Goal: Task Accomplishment & Management: Manage account settings

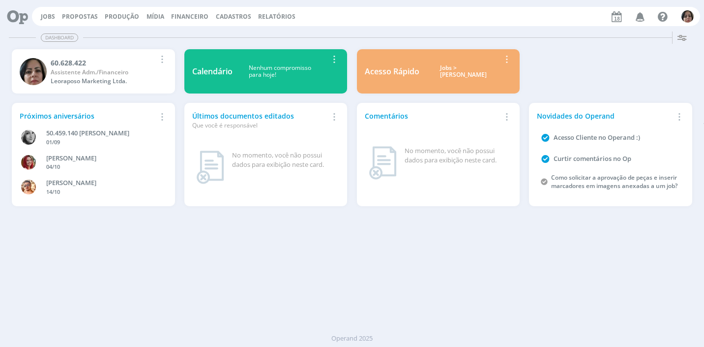
click at [190, 13] on span "Financeiro" at bounding box center [189, 16] width 37 height 8
drag, startPoint x: 195, startPoint y: 29, endPoint x: 190, endPoint y: 31, distance: 5.5
click at [195, 29] on link "Lançamentos" at bounding box center [190, 33] width 83 height 15
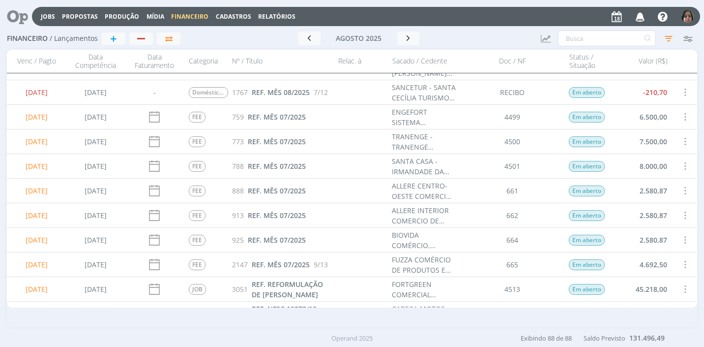
scroll to position [197, 0]
click at [679, 263] on span at bounding box center [684, 264] width 11 height 13
click at [679, 263] on div "Selecionar" at bounding box center [652, 258] width 97 height 14
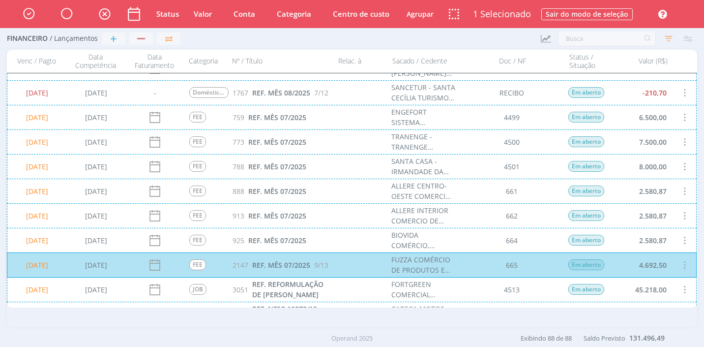
scroll to position [246, 0]
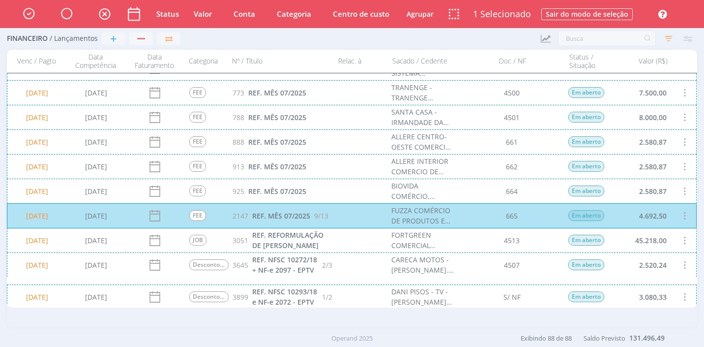
click at [639, 144] on div "18/08/2025 21/10/2024 FEE 888 REF. MÊS 07/2025 ALLERE CENTRO-OESTE COMERCIO DE …" at bounding box center [352, 141] width 690 height 25
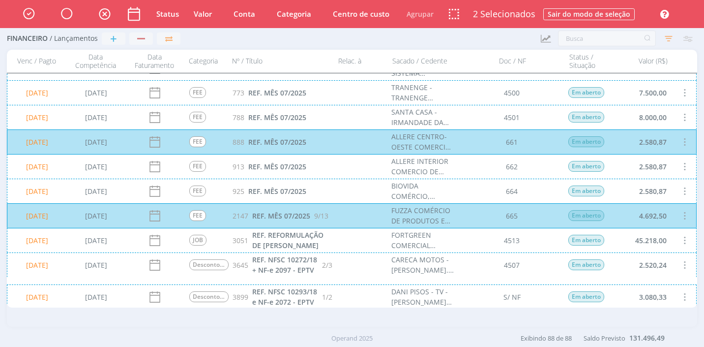
click at [640, 190] on div "18/08/2025 21/10/2024 FEE 925 REF. MÊS 07/2025 BIOVIDA COMÉRCIO, IMPORTAÇÃO E E…" at bounding box center [352, 190] width 690 height 25
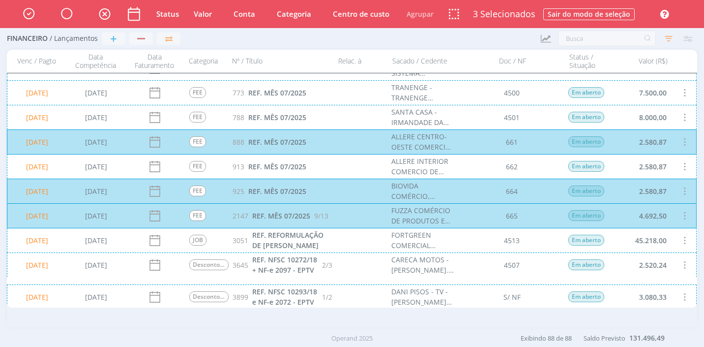
click at [631, 170] on div "18/08/2025 21/10/2024 FEE 913 REF. MÊS 07/2025 ALLERE INTERIOR COMERCIO DE DISP…" at bounding box center [352, 166] width 690 height 25
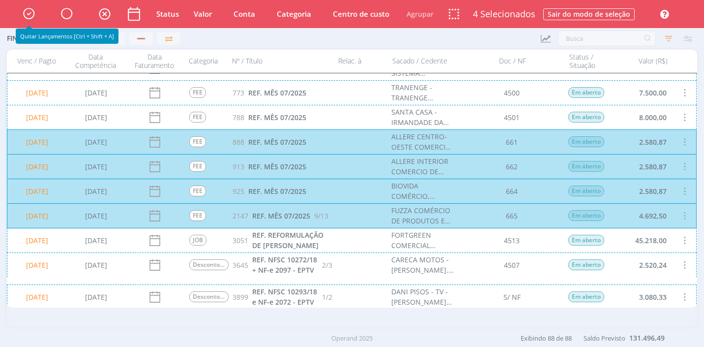
click at [24, 14] on icon "button" at bounding box center [28, 13] width 17 height 17
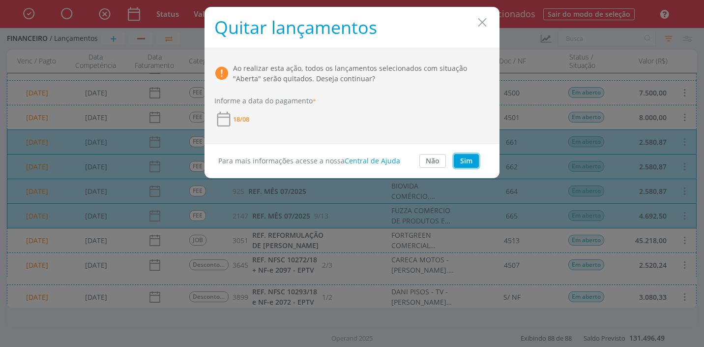
click at [476, 159] on button "Sim" at bounding box center [466, 161] width 25 height 14
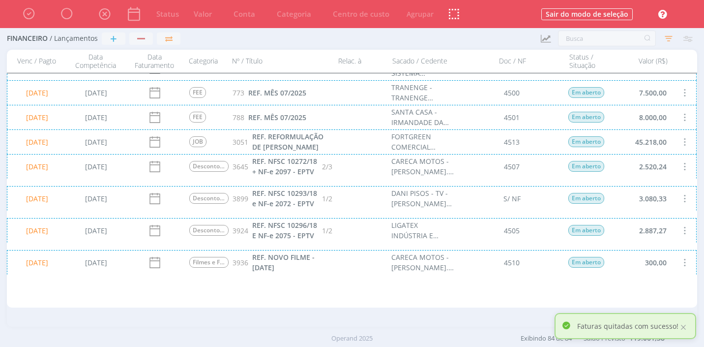
scroll to position [0, 0]
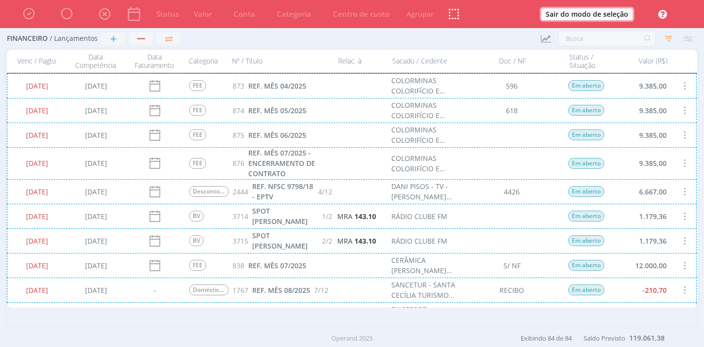
click at [598, 12] on button "Sair do modo de seleção" at bounding box center [586, 14] width 91 height 12
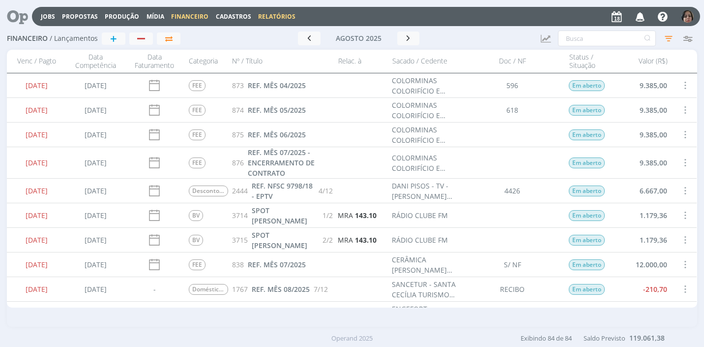
click at [278, 17] on link "Relatórios" at bounding box center [276, 16] width 37 height 8
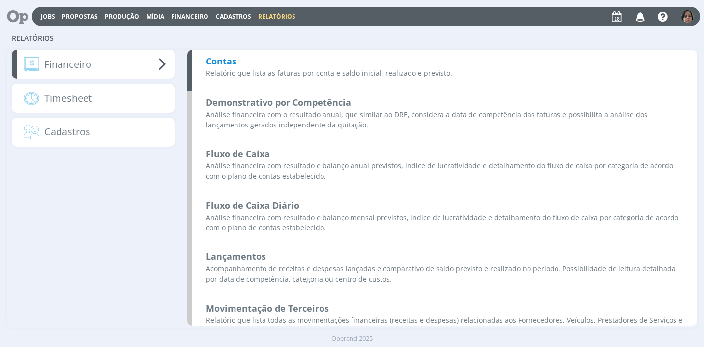
click at [231, 61] on b "Contas" at bounding box center [221, 61] width 30 height 12
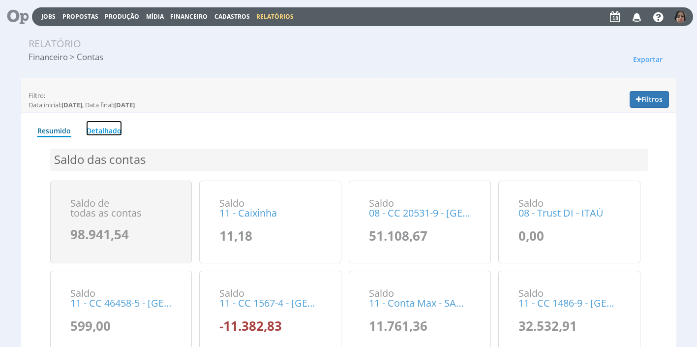
click at [101, 134] on link "Detalhado" at bounding box center [104, 127] width 36 height 15
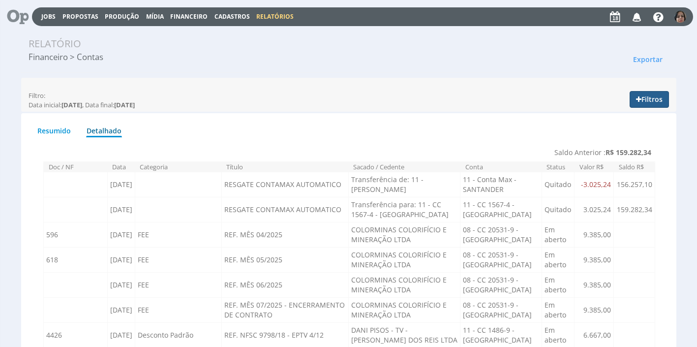
click at [657, 98] on button "Filtros" at bounding box center [648, 99] width 39 height 17
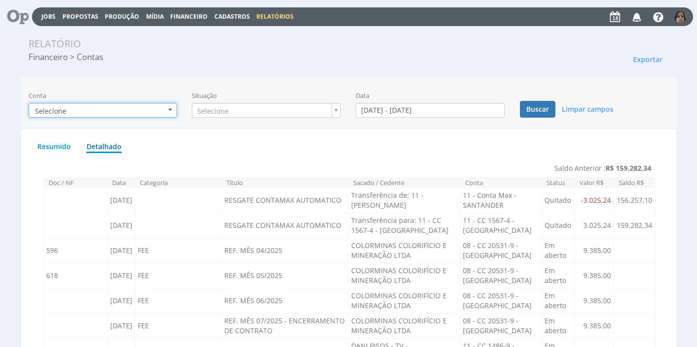
click at [170, 109] on b "button" at bounding box center [170, 110] width 4 height 2
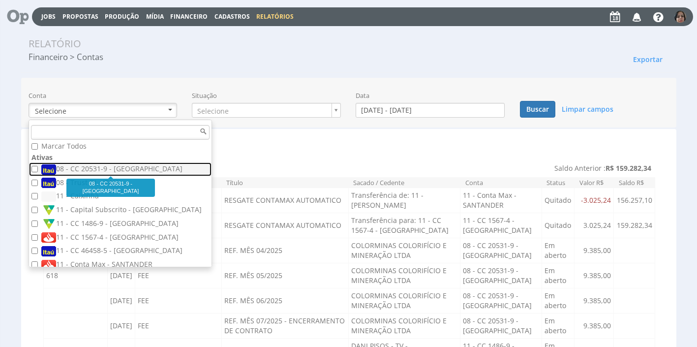
click at [106, 170] on label "08 - CC 20531-9 - [GEOGRAPHIC_DATA]" at bounding box center [121, 169] width 160 height 11
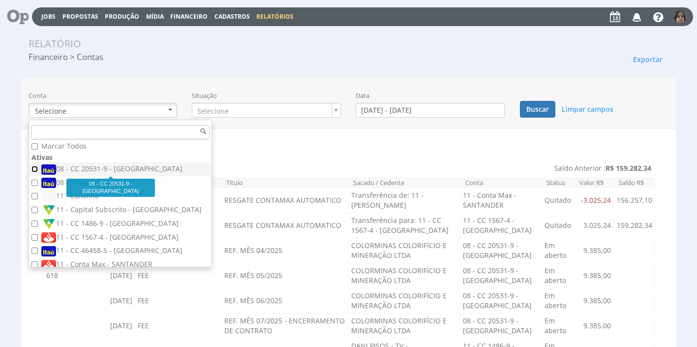
click at [38, 170] on input "08 - CC 20531-9 - [GEOGRAPHIC_DATA]" at bounding box center [34, 169] width 6 height 6
checkbox input "true"
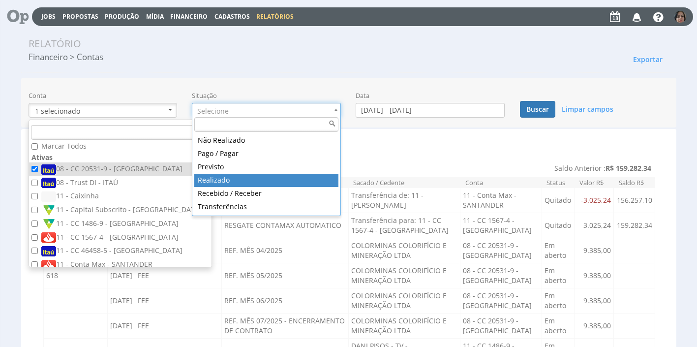
type input "realizado"
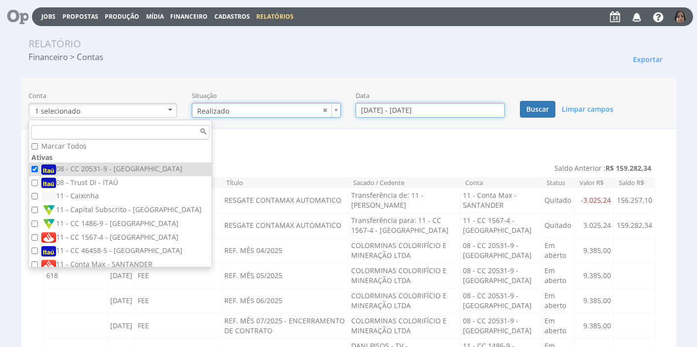
click at [379, 109] on input "[DATE] - [DATE]" at bounding box center [429, 110] width 149 height 15
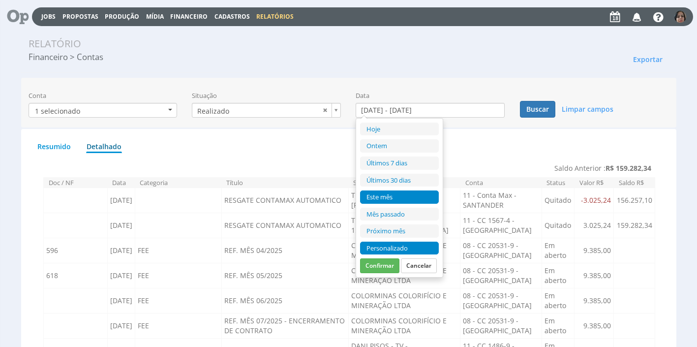
click at [390, 247] on li "Personalizado" at bounding box center [399, 247] width 79 height 13
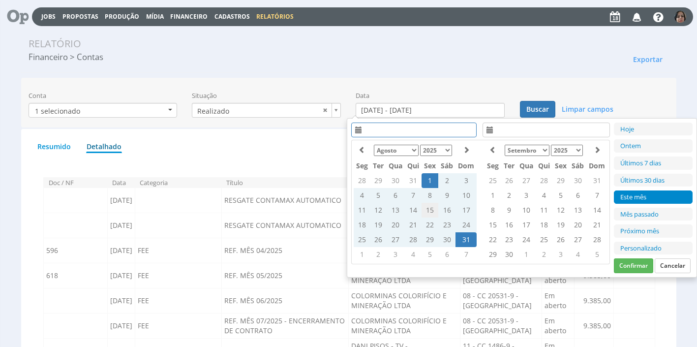
click at [425, 206] on td "15" at bounding box center [429, 210] width 17 height 15
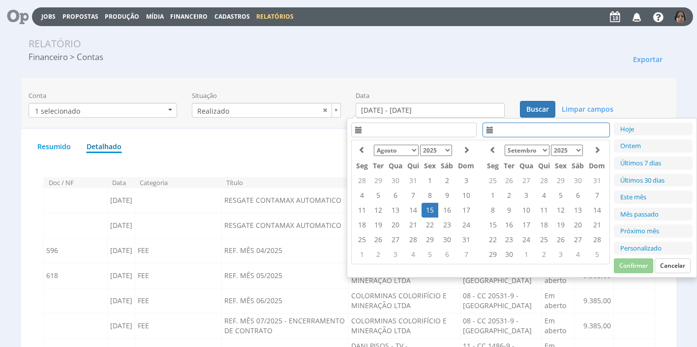
click at [428, 209] on td "15" at bounding box center [429, 210] width 17 height 15
click at [629, 265] on button "Confirmar" at bounding box center [633, 265] width 39 height 15
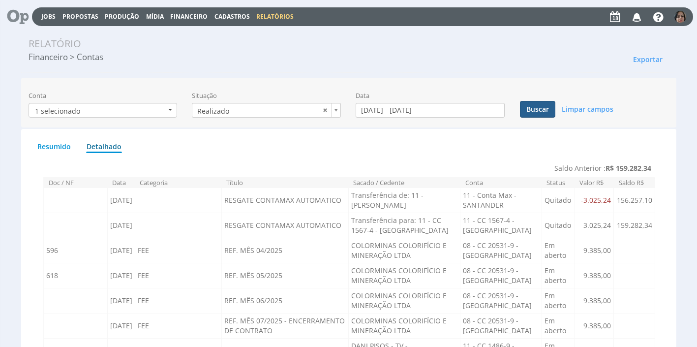
click at [542, 109] on button "Buscar" at bounding box center [537, 109] width 35 height 17
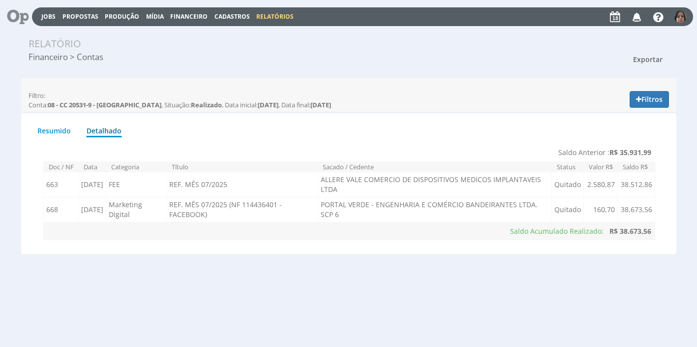
click at [649, 60] on span "Exportar" at bounding box center [647, 59] width 29 height 9
click at [612, 101] on link "Imprimir" at bounding box center [629, 103] width 78 height 13
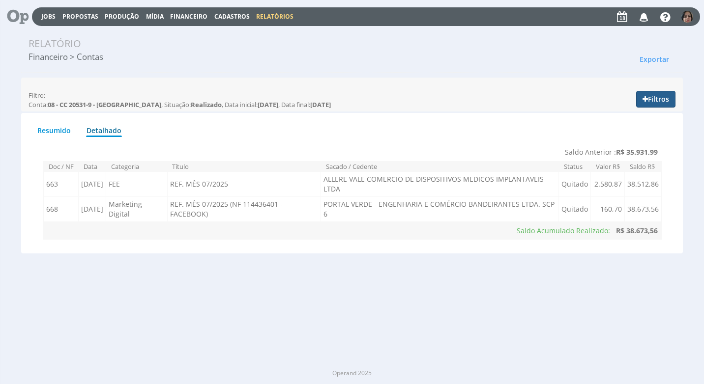
click at [660, 95] on button "Filtros" at bounding box center [655, 99] width 39 height 17
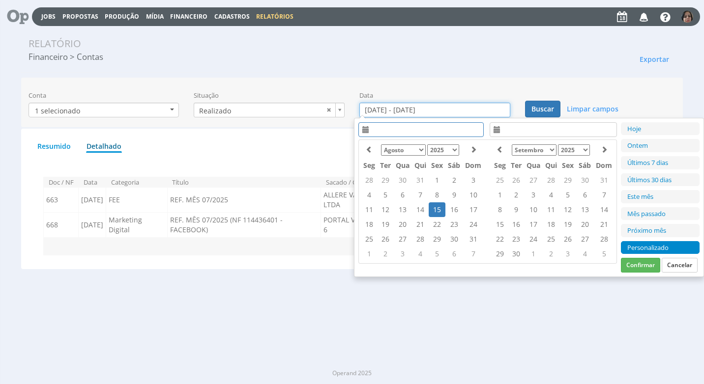
click at [394, 111] on input "15/08/2025 - 15/08/2025" at bounding box center [434, 110] width 151 height 15
click at [369, 224] on td "18" at bounding box center [369, 224] width 17 height 15
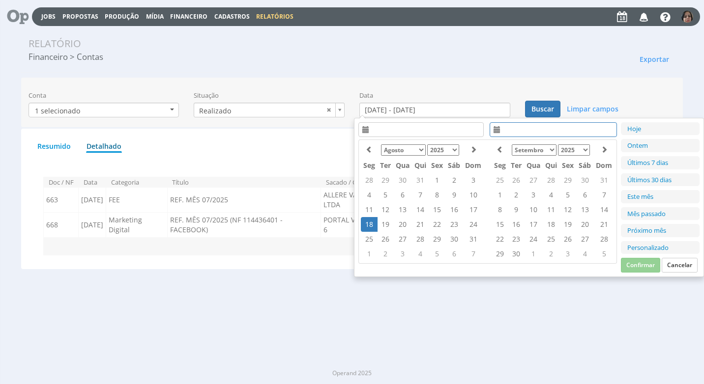
click at [368, 223] on td "18" at bounding box center [369, 224] width 17 height 15
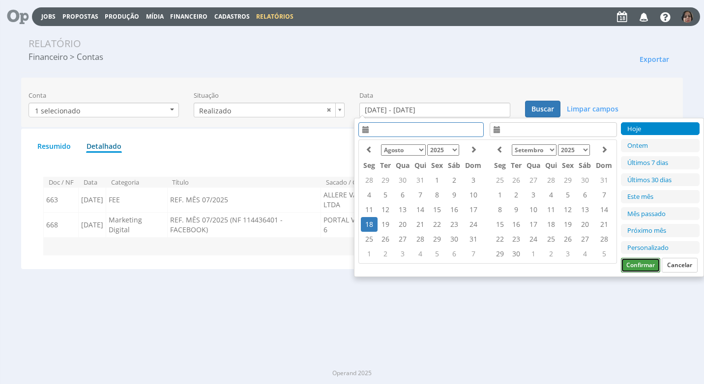
click at [635, 267] on button "Confirmar" at bounding box center [640, 265] width 39 height 15
type input "18/08/2025 - 18/08/2025"
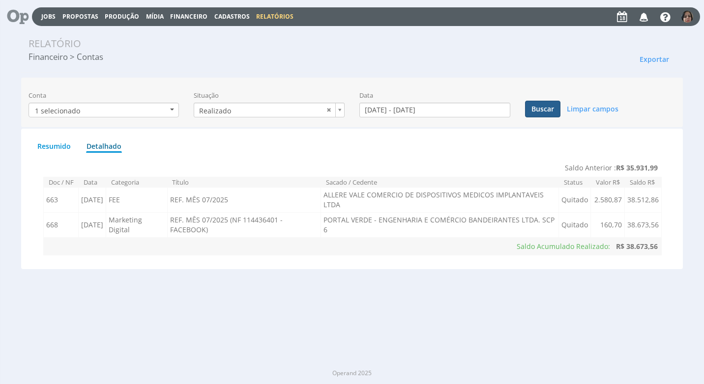
click at [542, 109] on button "Buscar" at bounding box center [542, 109] width 35 height 17
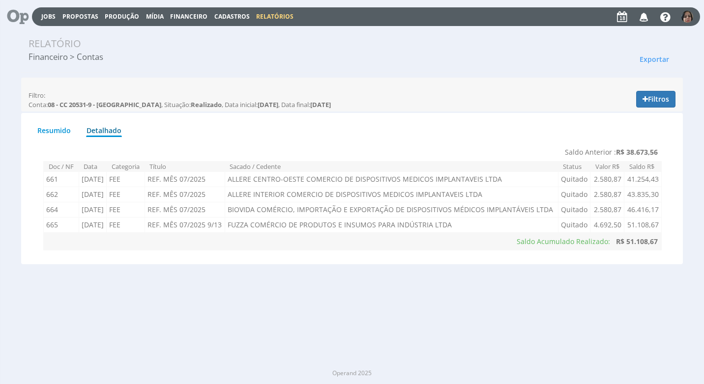
click at [184, 14] on span "Financeiro" at bounding box center [188, 16] width 37 height 8
click at [174, 31] on link "Lançamentos" at bounding box center [189, 32] width 83 height 14
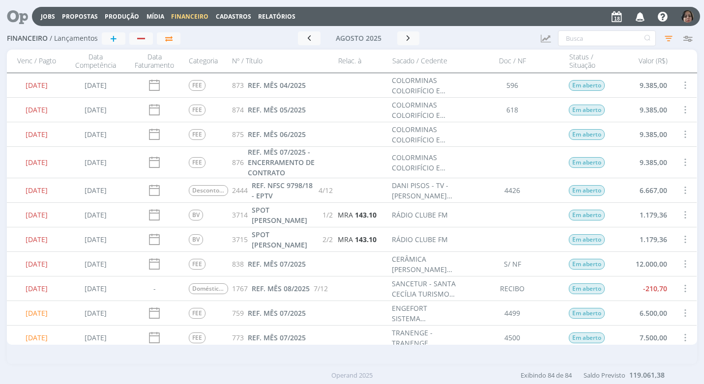
click at [680, 261] on span at bounding box center [684, 264] width 11 height 13
click at [652, 272] on div "Quitar" at bounding box center [652, 272] width 97 height 14
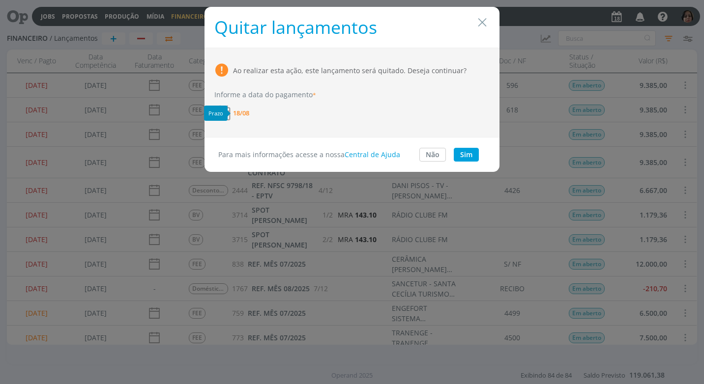
click at [245, 113] on span "18/08" at bounding box center [241, 113] width 16 height 6
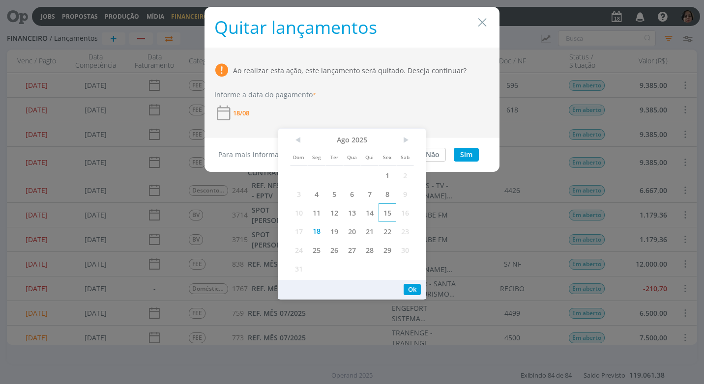
click at [387, 212] on span "15" at bounding box center [388, 213] width 18 height 19
drag, startPoint x: 412, startPoint y: 291, endPoint x: 412, endPoint y: 278, distance: 12.8
click at [412, 287] on button "Ok" at bounding box center [412, 289] width 17 height 11
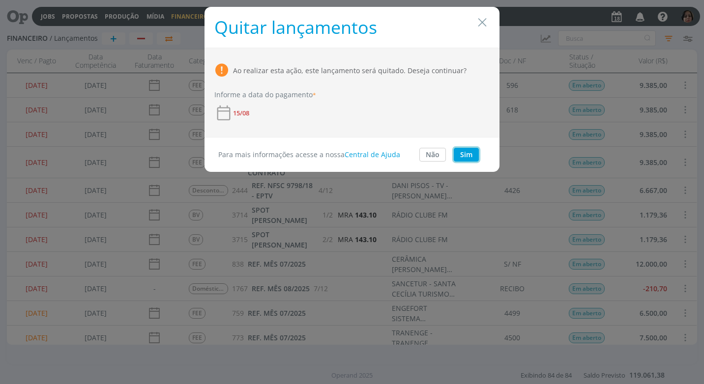
click at [467, 153] on button "Sim" at bounding box center [466, 155] width 25 height 14
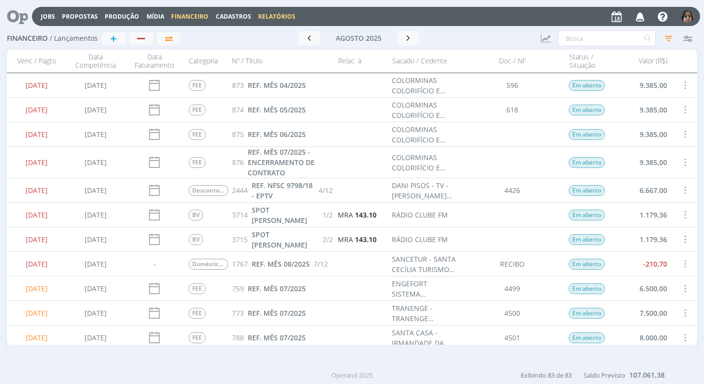
click at [268, 15] on link "Relatórios" at bounding box center [276, 16] width 37 height 8
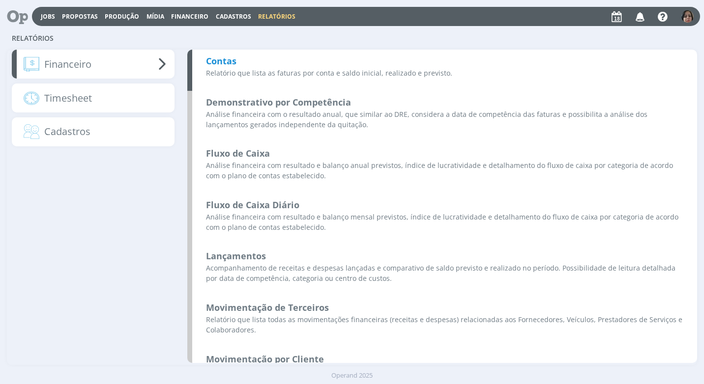
click at [217, 61] on b "Contas" at bounding box center [221, 61] width 30 height 12
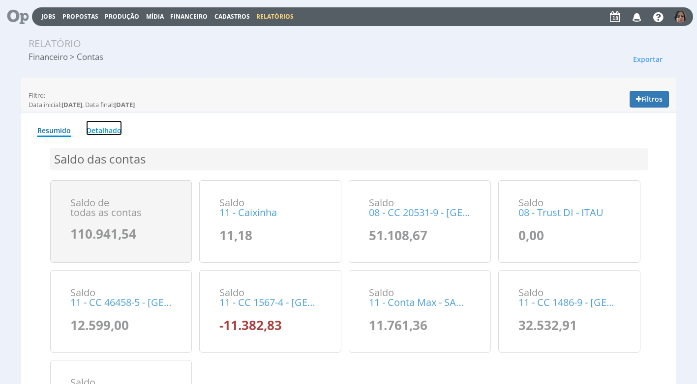
click at [105, 132] on link "Detalhado" at bounding box center [104, 127] width 36 height 15
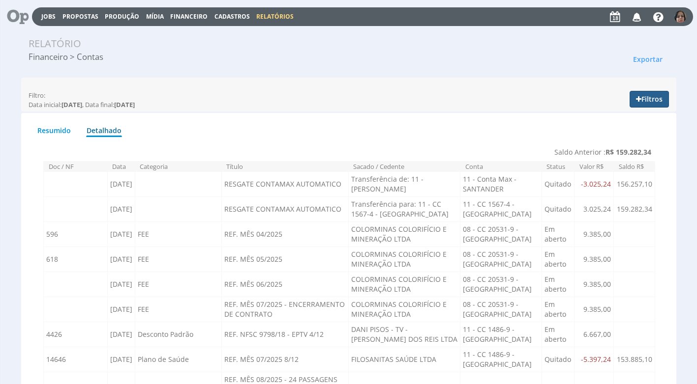
click at [652, 97] on button "Filtros" at bounding box center [648, 99] width 39 height 17
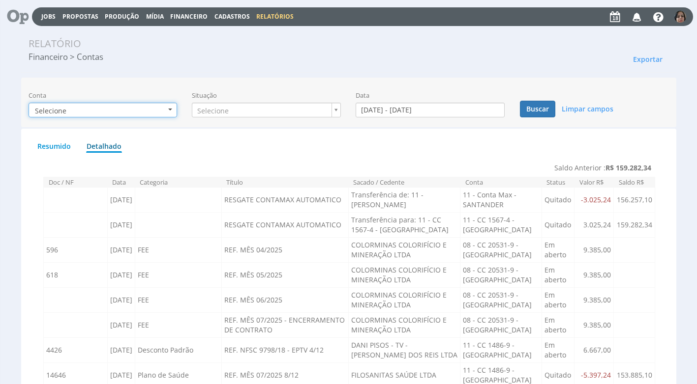
click at [172, 109] on b "button" at bounding box center [170, 110] width 4 height 2
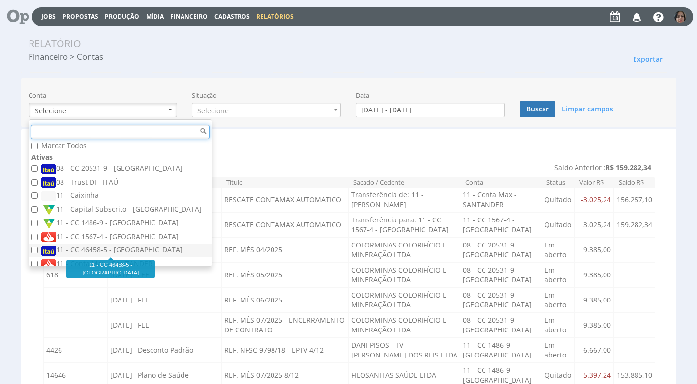
scroll to position [10, 0]
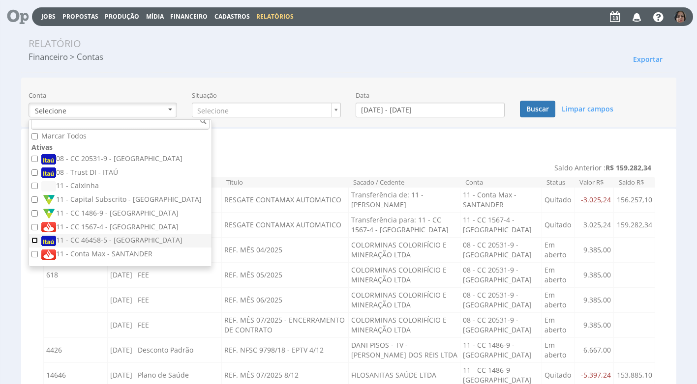
click at [35, 240] on input "11 - CC 46458-5 - [GEOGRAPHIC_DATA]" at bounding box center [34, 240] width 6 height 6
checkbox input "true"
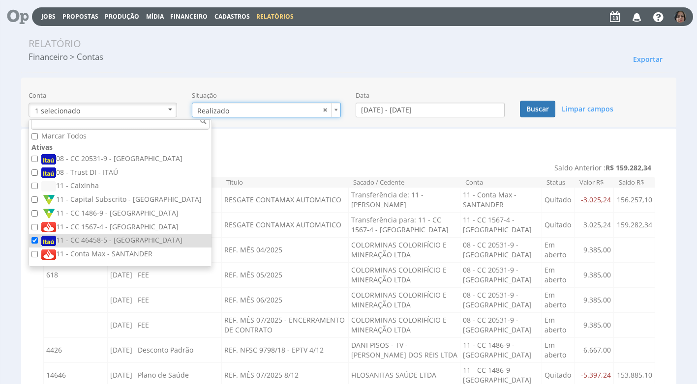
type input "realizado"
click at [376, 112] on input "[DATE] - [DATE]" at bounding box center [429, 110] width 149 height 15
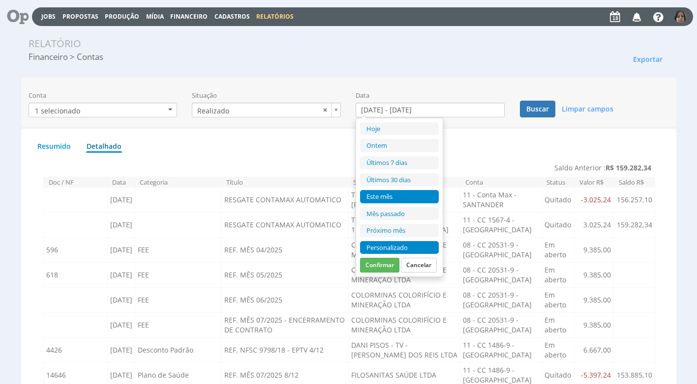
click at [382, 250] on li "Personalizado" at bounding box center [399, 247] width 79 height 13
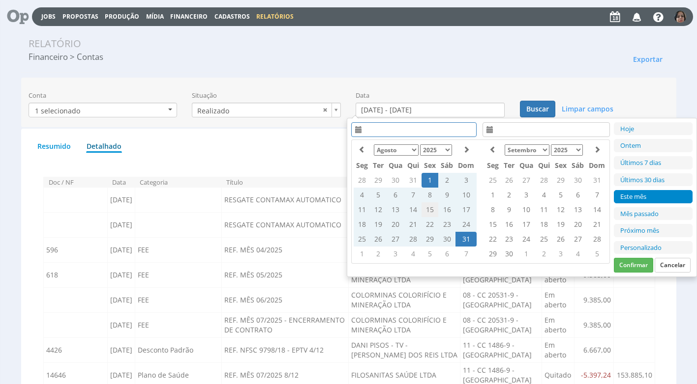
click at [429, 209] on td "15" at bounding box center [429, 210] width 17 height 15
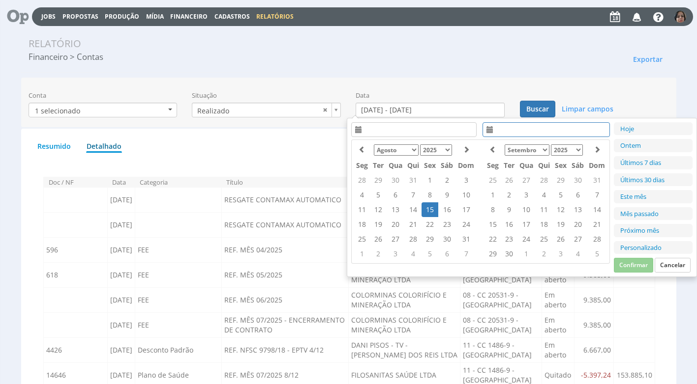
click at [429, 208] on td "15" at bounding box center [429, 210] width 17 height 15
click at [638, 264] on button "Confirmar" at bounding box center [633, 265] width 39 height 15
type input "15/08/2025 - 15/08/2025"
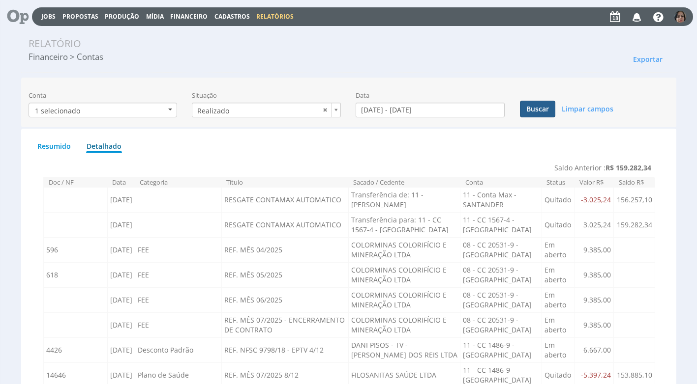
click at [540, 110] on button "Buscar" at bounding box center [537, 109] width 35 height 17
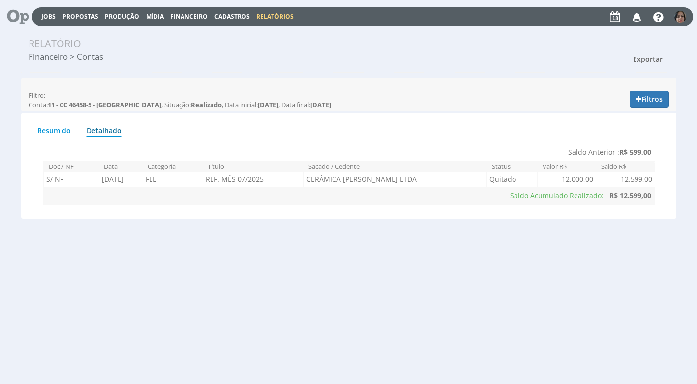
click at [650, 59] on span "Exportar" at bounding box center [647, 59] width 29 height 9
click at [615, 104] on link "Imprimir" at bounding box center [629, 103] width 78 height 13
click at [191, 17] on span "Financeiro" at bounding box center [188, 16] width 37 height 8
click at [186, 34] on link "Lançamentos" at bounding box center [189, 32] width 83 height 14
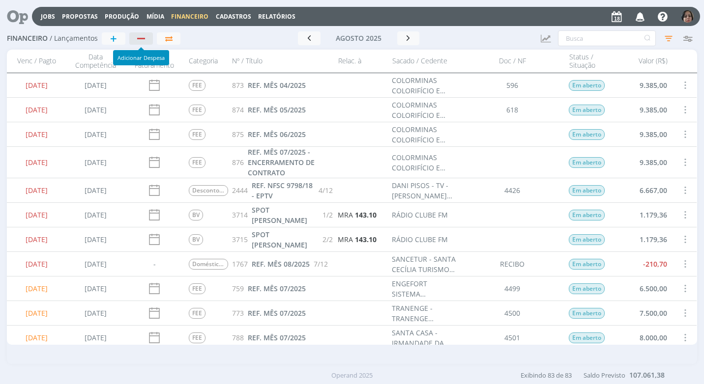
click at [139, 38] on div "button" at bounding box center [141, 38] width 8 height 1
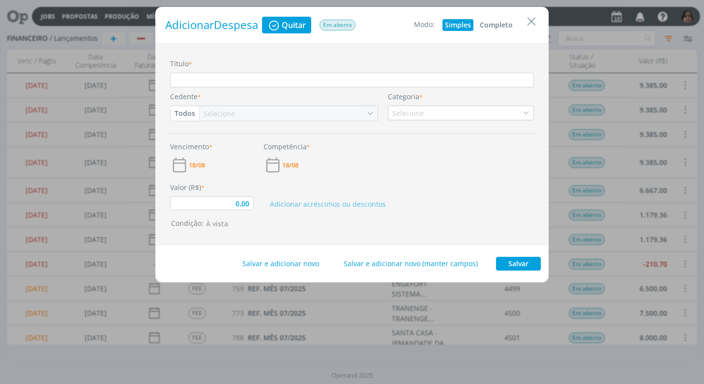
click at [498, 24] on button "Completo" at bounding box center [496, 25] width 38 height 12
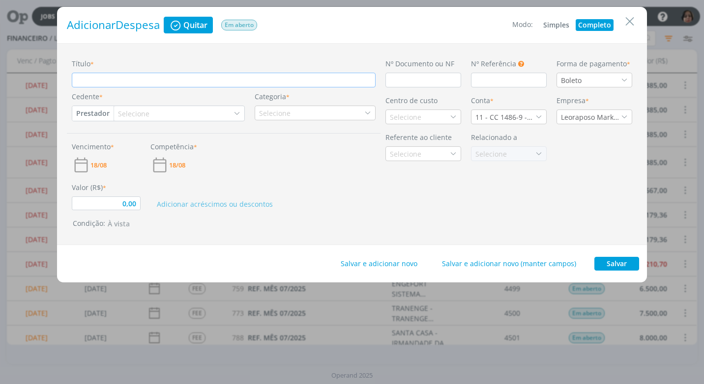
click at [124, 78] on input "Título *" at bounding box center [224, 80] width 304 height 15
type input "0,00"
type input "t"
type input "0,00"
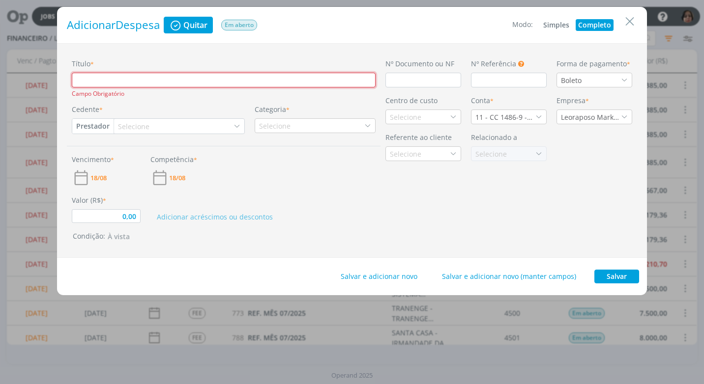
type input "T"
type input "0,00"
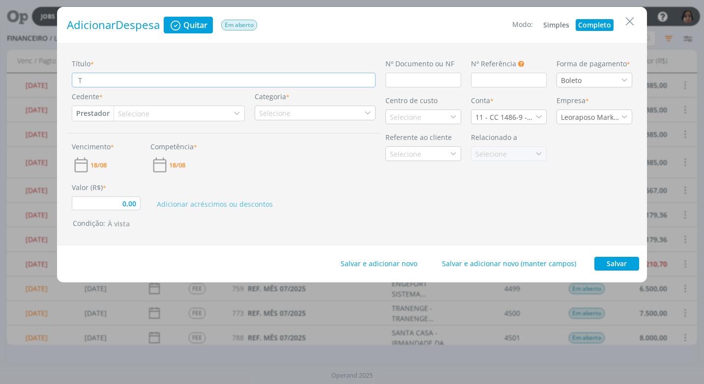
type input "TA"
type input "0,00"
type input "TAR"
type input "0,00"
type input "TARI"
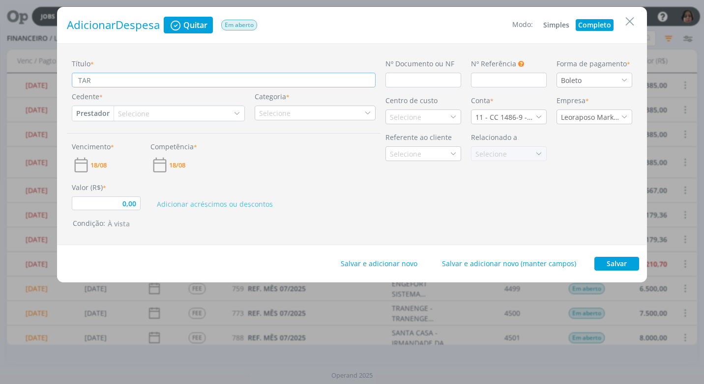
type input "0,00"
type input "TARIF"
type input "0,00"
type input "TARIFA"
type input "0,00"
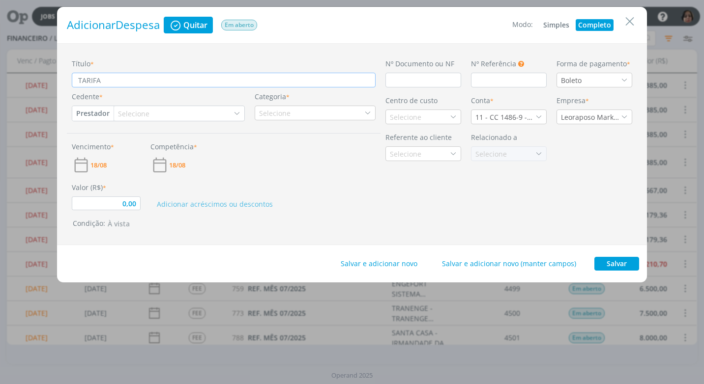
type input "TARIFA"
type input "0,00"
type input "TARIFA C"
type input "0,00"
type input "TARIFA CO"
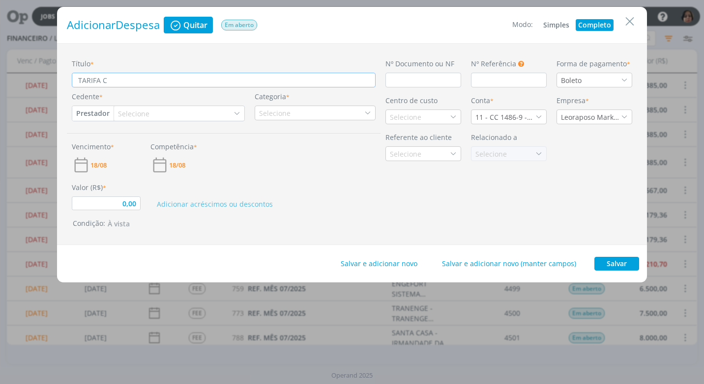
type input "0,00"
type input "TARIFA COB"
type input "0,00"
type input "TARIFA COBR"
type input "0,00"
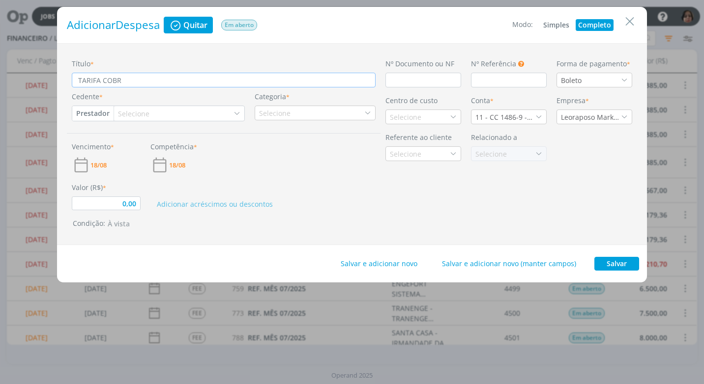
type input "TARIFA COBRA"
type input "0,00"
type input "TARIFA COBRAN"
type input "0,00"
type input "TARIFA COBRANÇ"
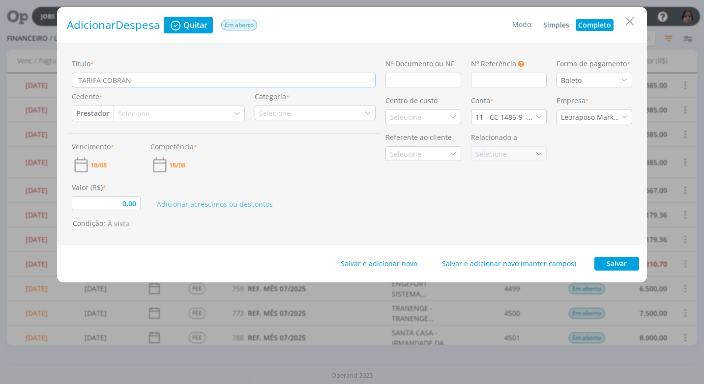
type input "0,00"
type input "TARIFA COBRANÇA"
type input "0,00"
type input "TARIFA COBRANÇA"
click at [392, 78] on input "dialog" at bounding box center [423, 80] width 76 height 15
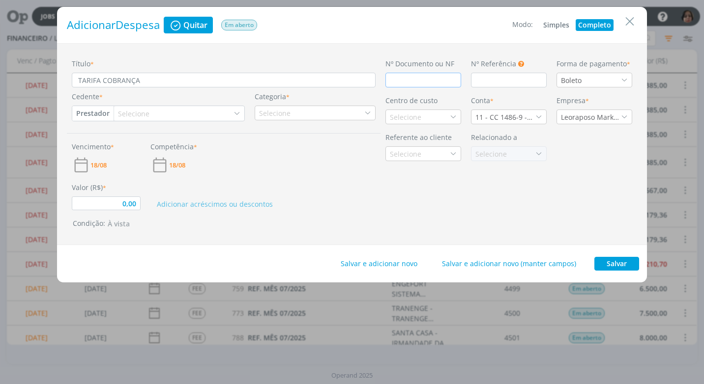
type input "0,00"
type input "D"
type input "0,00"
type input "DÉ"
type input "0,00"
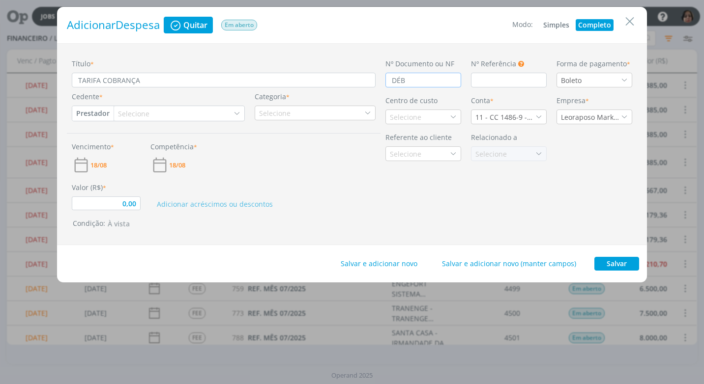
type input "DÉBI"
type input "0,00"
type input "DÉBIT"
type input "0,00"
type input "DÉBITO"
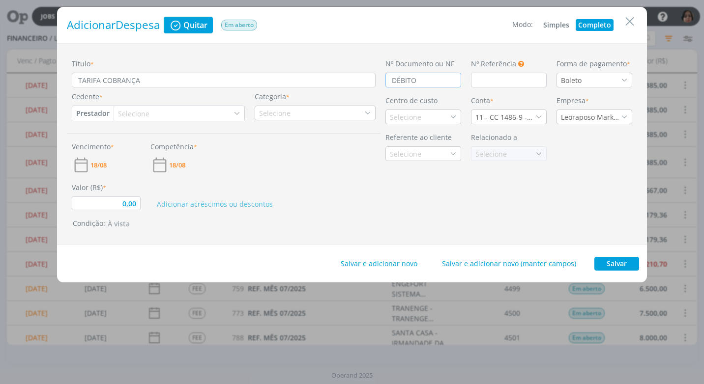
type input "0,00"
type input "DÉBITO"
type input "0,00"
type input "DÉBITO A"
type input "0,00"
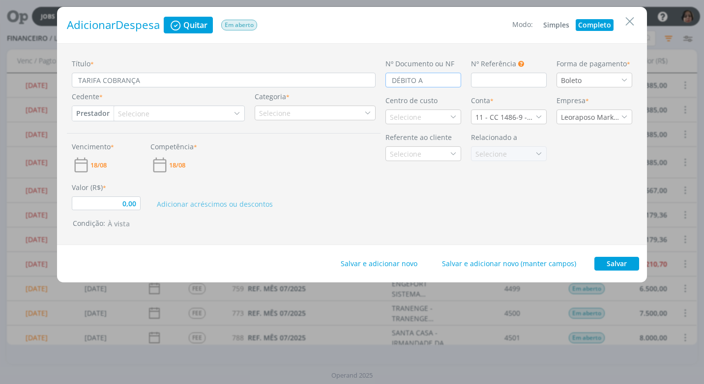
type input "DÉBITO AU"
type input "0,00"
type input "DÉBITO AUT"
type input "0,00"
type input "DÉBITO AUTO"
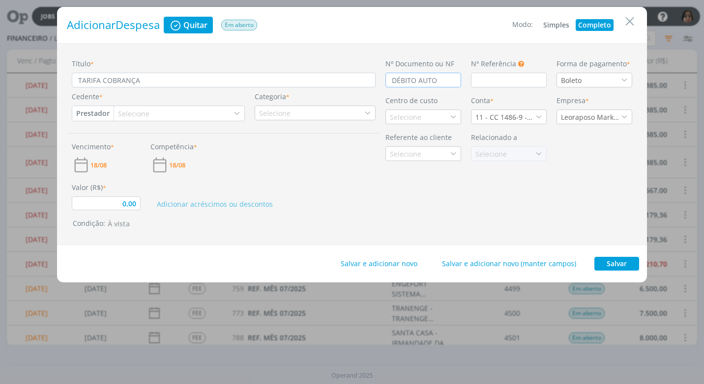
type input "0,00"
type input "DÉBITO AUTOM"
type input "0,00"
type input "DÉBITO AUTOMÁ"
type input "0,00"
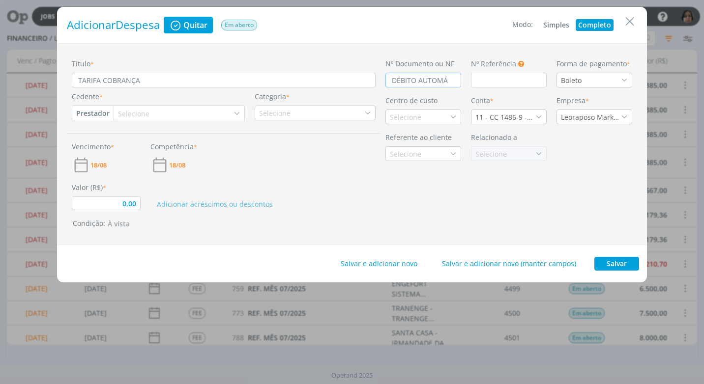
type input "DÉBITO AUTOMÁT"
type input "0,00"
type input "DÉBITO AUTOMÁTIC"
type input "0,00"
type input "DÉBITO AUTOMÁTICO"
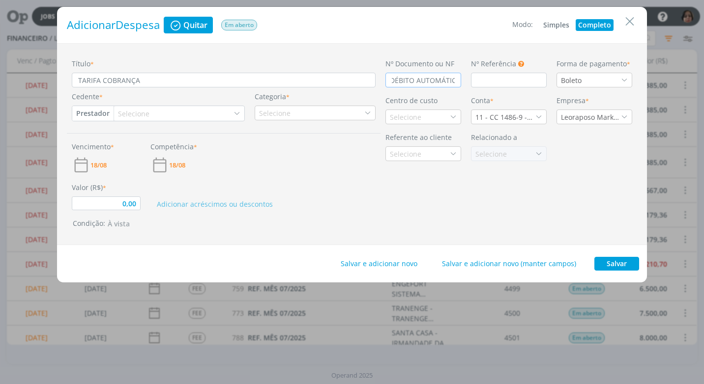
type input "0,00"
type input "DÉBITO AUTOMÁTICO"
click at [629, 79] on div "Boleto" at bounding box center [595, 80] width 76 height 15
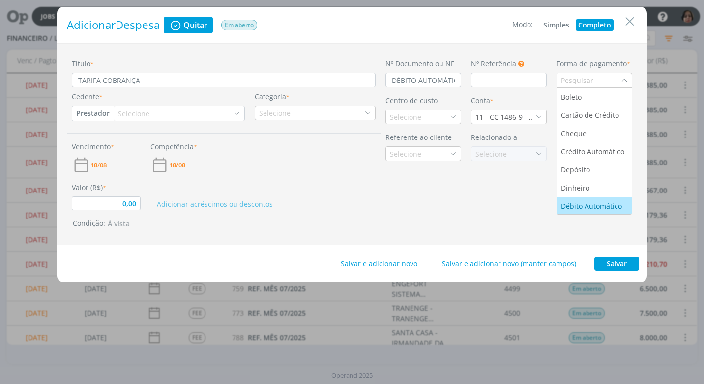
click at [596, 206] on div "Débito Automático" at bounding box center [592, 206] width 63 height 10
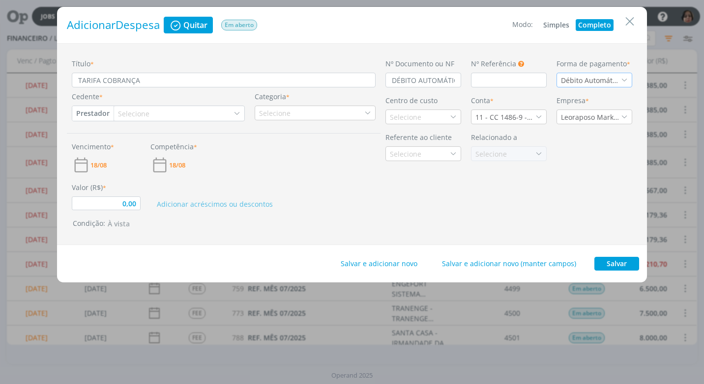
click at [99, 117] on button "Prestador" at bounding box center [92, 113] width 41 height 15
click at [118, 147] on link "Fornecedor" at bounding box center [112, 146] width 78 height 16
type input "0,00"
click at [127, 115] on div "Selecione" at bounding box center [139, 114] width 33 height 10
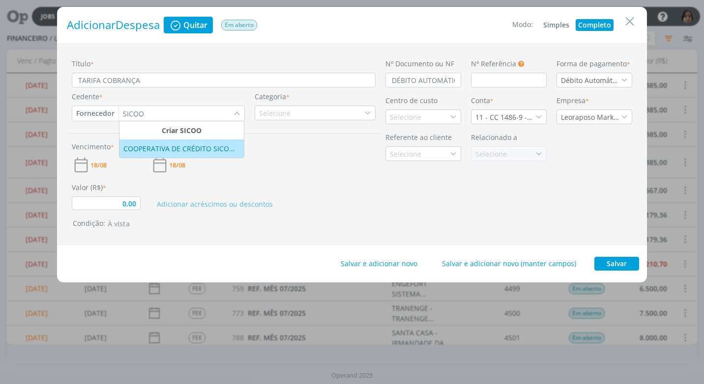
type input "SICOO"
click at [164, 150] on div "COOPERATIVA DE CRÉDITO SICOOBMAIS LTDA" at bounding box center [181, 149] width 117 height 10
type input "0,00"
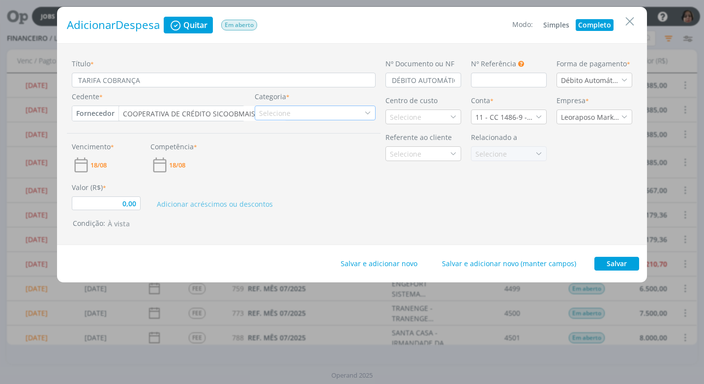
click at [365, 112] on icon "dialog" at bounding box center [367, 113] width 7 height 7
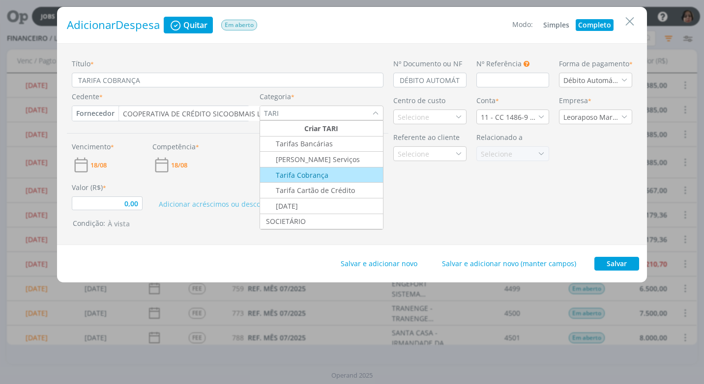
type input "TARI"
click at [330, 176] on div "Tarifa Cobrança" at bounding box center [321, 175] width 121 height 10
type input "0,00"
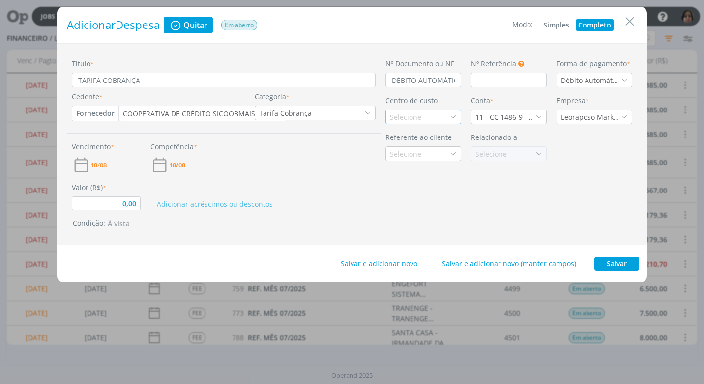
click at [451, 117] on icon "dialog" at bounding box center [453, 117] width 7 height 7
type input "BANC"
click at [422, 151] on div "Bancos" at bounding box center [423, 152] width 67 height 10
click at [91, 165] on span "18/08" at bounding box center [98, 165] width 16 height 6
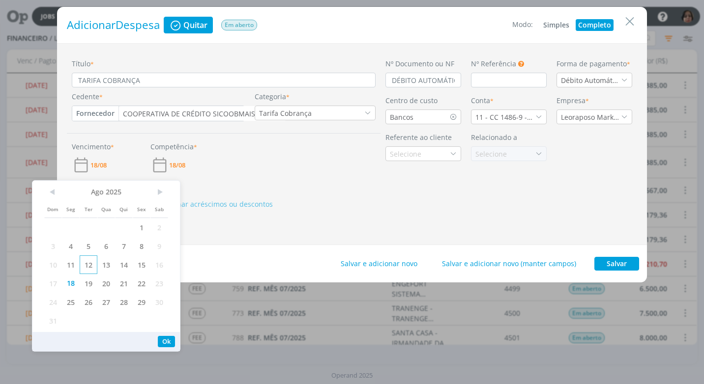
click at [92, 262] on span "12" at bounding box center [89, 265] width 18 height 19
drag, startPoint x: 171, startPoint y: 341, endPoint x: 211, endPoint y: 335, distance: 41.2
click at [171, 342] on button "Ok" at bounding box center [166, 341] width 17 height 11
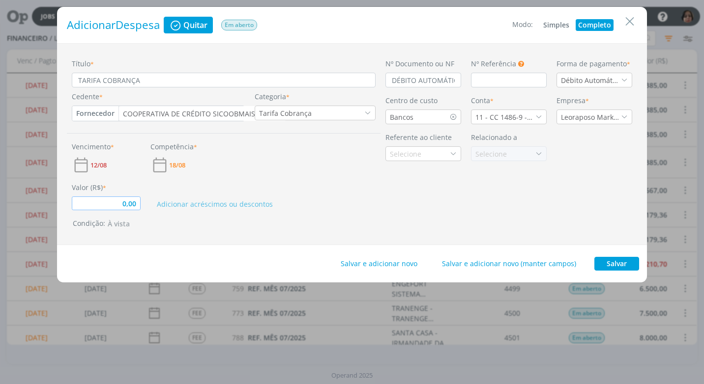
click at [139, 208] on input "0,00" at bounding box center [106, 204] width 69 height 14
click at [626, 264] on button "Salvar" at bounding box center [616, 264] width 45 height 14
type input "1,52"
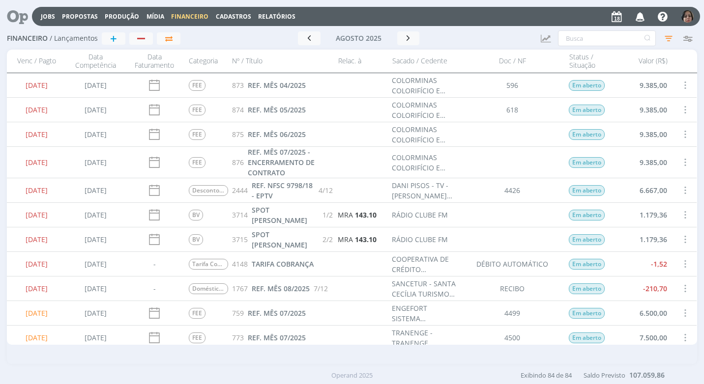
click at [680, 262] on span at bounding box center [684, 264] width 11 height 13
click at [674, 270] on div "Quitar" at bounding box center [652, 272] width 97 height 14
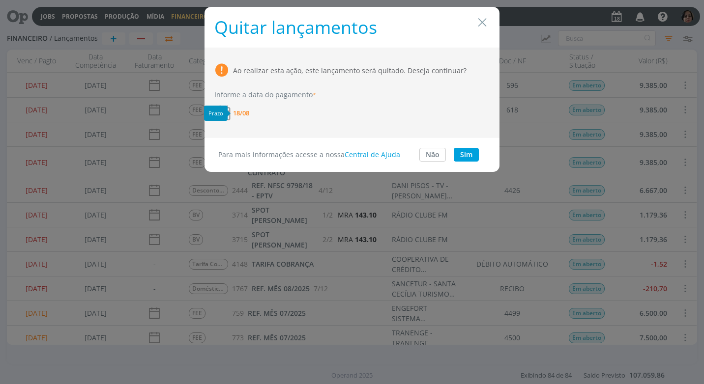
click at [240, 114] on span "18/08" at bounding box center [241, 113] width 16 height 6
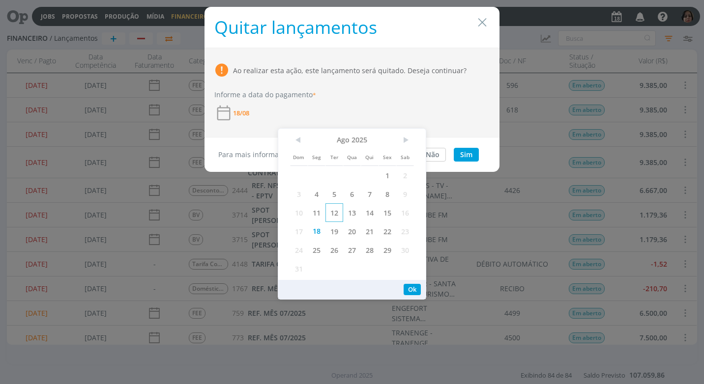
click at [329, 215] on span "12" at bounding box center [334, 213] width 18 height 19
click at [408, 288] on button "Ok" at bounding box center [412, 289] width 17 height 11
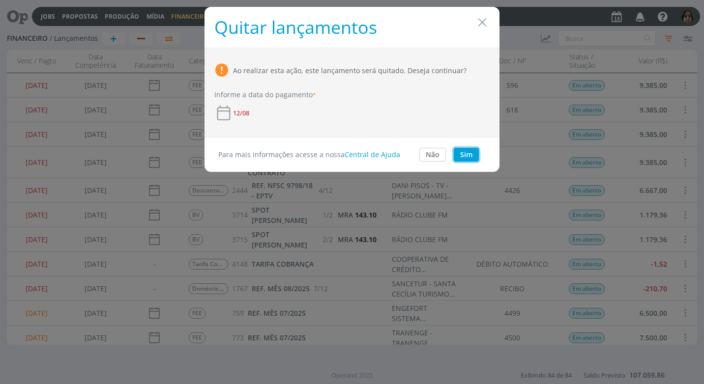
drag, startPoint x: 467, startPoint y: 151, endPoint x: 440, endPoint y: 166, distance: 30.4
click at [467, 151] on button "Sim" at bounding box center [466, 155] width 25 height 14
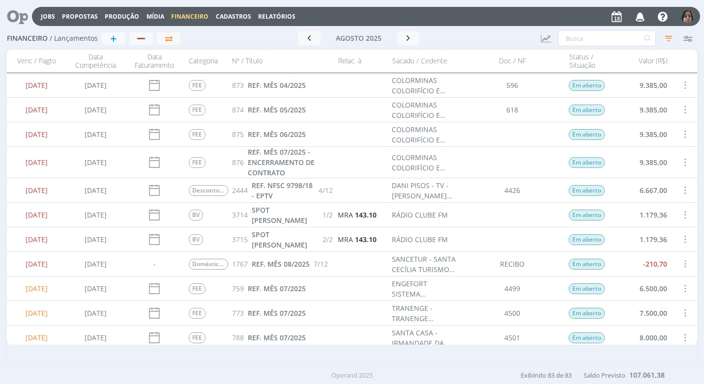
click at [240, 15] on span "Cadastros" at bounding box center [233, 16] width 35 height 8
click at [349, 88] on div at bounding box center [360, 85] width 54 height 24
click at [264, 15] on link "Relatórios" at bounding box center [276, 16] width 37 height 8
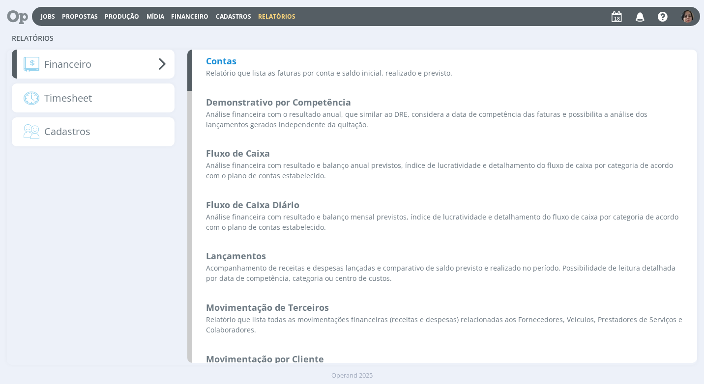
click at [217, 60] on b "Contas" at bounding box center [221, 61] width 30 height 12
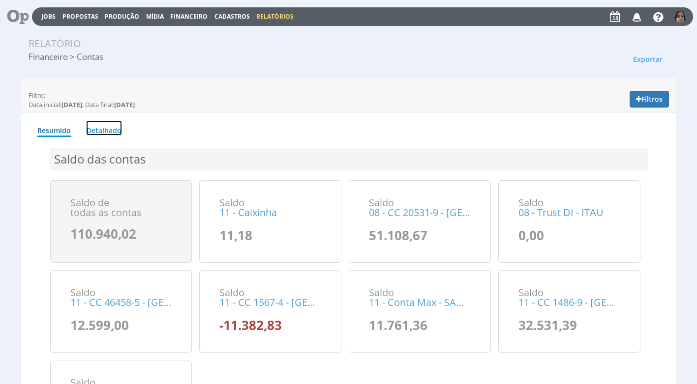
click at [114, 132] on link "Detalhado" at bounding box center [104, 127] width 36 height 15
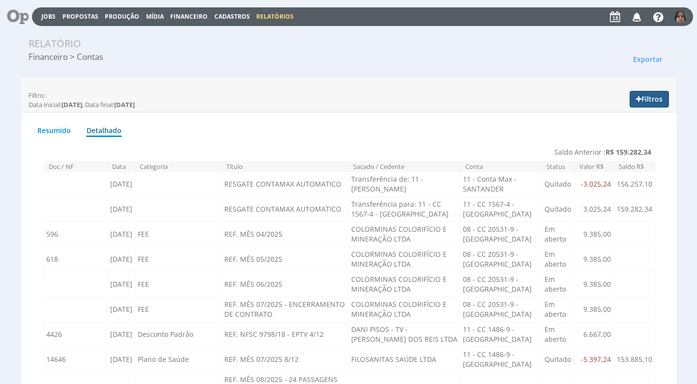
click at [660, 95] on button "Filtros" at bounding box center [648, 99] width 39 height 17
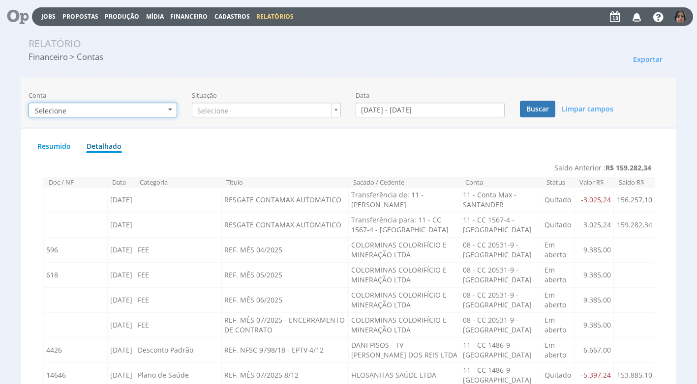
click at [173, 110] on button "Selecione" at bounding box center [103, 110] width 149 height 15
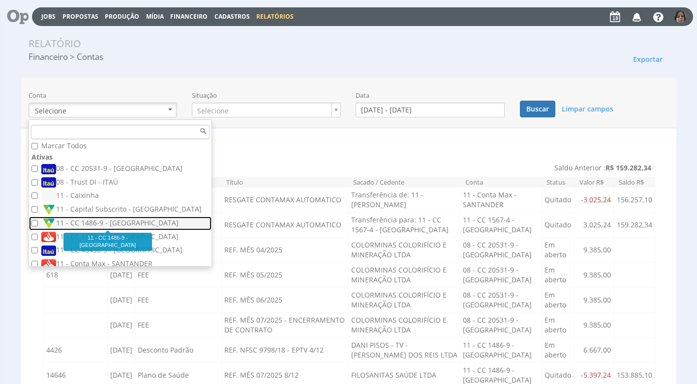
click at [92, 222] on label "11 - CC 1486-9 - [GEOGRAPHIC_DATA]" at bounding box center [121, 223] width 160 height 11
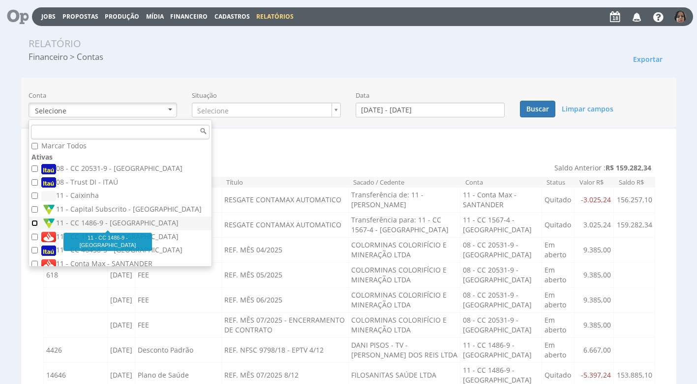
click at [38, 222] on input "11 - CC 1486-9 - [GEOGRAPHIC_DATA]" at bounding box center [34, 223] width 6 height 6
checkbox input "true"
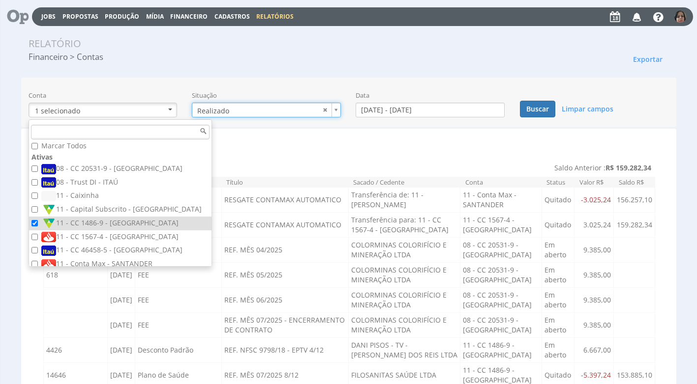
type input "realizado"
click at [377, 112] on input "01/08/2025 - 31/08/2025" at bounding box center [429, 110] width 149 height 15
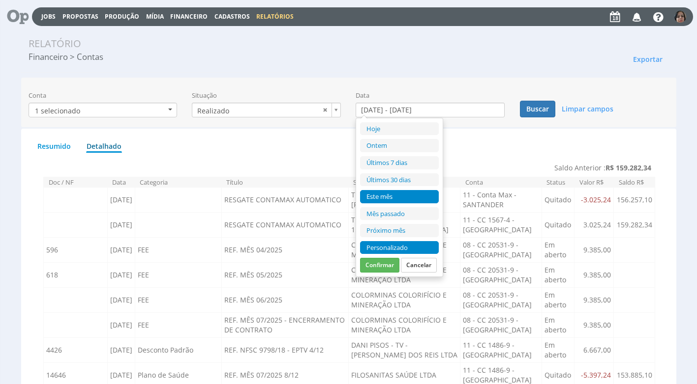
click at [374, 247] on li "Personalizado" at bounding box center [399, 247] width 79 height 13
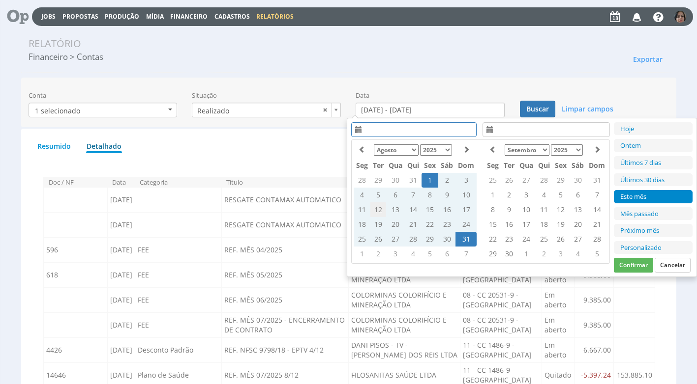
click at [374, 210] on td "12" at bounding box center [378, 210] width 16 height 15
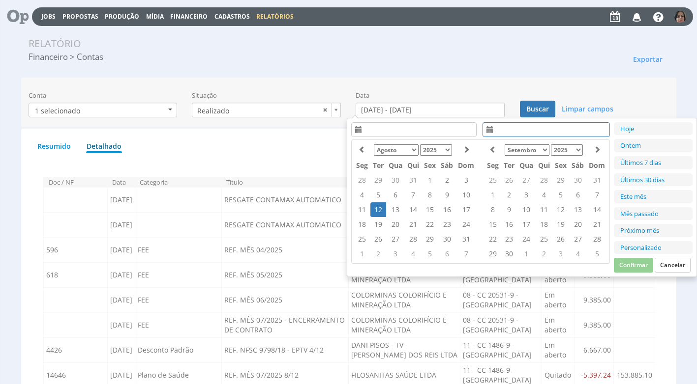
click at [374, 212] on td "12" at bounding box center [378, 210] width 16 height 15
click at [635, 265] on button "Confirmar" at bounding box center [633, 265] width 39 height 15
type input "[DATE] - [DATE]"
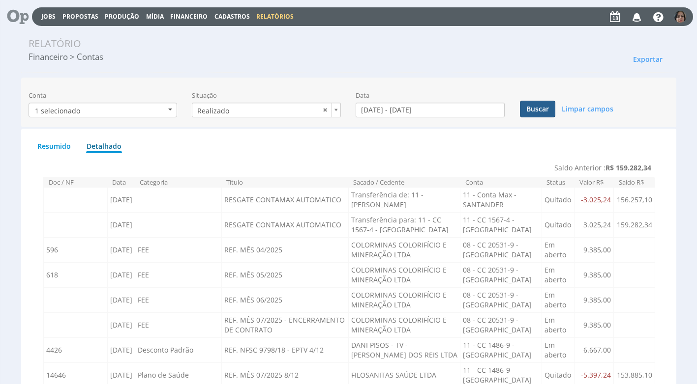
click at [545, 112] on button "Buscar" at bounding box center [537, 109] width 35 height 17
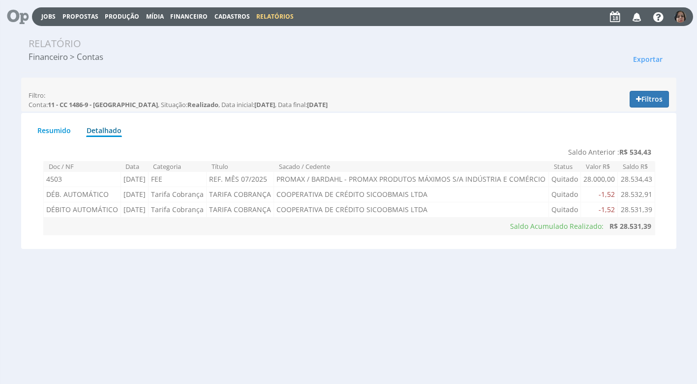
click at [180, 16] on span "Financeiro" at bounding box center [188, 16] width 37 height 8
click at [190, 31] on link "Lançamentos" at bounding box center [189, 32] width 83 height 14
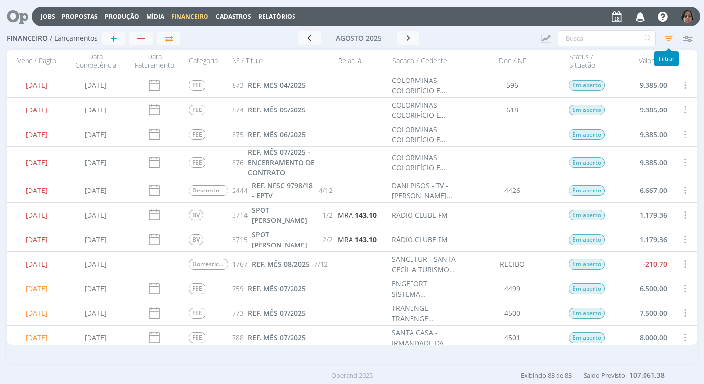
click at [668, 36] on icon "button" at bounding box center [669, 38] width 18 height 18
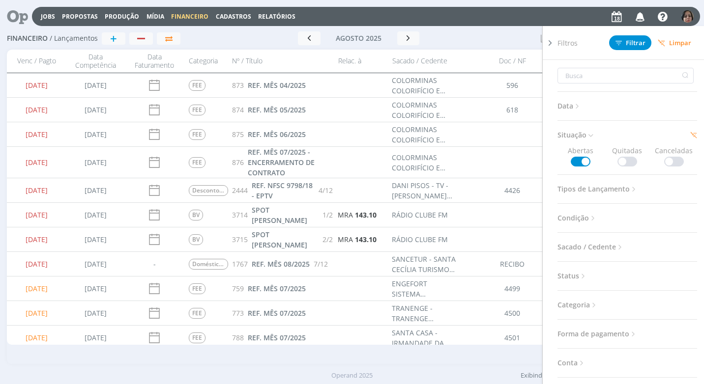
click at [622, 162] on span at bounding box center [627, 162] width 20 height 10
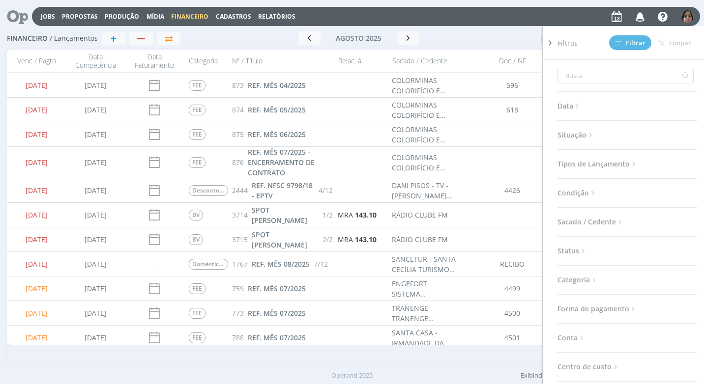
click at [589, 135] on icon at bounding box center [590, 135] width 8 height 8
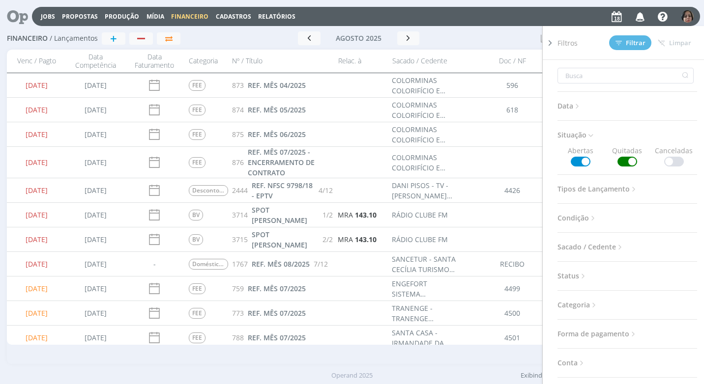
click at [583, 163] on span at bounding box center [581, 162] width 20 height 10
click at [584, 78] on input "text" at bounding box center [625, 76] width 136 height 16
type input "T"
type input "TA"
type input "TAR"
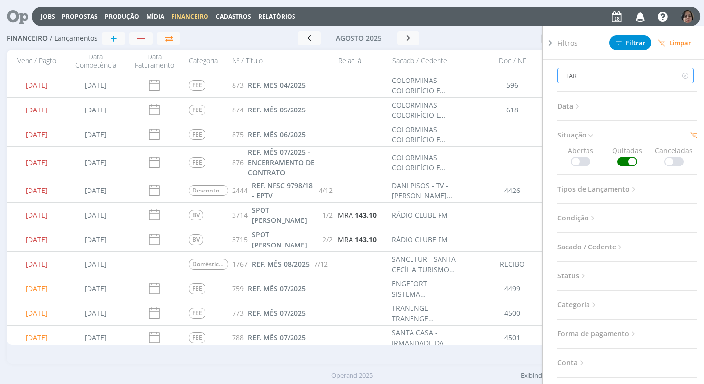
type input "TARI"
type input "TARIF"
type input "TARIFA"
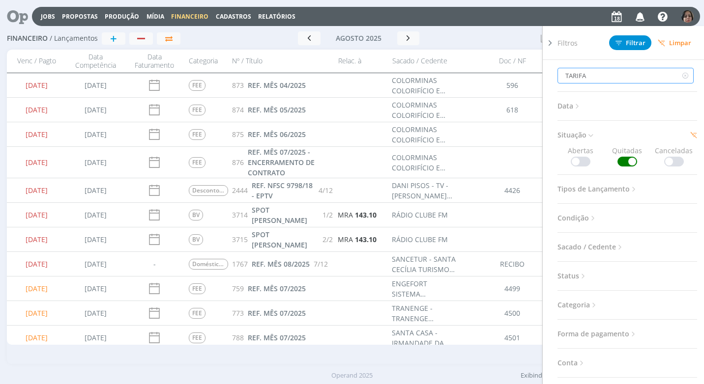
type input "TARIFA"
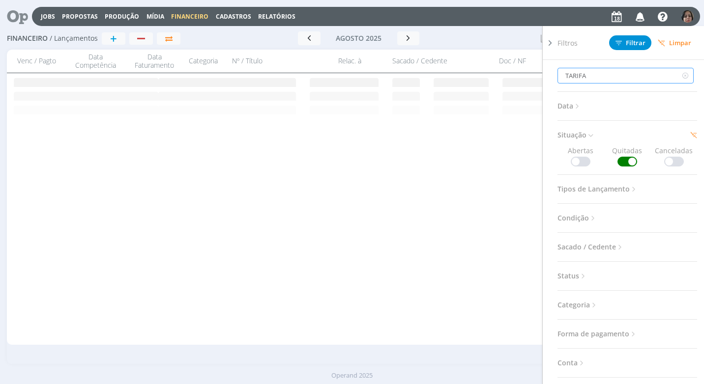
type input "TARIFA C"
type input "TARIFA CO"
type input "TARIFA COB"
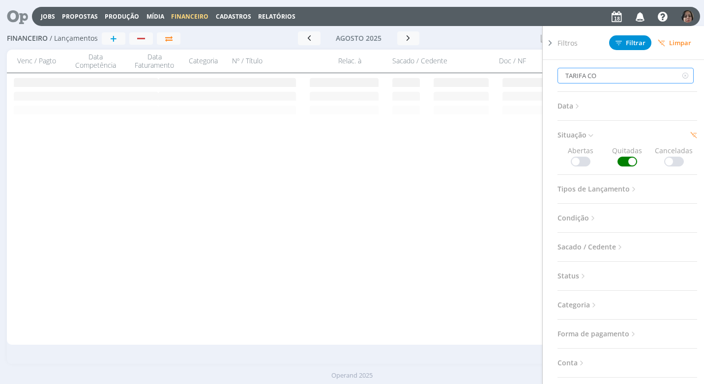
type input "TARIFA COB"
type input "TARIFA COBR"
type input "TARIFA COBRA"
type input "TARIFA COBRAN"
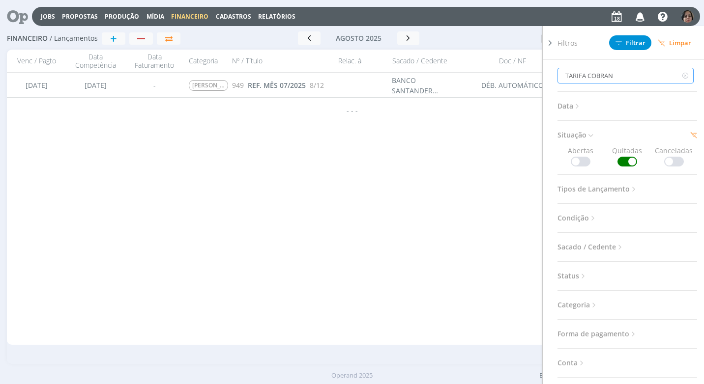
type input "TARIFA COBRAN"
type input "TARIFA COBRANÇ"
type input "TARIFA COBRANÇA"
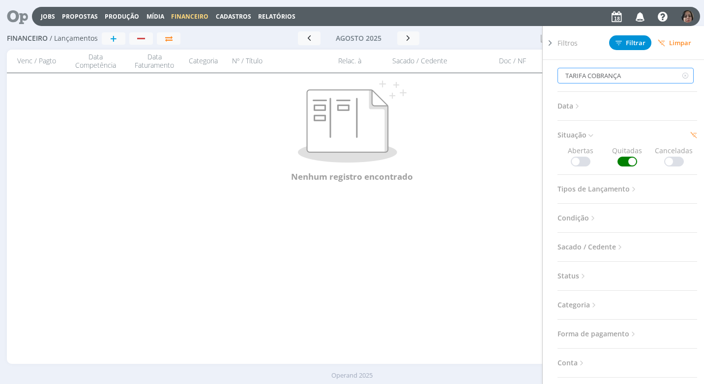
type input "TARIFA COBRANÇ"
type input "TARIFA COBRAN"
type input "TARIFA COBRA"
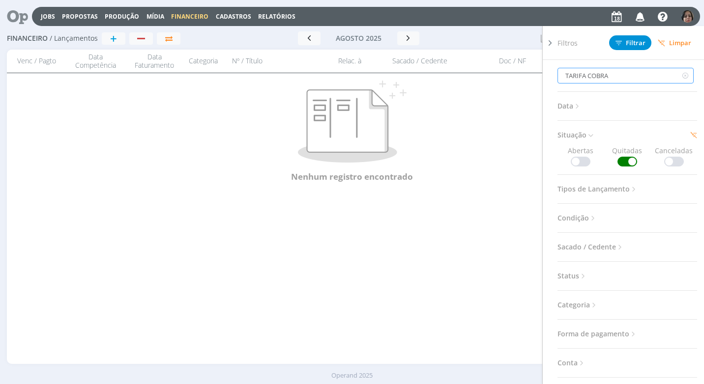
type input "TARIFA COBR"
type input "TARIFA COB"
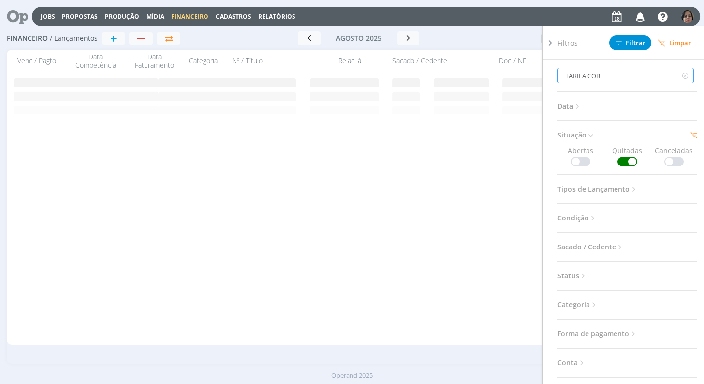
type input "TARIFA COB"
type input "TARIFA CO"
type input "TARIFA C"
type input "TARIFA"
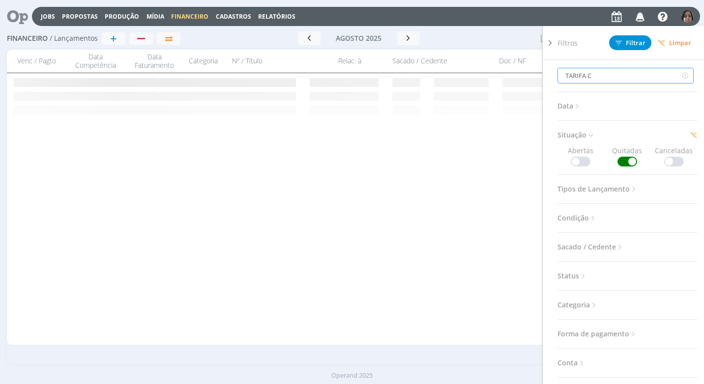
type input "TARIFA"
type input "T"
type input "D"
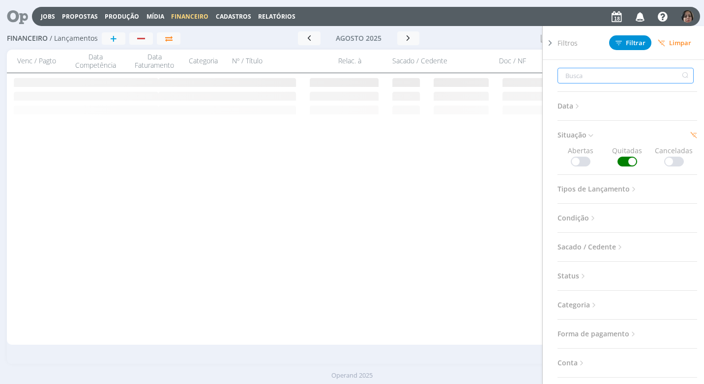
type input "D"
type input "DE"
type input "DEB"
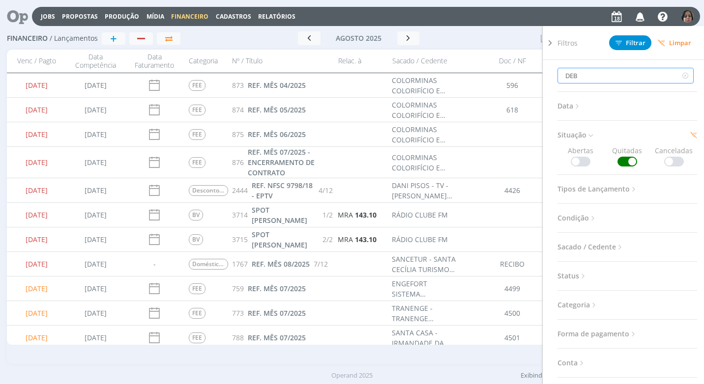
type input "DEB"
type input "DEBI"
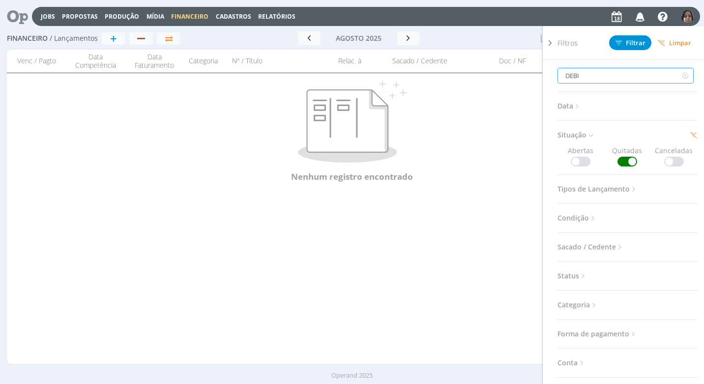
type input "DEB"
type input "DE"
type input "D"
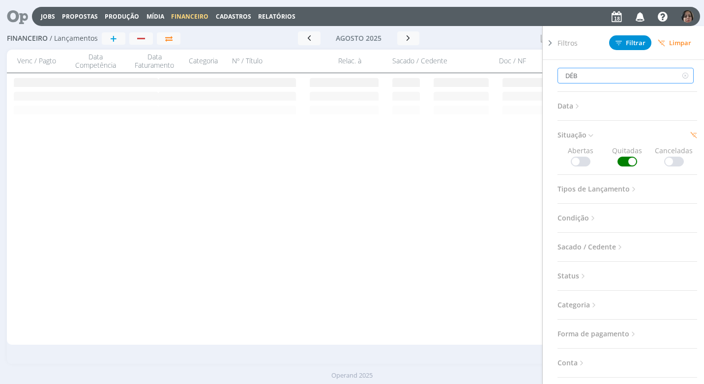
type input "DÉBI"
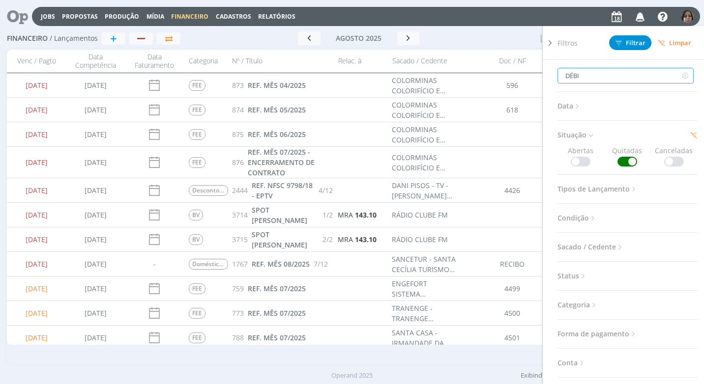
type input "DÉBIT"
type input "DÉBITO"
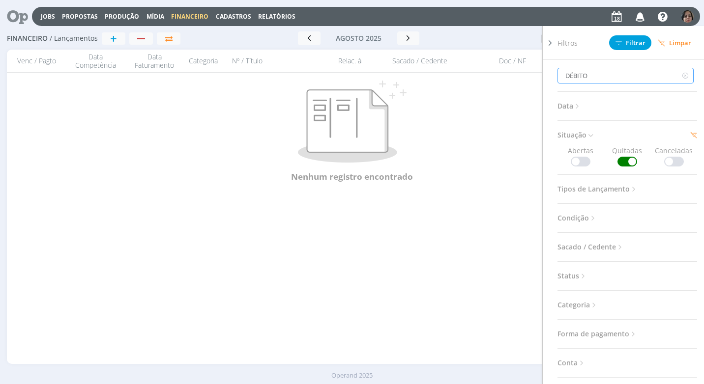
type input "DÉBITO"
click at [626, 42] on span "Filtrar" at bounding box center [630, 43] width 30 height 6
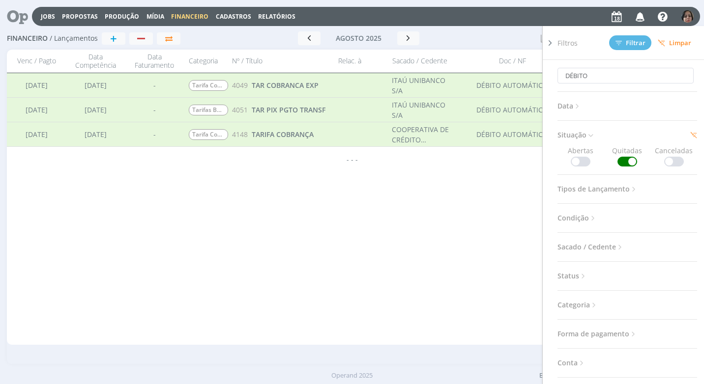
click at [548, 42] on icon at bounding box center [550, 43] width 10 height 10
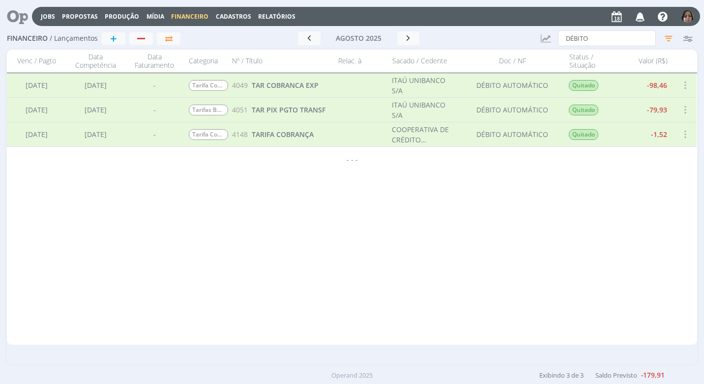
click at [685, 132] on span at bounding box center [684, 134] width 11 height 13
click at [641, 130] on div "Selecionar" at bounding box center [652, 128] width 97 height 14
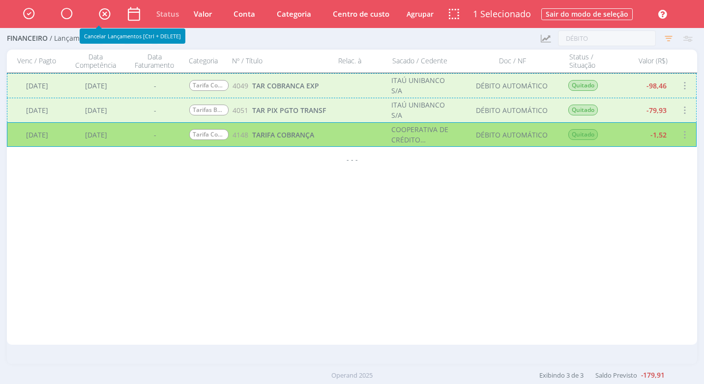
click at [103, 14] on icon "button" at bounding box center [104, 13] width 17 height 17
click at [298, 176] on div "01/08/2025 21/10/2024 FEE 873 REF. MÊS 04/2025 COLORMINAS COLORIFÍCIO E MINERAÇ…" at bounding box center [352, 209] width 690 height 272
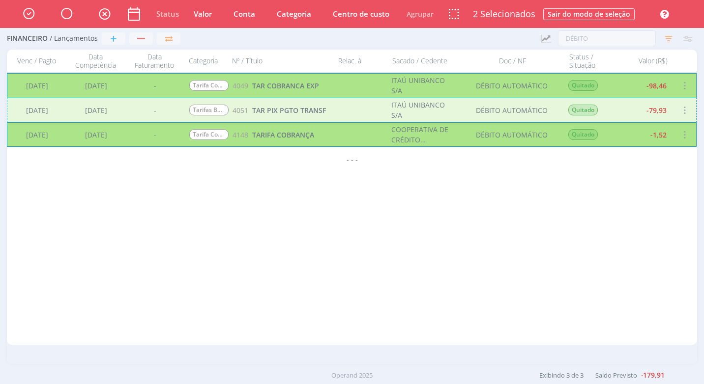
click at [431, 222] on div "01/08/2025 21/10/2024 FEE 873 REF. MÊS 04/2025 COLORMINAS COLORIFÍCIO E MINERAÇ…" at bounding box center [352, 209] width 690 height 272
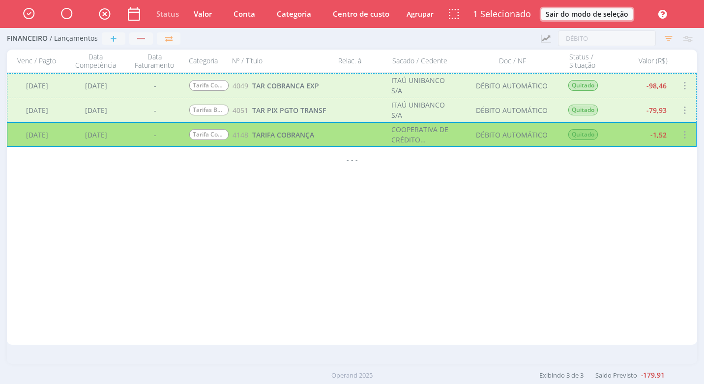
click at [592, 14] on button "Sair do modo de seleção" at bounding box center [586, 14] width 91 height 12
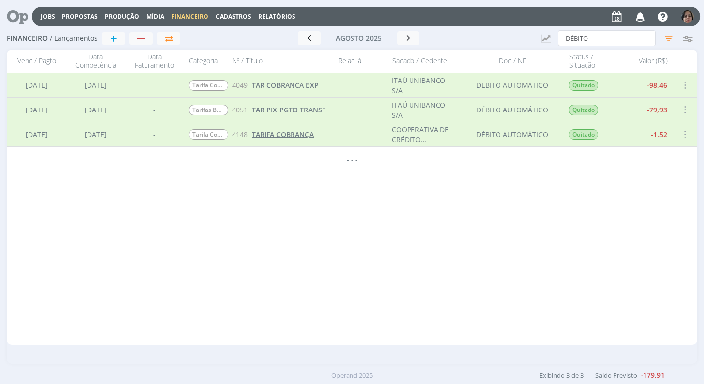
click at [258, 134] on span "TARIFA COBRANÇA" at bounding box center [283, 134] width 62 height 9
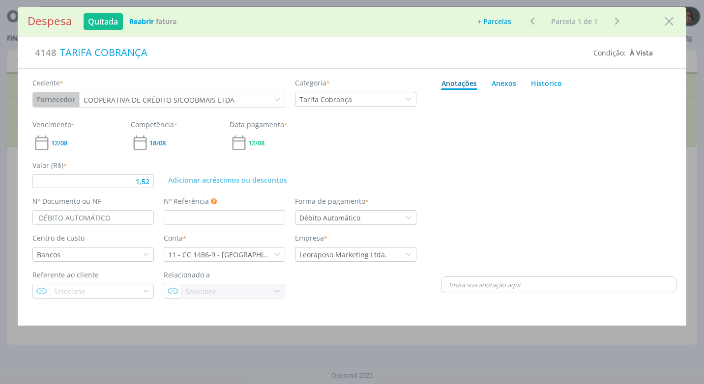
click at [143, 21] on b "Reabrir" at bounding box center [141, 21] width 25 height 9
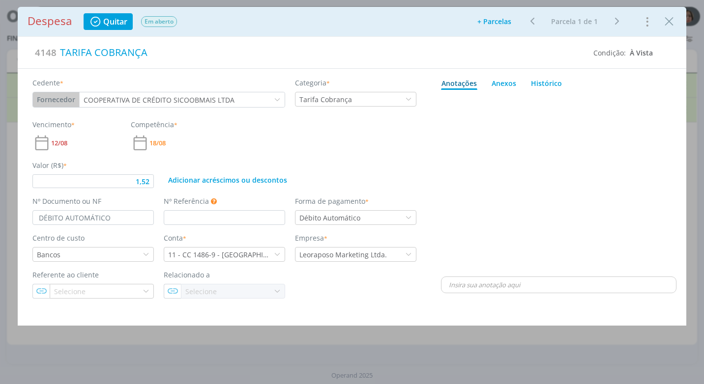
click at [646, 24] on icon "dialog" at bounding box center [647, 22] width 14 height 16
click at [626, 39] on div "Cancelar" at bounding box center [623, 42] width 58 height 17
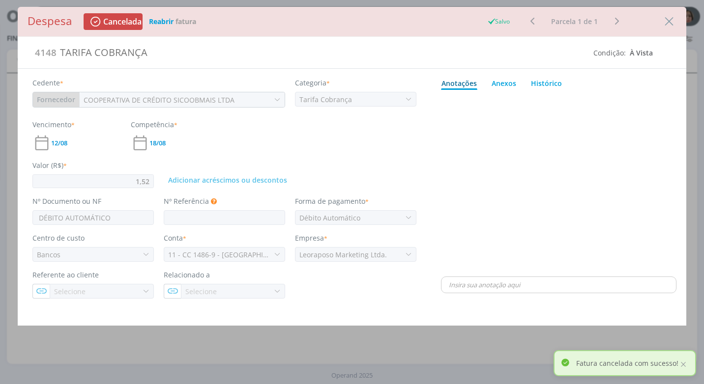
type input "1,52"
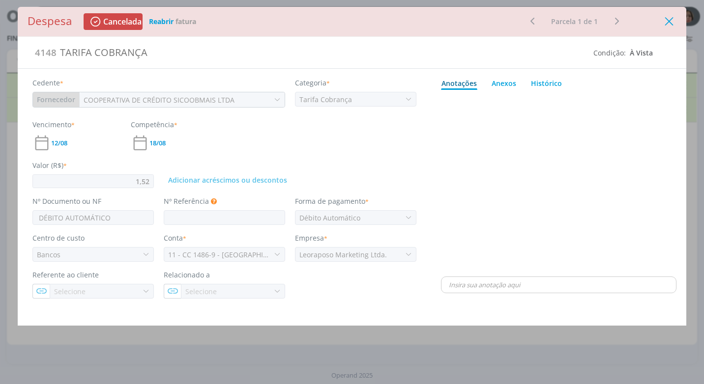
click at [668, 25] on icon "Close" at bounding box center [669, 21] width 15 height 15
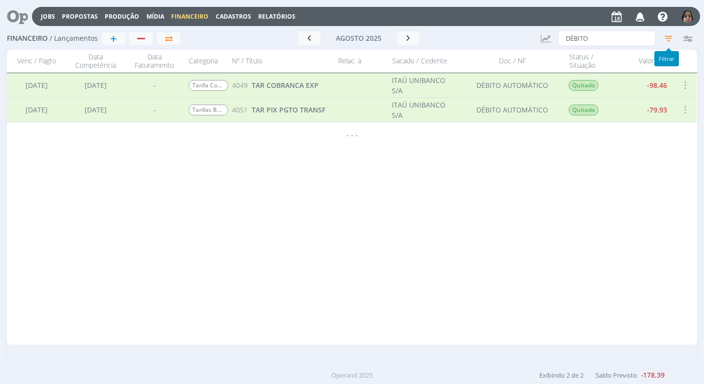
click at [671, 39] on icon "button" at bounding box center [669, 38] width 18 height 18
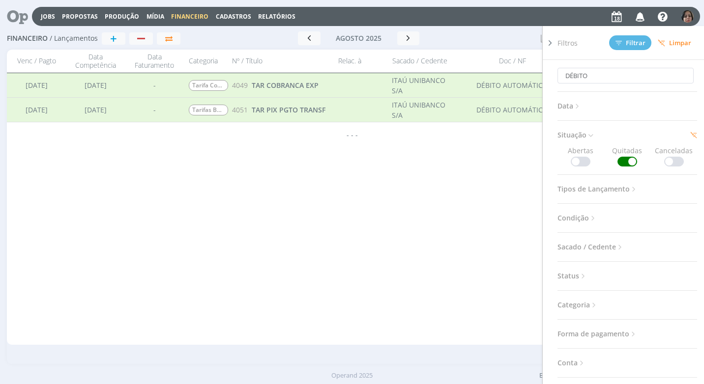
click at [584, 162] on span at bounding box center [581, 162] width 20 height 10
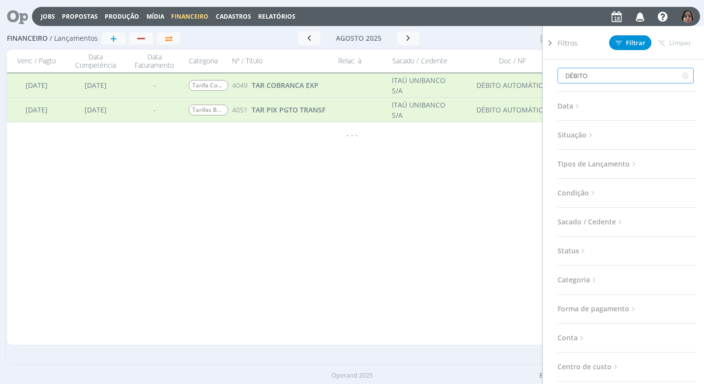
drag, startPoint x: 606, startPoint y: 75, endPoint x: 528, endPoint y: 84, distance: 78.1
click at [529, 84] on div "Financeiro / Lançamentos + Ir para mês atual agosto 2025 < 2025 > Janeiro Fever…" at bounding box center [352, 196] width 704 height 337
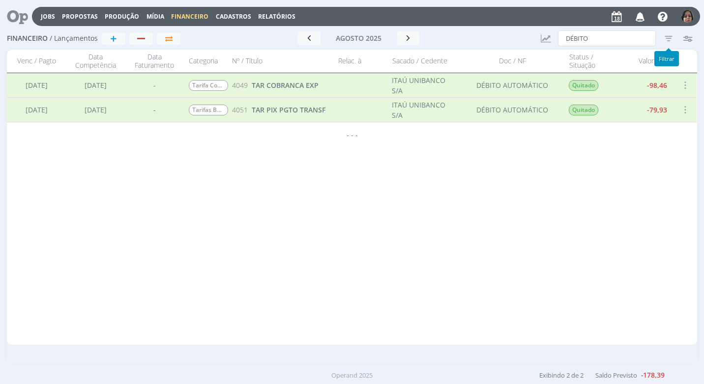
click at [668, 37] on icon "button" at bounding box center [669, 38] width 18 height 18
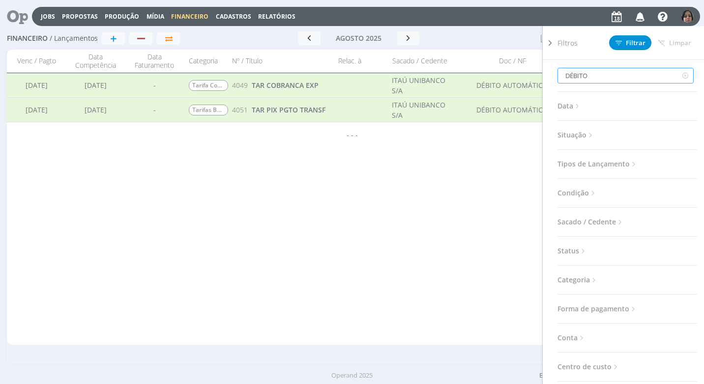
click at [605, 77] on input "DÉBITO" at bounding box center [625, 76] width 136 height 16
type input "DÉBIT"
type input "D"
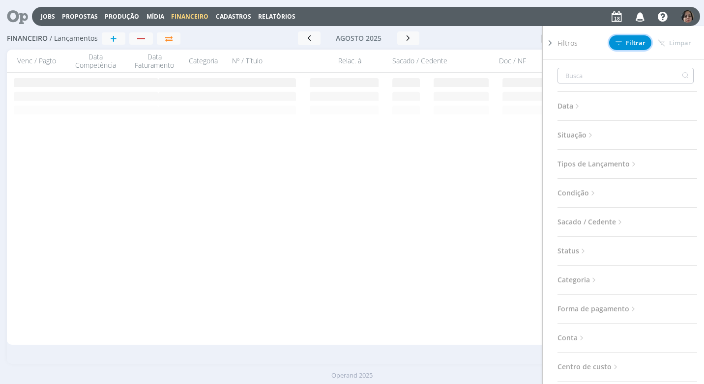
click at [623, 43] on span "Filtrar" at bounding box center [630, 43] width 30 height 6
click at [472, 131] on div "01/08/2025 01/08/2025 4043 RESGATE CONTAMAX AUTOMATICO 1/2 Transferência de: 11…" at bounding box center [352, 209] width 690 height 272
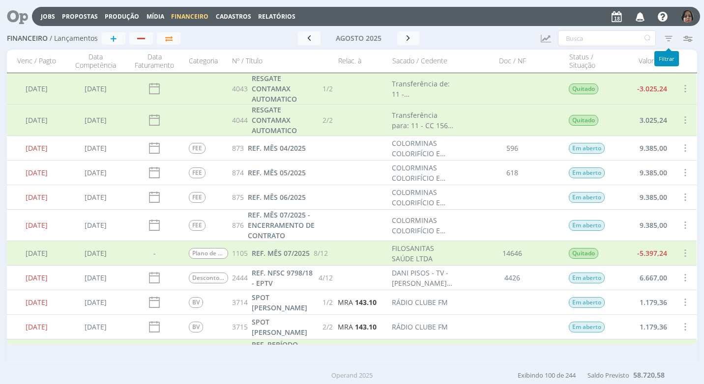
click at [667, 39] on icon "button" at bounding box center [669, 38] width 18 height 18
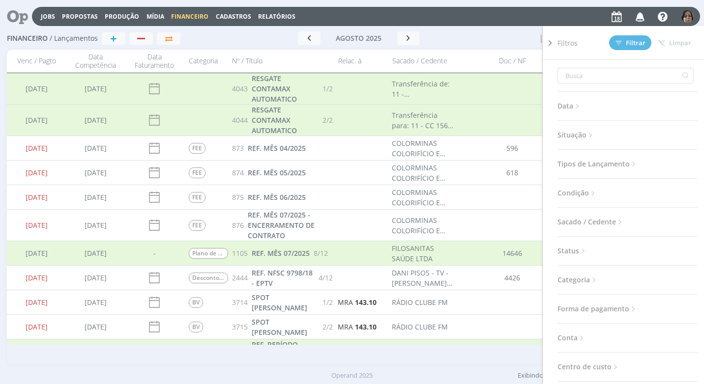
click at [591, 136] on icon at bounding box center [590, 135] width 8 height 8
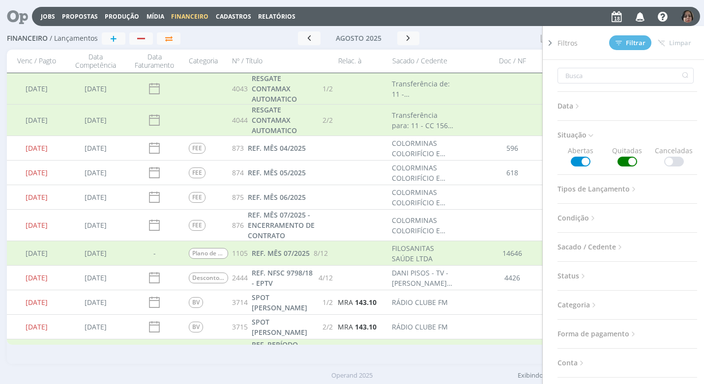
click at [626, 159] on span at bounding box center [627, 162] width 20 height 10
click at [626, 41] on span "Filtrar" at bounding box center [630, 43] width 30 height 6
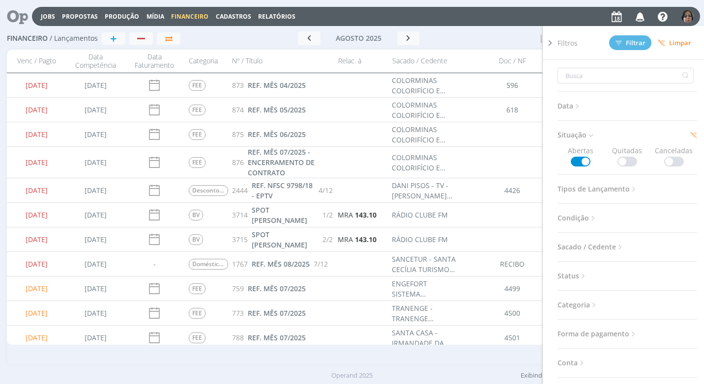
click at [510, 146] on div at bounding box center [512, 134] width 103 height 24
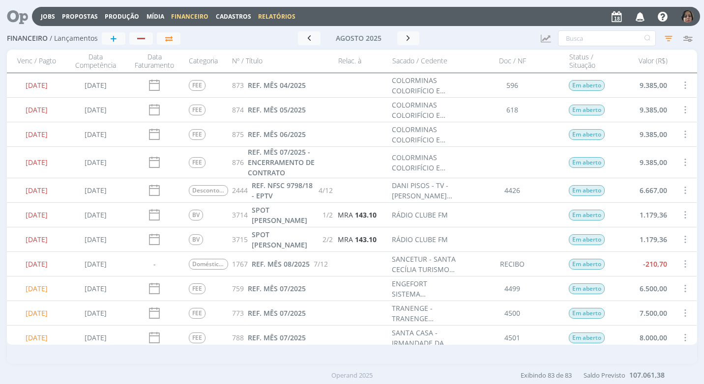
click at [275, 12] on link "Relatórios" at bounding box center [276, 16] width 37 height 8
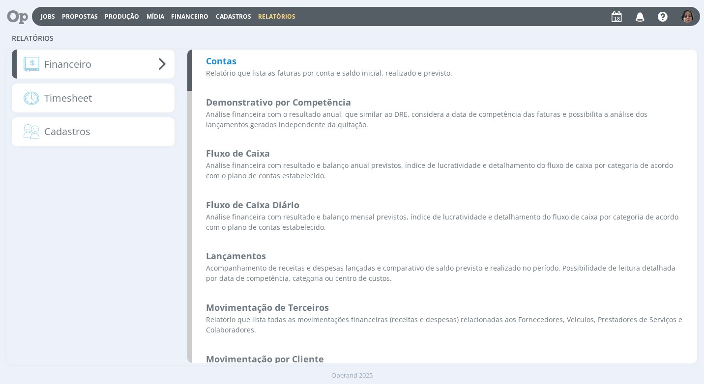
click at [222, 62] on b "Contas" at bounding box center [221, 61] width 30 height 12
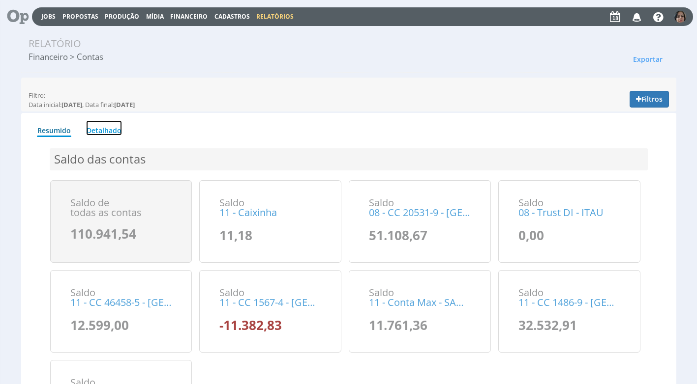
click at [106, 129] on link "Detalhado" at bounding box center [104, 127] width 36 height 15
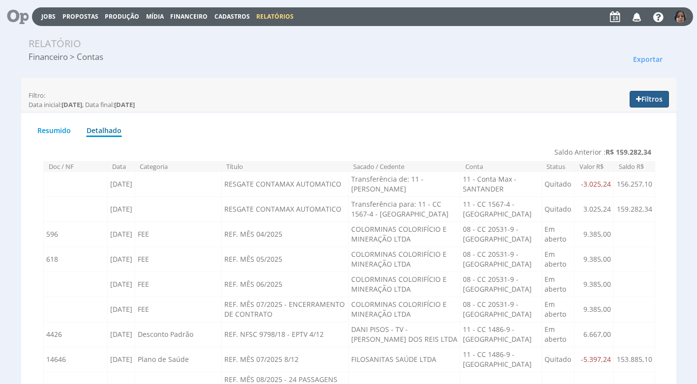
click at [644, 94] on button "Filtros" at bounding box center [648, 99] width 39 height 17
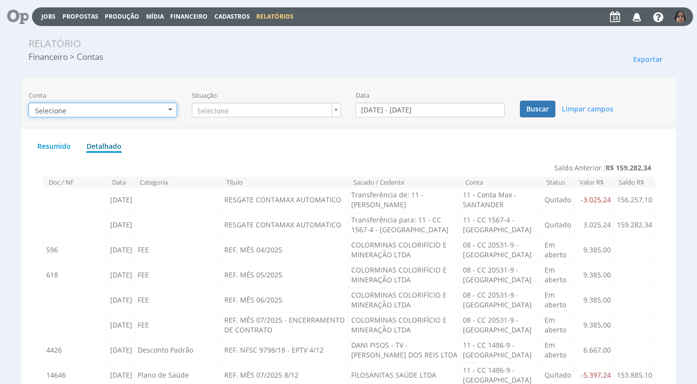
click at [169, 109] on b "button" at bounding box center [170, 110] width 4 height 2
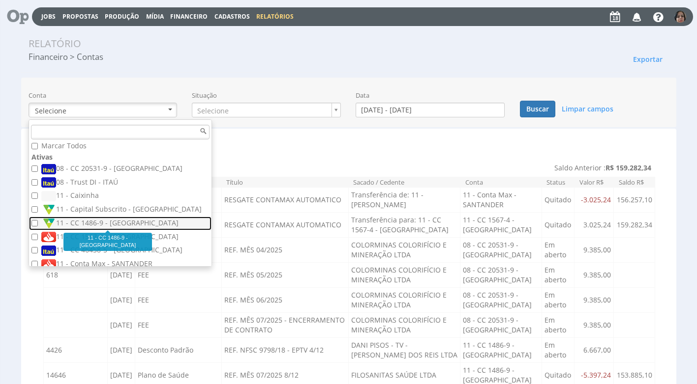
click at [92, 223] on label "11 - CC 1486-9 - [GEOGRAPHIC_DATA]" at bounding box center [121, 223] width 160 height 11
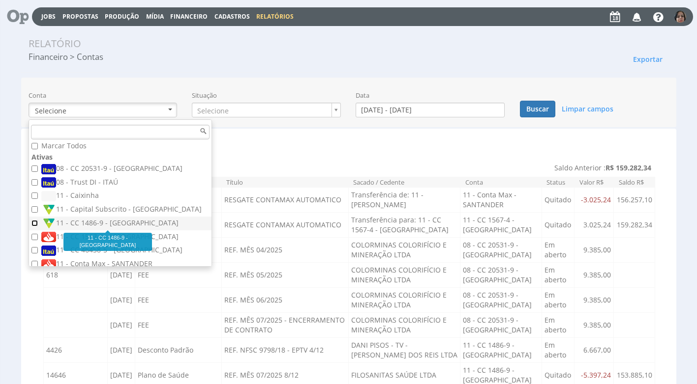
click at [38, 223] on input "11 - CC 1486-9 - [GEOGRAPHIC_DATA]" at bounding box center [34, 223] width 6 height 6
checkbox input "true"
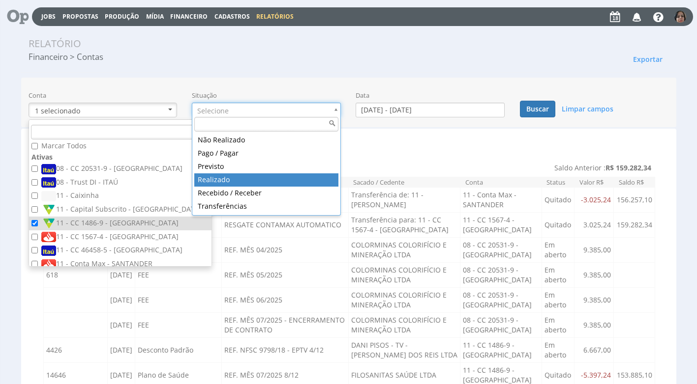
drag, startPoint x: 245, startPoint y: 181, endPoint x: 253, endPoint y: 178, distance: 8.6
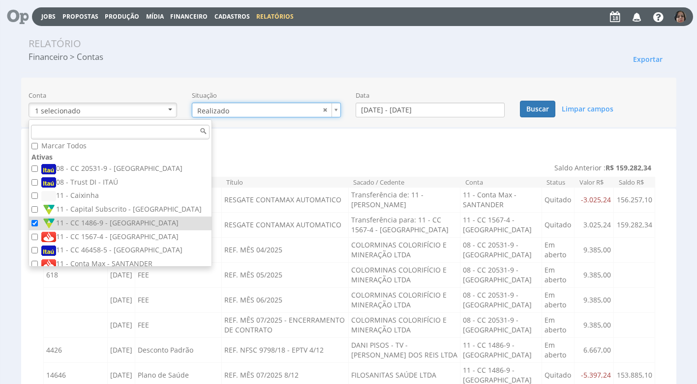
type input "realizado"
click at [387, 109] on input "[DATE] - [DATE]" at bounding box center [429, 110] width 149 height 15
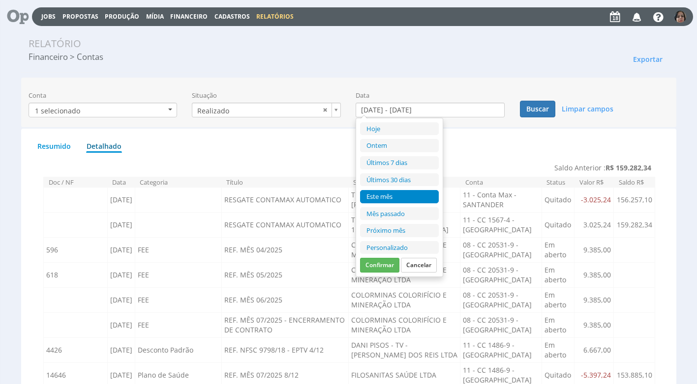
drag, startPoint x: 402, startPoint y: 243, endPoint x: 399, endPoint y: 223, distance: 20.9
click at [402, 242] on li "Personalizado" at bounding box center [399, 247] width 79 height 13
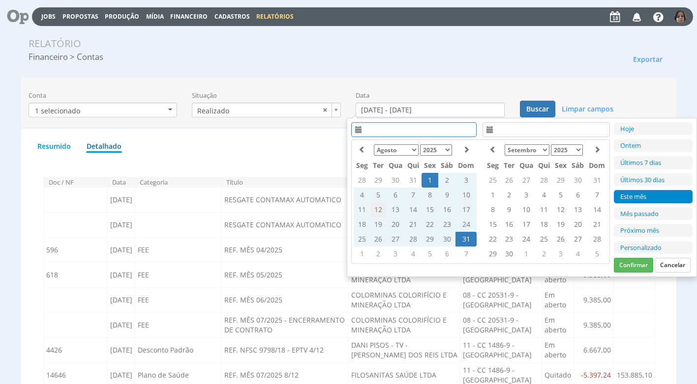
click at [380, 208] on td "12" at bounding box center [378, 210] width 16 height 15
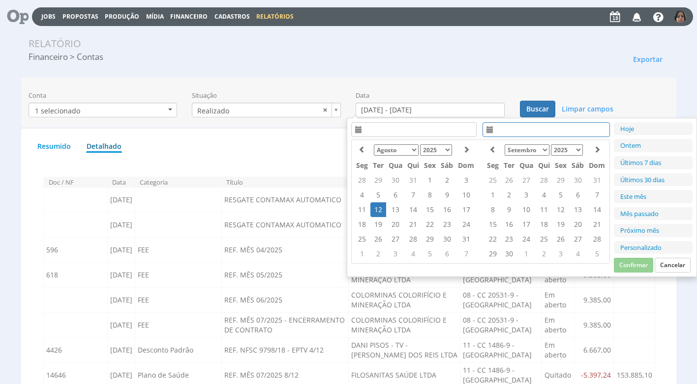
click at [380, 208] on td "12" at bounding box center [378, 210] width 16 height 15
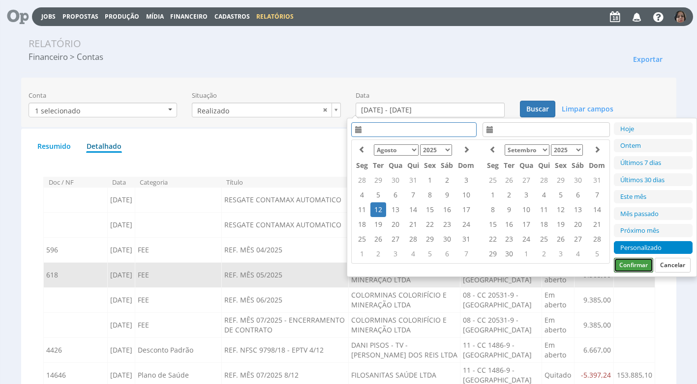
click at [637, 265] on button "Confirmar" at bounding box center [633, 265] width 39 height 15
type input "[DATE] - [DATE]"
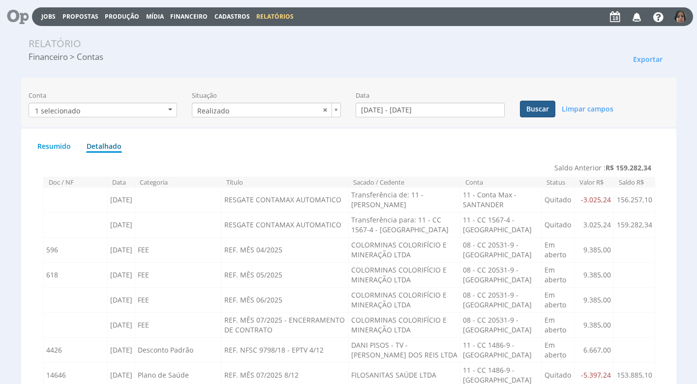
click at [538, 108] on button "Buscar" at bounding box center [537, 109] width 35 height 17
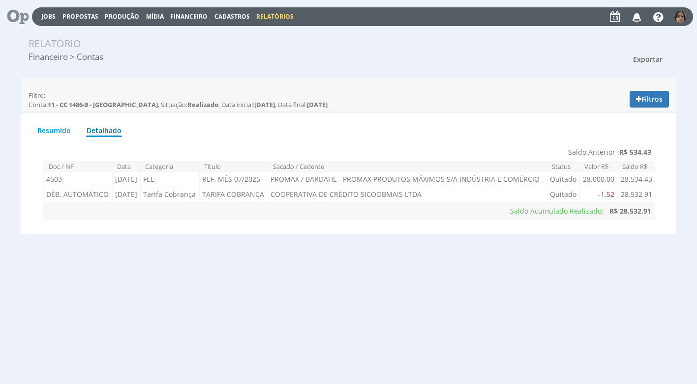
click at [645, 58] on span "Exportar" at bounding box center [647, 59] width 29 height 9
click at [614, 101] on link "Imprimir" at bounding box center [629, 103] width 78 height 13
click at [189, 17] on span "Financeiro" at bounding box center [188, 16] width 37 height 8
click at [187, 31] on link "Lançamentos" at bounding box center [189, 32] width 83 height 14
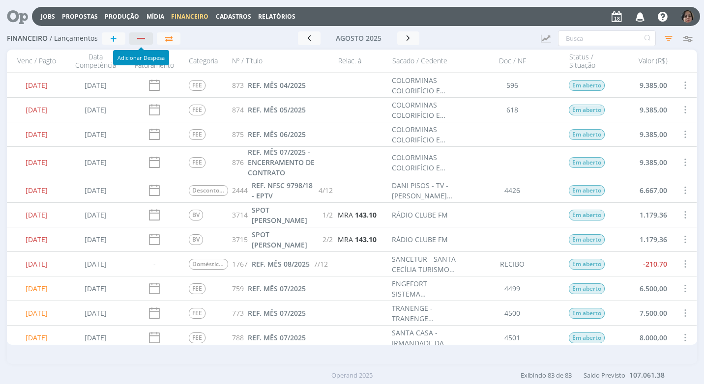
click at [145, 41] on div "button" at bounding box center [141, 38] width 13 height 6
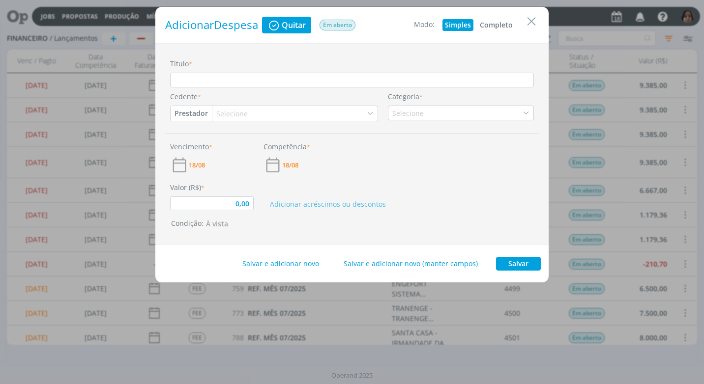
click at [505, 23] on button "Completo" at bounding box center [496, 25] width 38 height 12
type input "0,00"
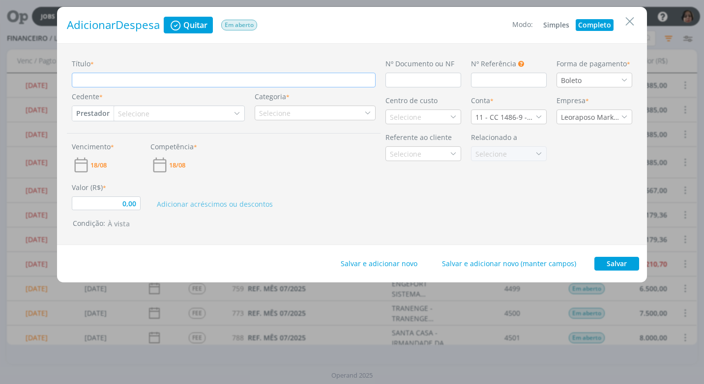
click at [79, 85] on input "Título *" at bounding box center [224, 80] width 304 height 15
type input "D"
type input "0,00"
type input "DE"
type input "0,00"
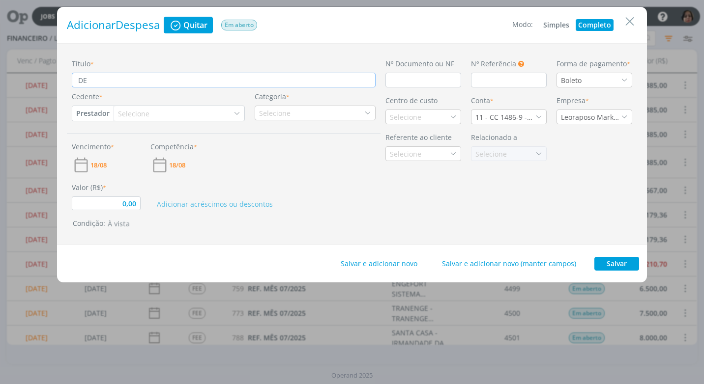
type input "DEB"
type input "0,00"
type input "DEB"
type input "0,00"
type input "DEB"
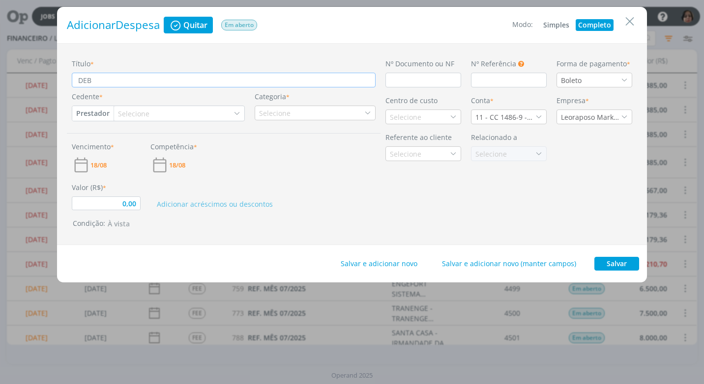
type input "0,00"
type input "DEB."
type input "0,00"
type input "DEB."
type input "0,00"
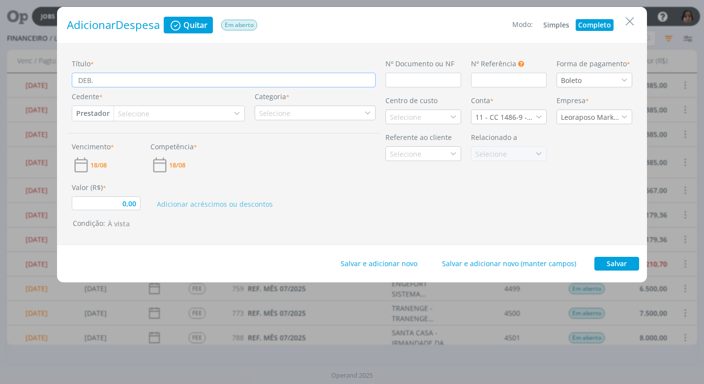
type input "DEB. P"
type input "0,00"
type input "DEB. PA"
type input "0,00"
type input "DEB. PAR"
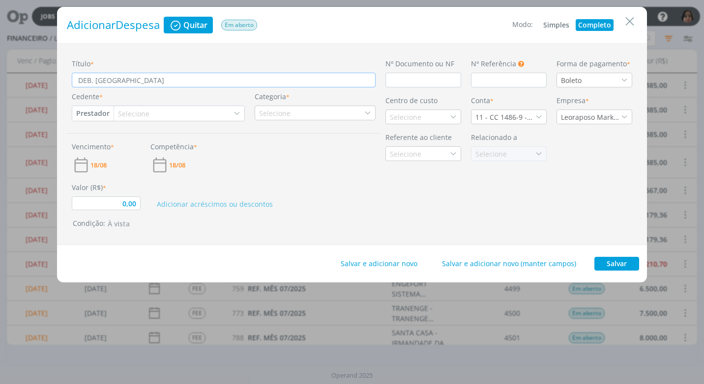
type input "0,00"
type input "DEB. PARC"
type input "0,00"
type input "DEB. PARCE"
type input "0,00"
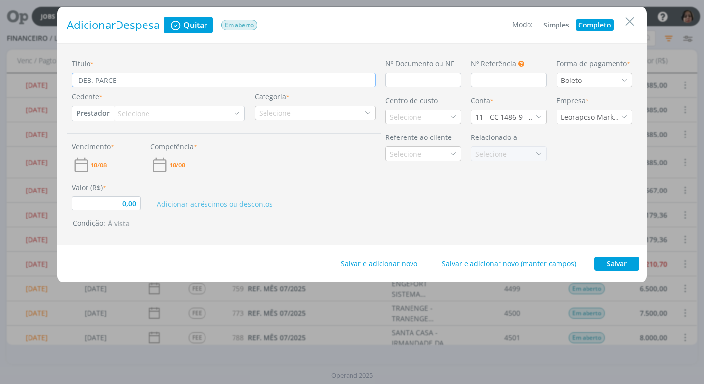
type input "DEB. PARCEL"
type input "0,00"
type input "DEB. PARCELA"
type input "0,00"
type input "DEB. PARCELA"
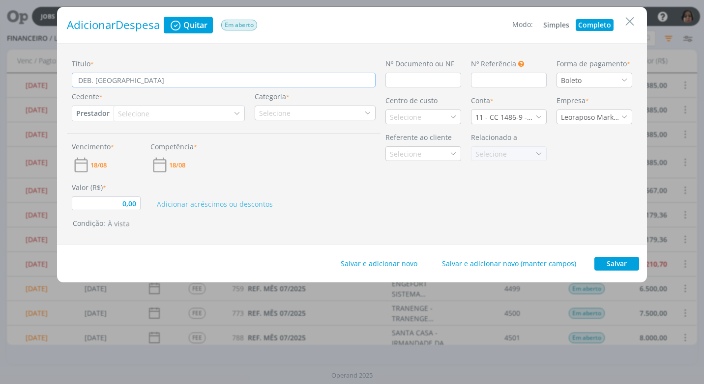
type input "0,00"
type input "DEB. PARCELA S"
type input "0,00"
type input "DEB. PARCELA"
type input "0,00"
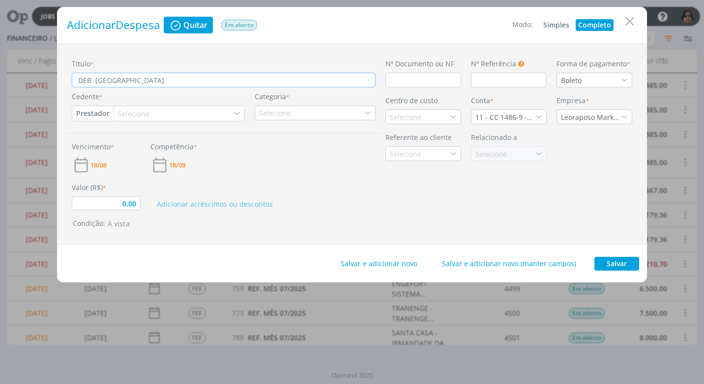
type input "DEB. PARCELA"
type input "0,00"
type input "DEB. PARCELAS"
type input "0,00"
type input "DEB. PARCELAS"
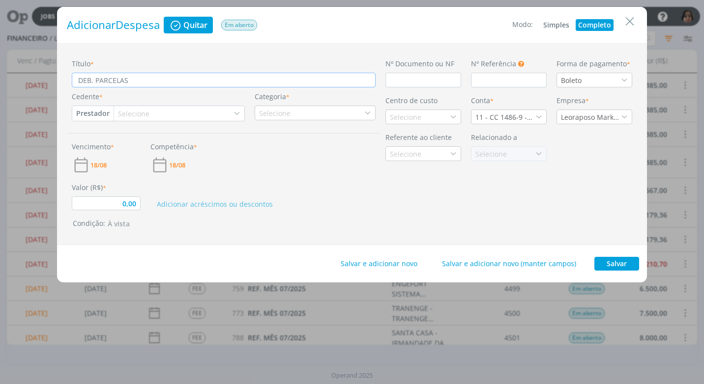
type input "0,00"
type input "DEB. PARCELAS S"
type input "0,00"
type input "DEB. PARCELAS SU"
type input "0,00"
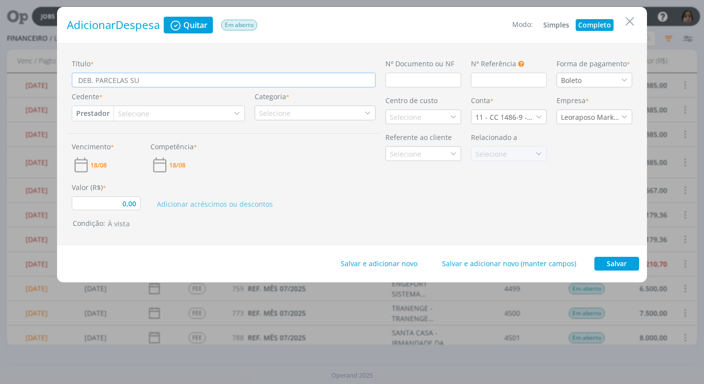
type input "DEB. PARCELAS SUB"
type input "0,00"
type input "DEB. PARCELAS SUBS"
type input "0,00"
type input "DEB. PARCELAS SUBSC"
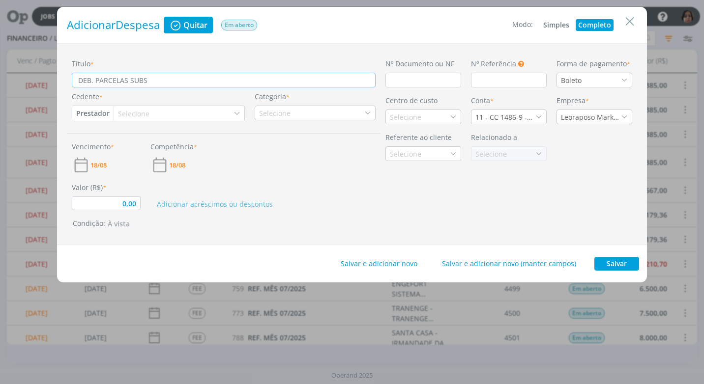
type input "0,00"
type input "DEB. PARCELAS SUBSC."
type input "0,00"
type input "DEB. PARCELAS SUBSC./"
type input "0,00"
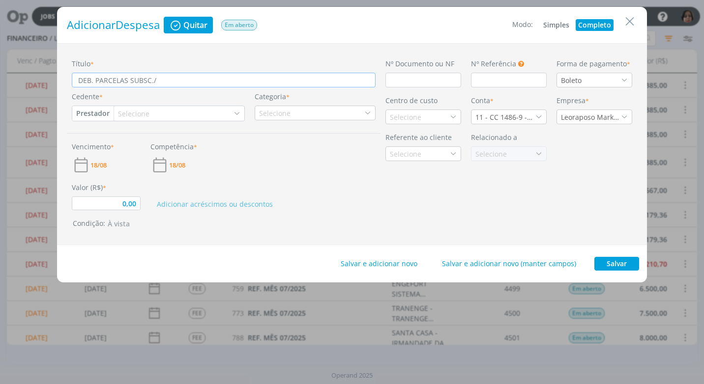
type input "DEB. PARCELAS SUBSC./I"
type input "0,00"
type input "DEB. PARCELAS SUBSC./IN"
type input "0,00"
type input "DEB. PARCELAS SUBSC./INT"
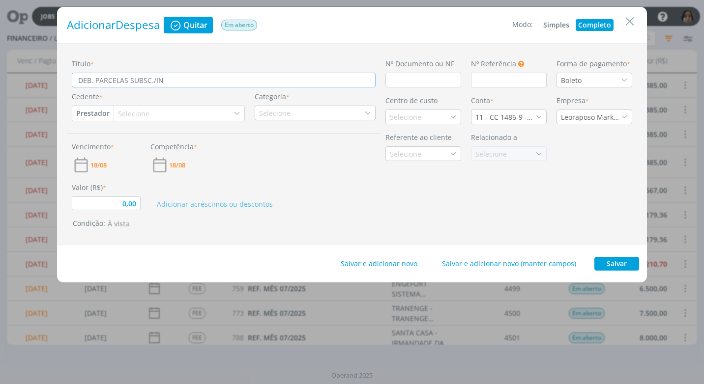
type input "0,00"
type input "DEB. PARCELAS SUBSC./INTE"
type input "0,00"
type input "DEB. PARCELAS SUBSC./INTEG"
type input "0,00"
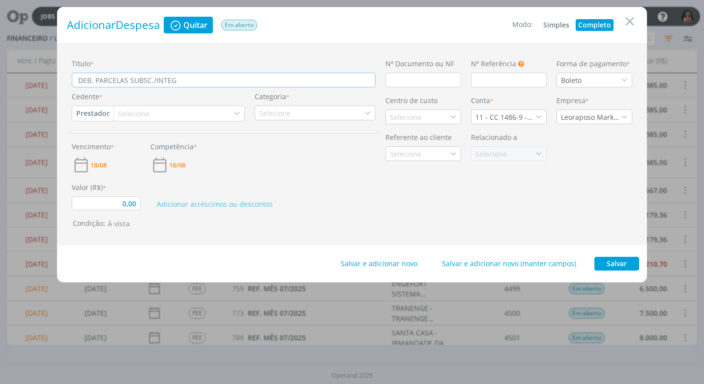
type input "DEB. PARCELAS SUBSC./INTEGR"
type input "0,00"
type input "DEB. PARCELAS SUBSC./INTEGR"
click at [423, 82] on input "dialog" at bounding box center [423, 80] width 76 height 15
type input "0,00"
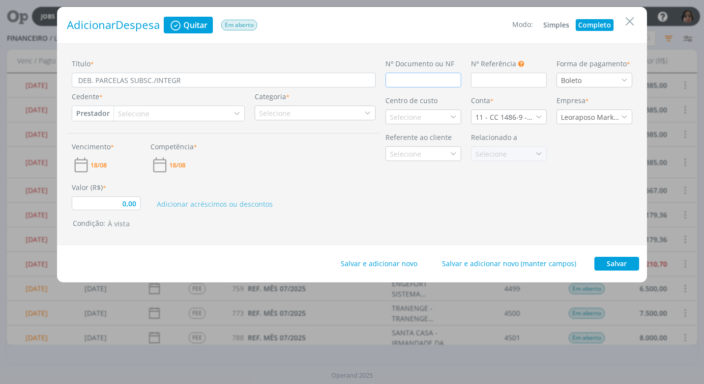
type input "D"
type input "0,00"
type input "D"
type input "0,00"
type input "DÉB"
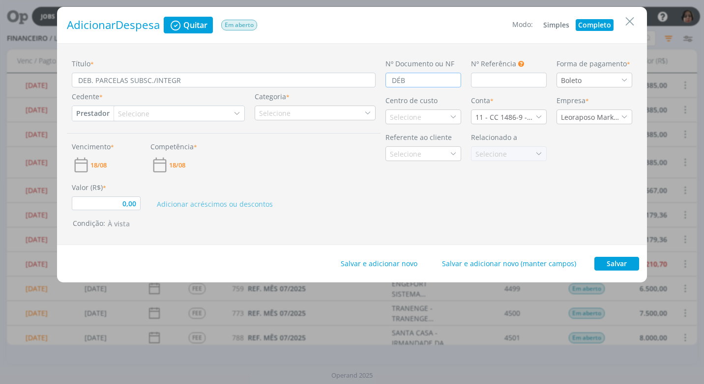
type input "0,00"
type input "DÉBI"
type input "0,00"
type input "DÉBIT"
type input "0,00"
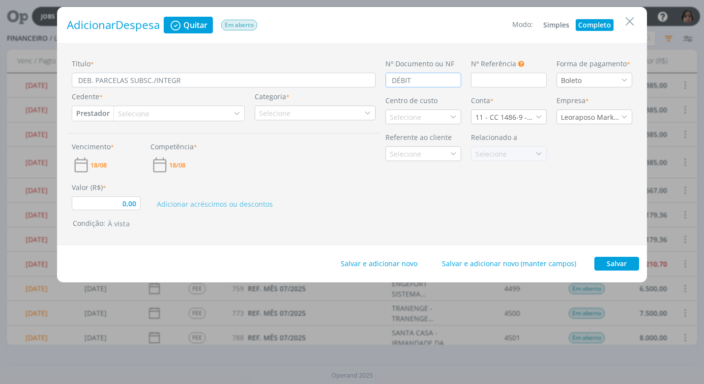
type input "DÉBITO"
type input "0,00"
type input "DÉBITO"
type input "0,00"
type input "DÉBITO A"
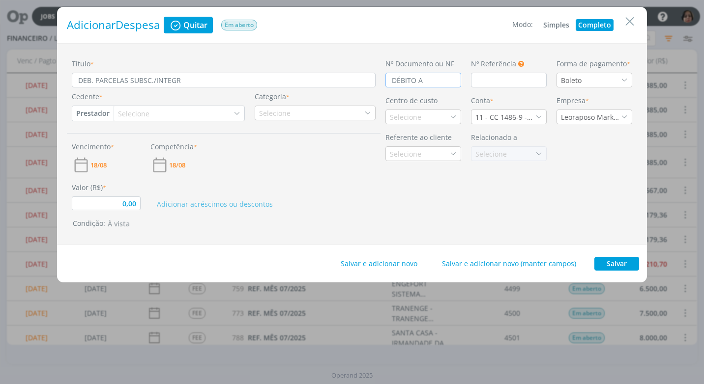
type input "0,00"
type input "DÉBITO AU"
type input "0,00"
type input "DÉBITO AUT"
type input "0,00"
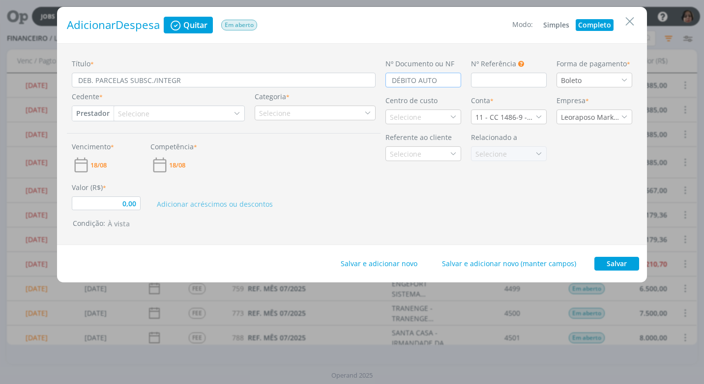
type input "DÉBITO AUTOM"
type input "0,00"
type input "DÉBITO AUTOMÁ"
type input "0,00"
type input "DÉBITO AUTOMÁT"
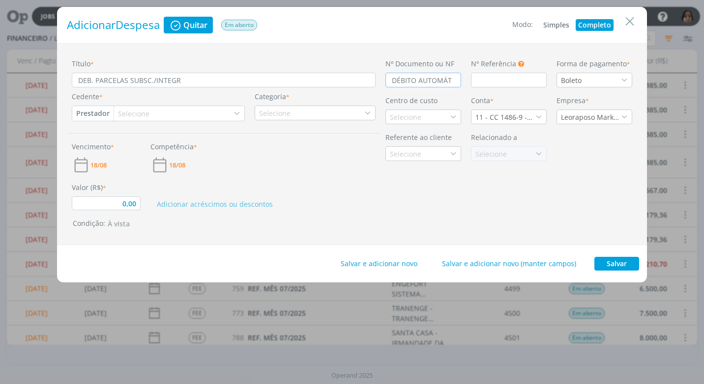
type input "0,00"
type input "DÉBITO AUTOMÁTI"
type input "0,00"
type input "DÉBITO AUTOMÁTIC"
type input "0,00"
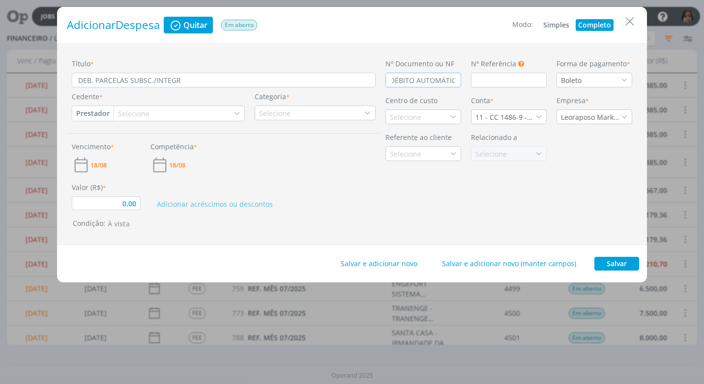
scroll to position [0, 7]
type input "DÉBITO AUTOMÁTICO"
click at [623, 78] on icon "dialog" at bounding box center [624, 80] width 7 height 7
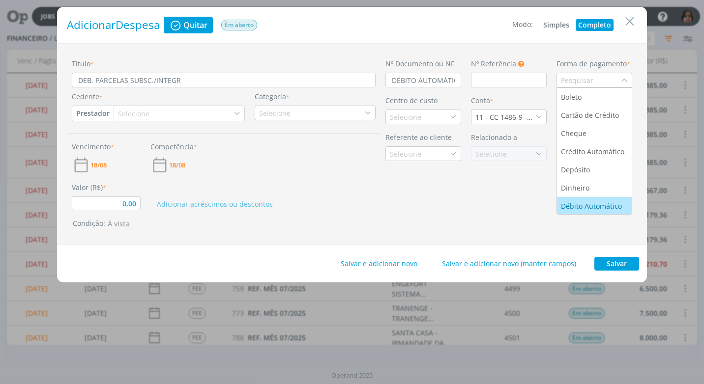
click at [586, 206] on div "Débito Automático" at bounding box center [592, 206] width 63 height 10
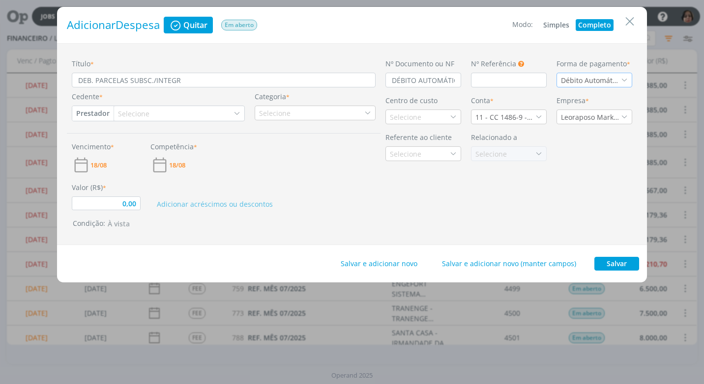
click at [84, 113] on button "Prestador" at bounding box center [92, 113] width 41 height 15
drag, startPoint x: 115, startPoint y: 146, endPoint x: 125, endPoint y: 143, distance: 11.0
click at [115, 146] on link "Fornecedor" at bounding box center [112, 146] width 78 height 16
type input "0,00"
click at [145, 112] on div "Selecione" at bounding box center [139, 114] width 33 height 10
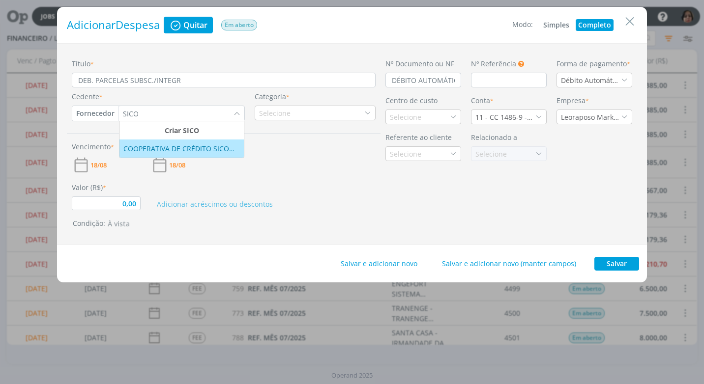
type input "SICO"
click at [166, 153] on div "COOPERATIVA DE CRÉDITO SICOOBMAIS LTDA" at bounding box center [181, 149] width 117 height 10
type input "0,00"
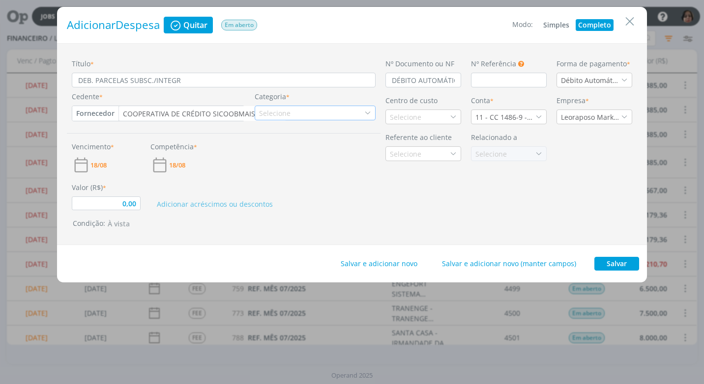
click at [367, 114] on icon "dialog" at bounding box center [367, 113] width 7 height 7
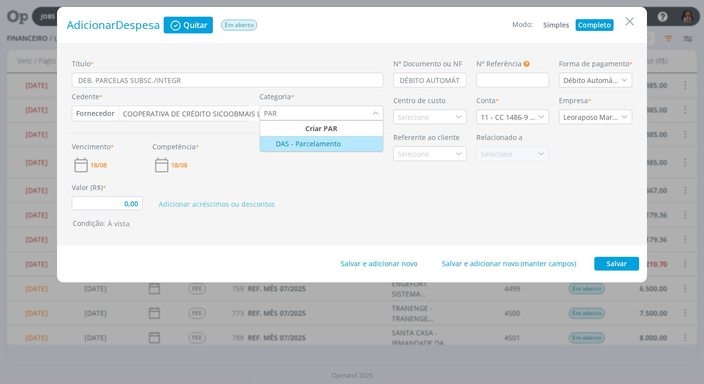
type input "PARC"
click at [334, 114] on input "PARC" at bounding box center [316, 113] width 113 height 14
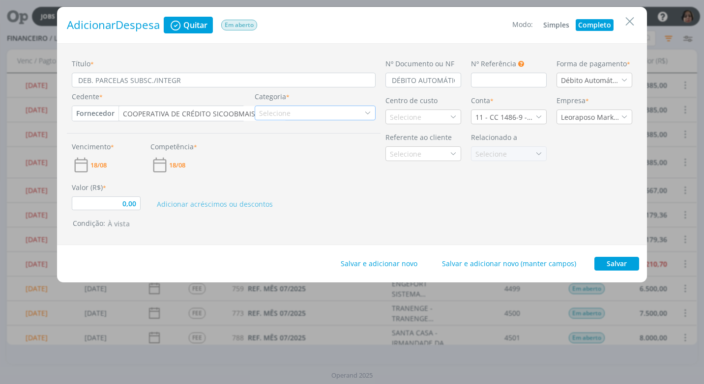
click at [367, 115] on icon "dialog" at bounding box center [367, 113] width 7 height 7
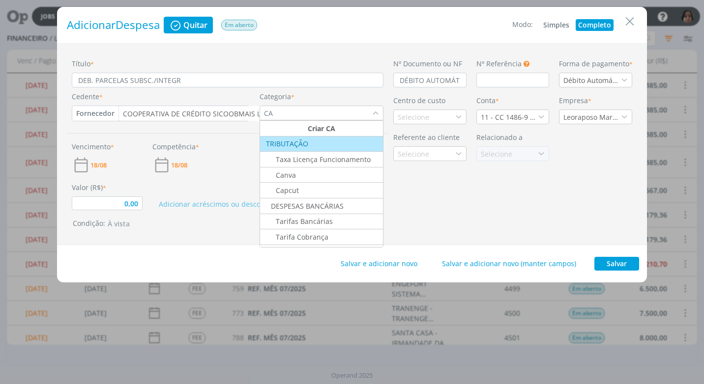
type input "C"
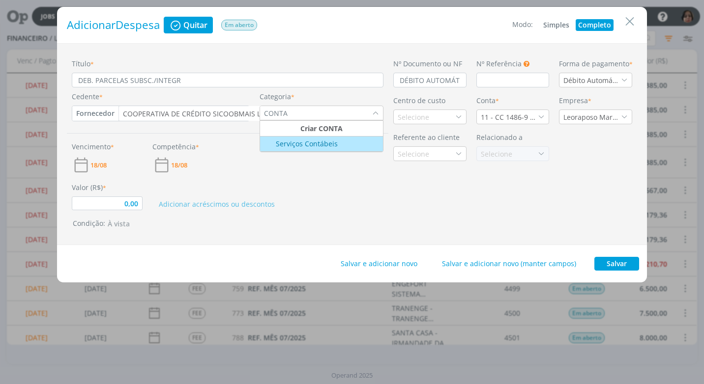
type input "CONTA"
click at [461, 119] on icon "dialog" at bounding box center [458, 117] width 7 height 7
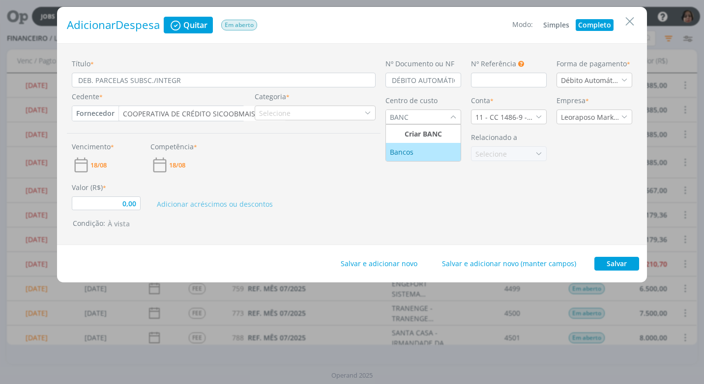
type input "BANC"
click at [443, 155] on div "Bancos" at bounding box center [423, 152] width 67 height 10
click at [101, 162] on span "18/08" at bounding box center [98, 165] width 16 height 6
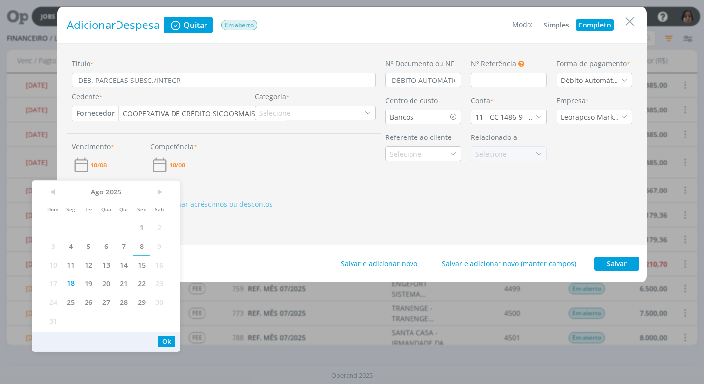
click at [145, 264] on span "15" at bounding box center [142, 265] width 18 height 19
click at [164, 339] on button "Ok" at bounding box center [166, 341] width 17 height 11
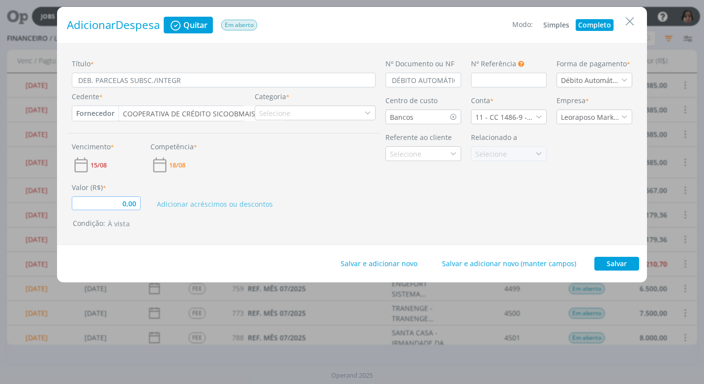
click at [117, 203] on input "0,00" at bounding box center [106, 204] width 69 height 14
type input "33,00"
click at [416, 230] on div "Nº Documento ou NF DÉBITO AUTOMÁTICO Nº Referência Este campo pode ser utilizad…" at bounding box center [509, 145] width 257 height 172
click at [300, 117] on div "Selecione" at bounding box center [315, 113] width 121 height 15
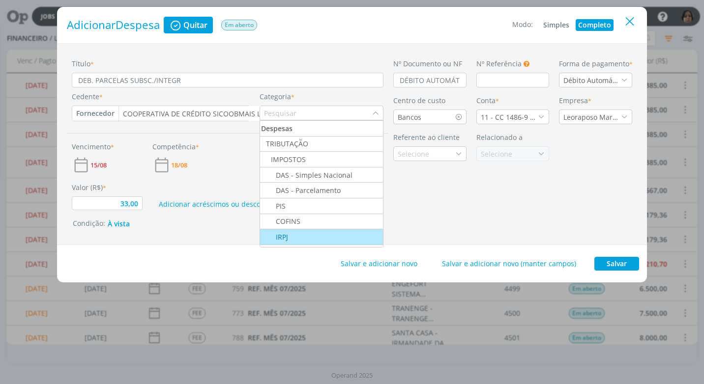
click at [629, 23] on icon "Close" at bounding box center [629, 21] width 15 height 15
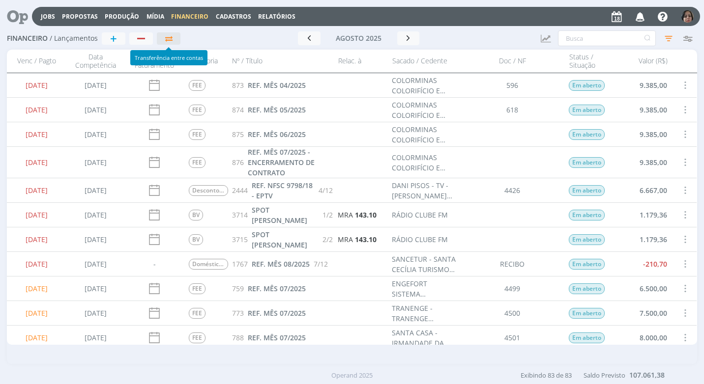
click at [172, 39] on icon "button" at bounding box center [169, 38] width 10 height 7
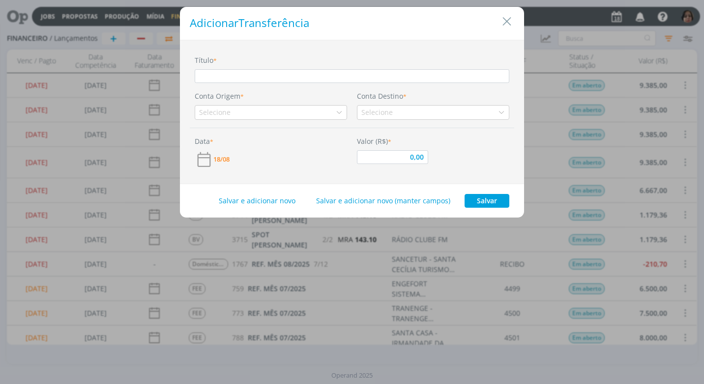
type input "D"
type input "0,00"
type input "DE"
type input "0,00"
type input "DEB"
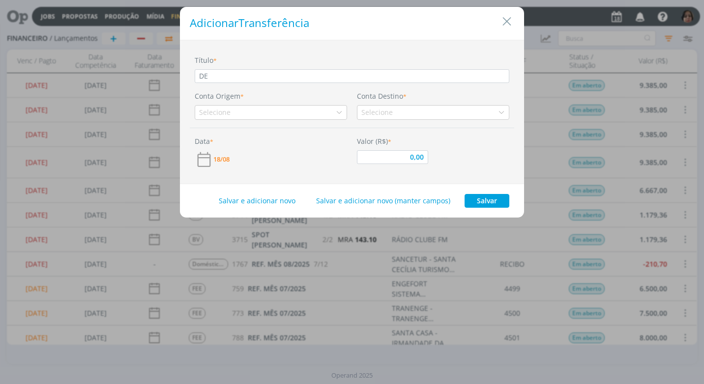
type input "0,00"
type input "DEB."
type input "0,00"
type input "DEB."
type input "0,00"
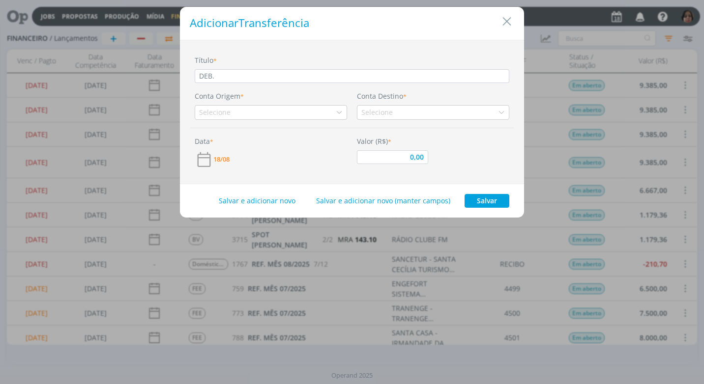
type input "DEB. P"
type input "0,00"
type input "DEB. PA"
type input "0,00"
type input "DEB. PAR"
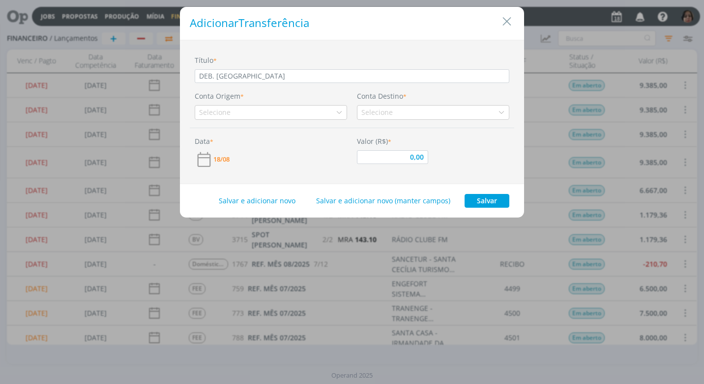
type input "0,00"
type input "DEB. PARC"
type input "0,00"
type input "DEB. PARCE"
type input "0,00"
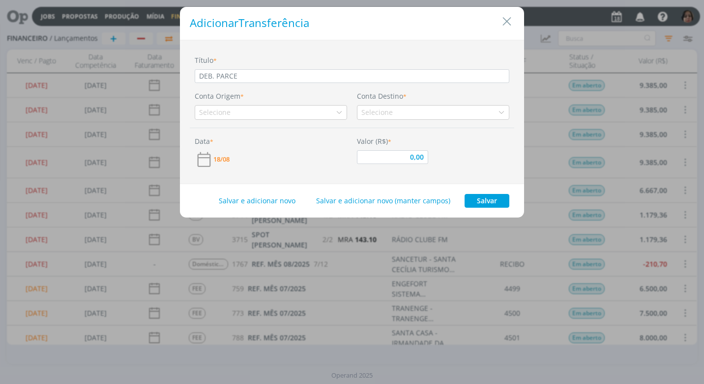
type input "DEB. PARCEL"
type input "0,00"
type input "DEB. PARCELA"
type input "0,00"
type input "DEB. PARCELAS"
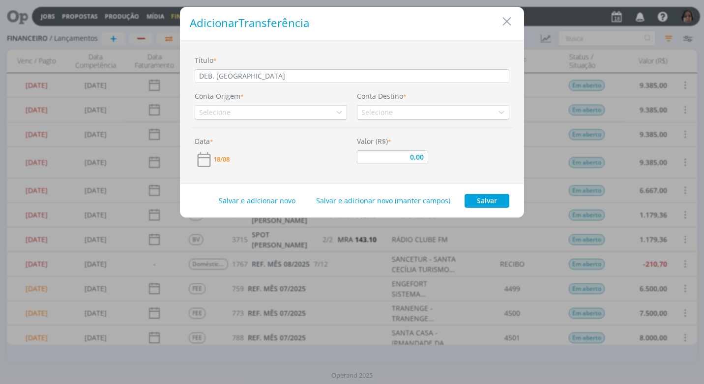
type input "0,00"
drag, startPoint x: 217, startPoint y: 75, endPoint x: 217, endPoint y: 97, distance: 22.1
click at [217, 77] on input "DEB. PARCELAS" at bounding box center [352, 76] width 315 height 14
type input "DEB.PARCELAS"
type input "0,00"
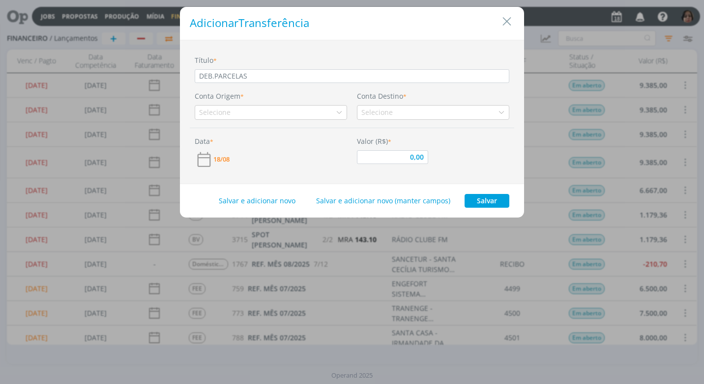
click at [252, 73] on input "DEB.PARCELAS" at bounding box center [352, 76] width 315 height 14
type input "DEB.PARCELAS"
type input "0,00"
type input "DEB.PARCELAS S"
type input "0,00"
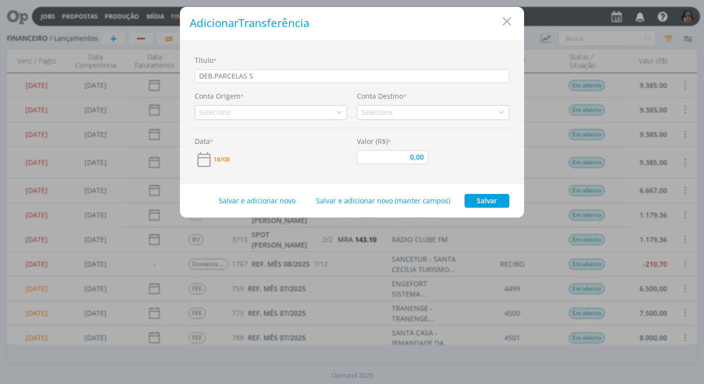
type input "DEB.PARCELAS SU"
type input "0,00"
type input "DEB.PARCELAS SUB"
type input "0,00"
type input "DEB.PARCELAS SUBS"
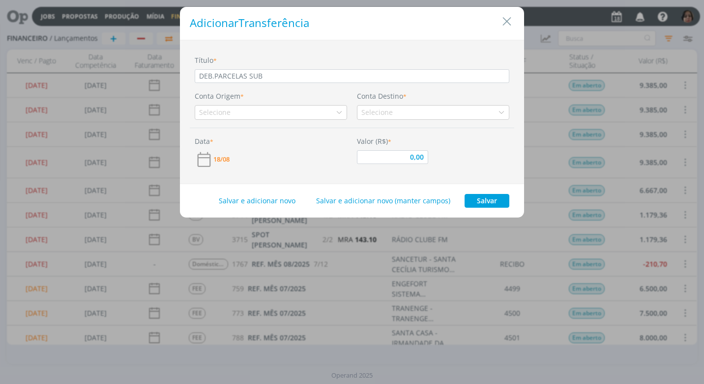
type input "0,00"
type input "DEB.PARCELAS SUBSC"
type input "0,00"
type input "DEB.PARCELAS SUBSC."
type input "0,00"
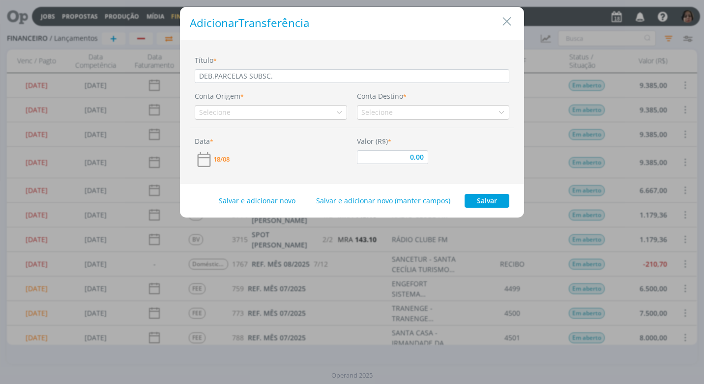
type input "DEB.PARCELAS SUBSC./"
type input "0,00"
type input "DEB.PARCELAS SUBSC./I"
type input "0,00"
type input "DEB.PARCELAS SUBSC./IN"
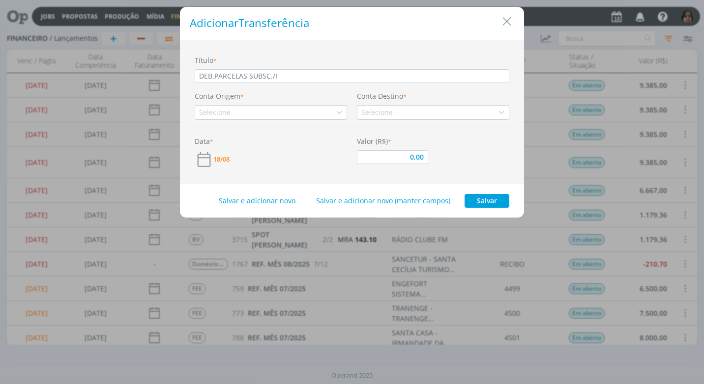
type input "0,00"
type input "DEB.PARCELAS SUBSC./INT"
type input "0,00"
type input "DEB.PARCELAS SUBSC./INTE"
type input "0,00"
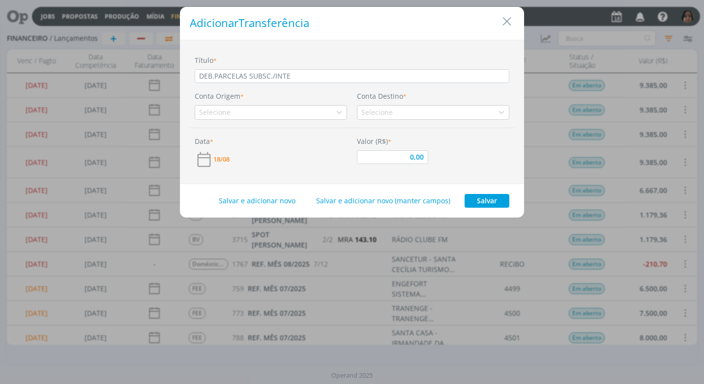
type input "DEB.PARCELAS SUBSC./INTEG"
type input "0,00"
type input "DEB.PARCELAS SUBSC./INTEGR"
type input "0,00"
type input "DEB.PARCELAS SUBSC./INTEGR."
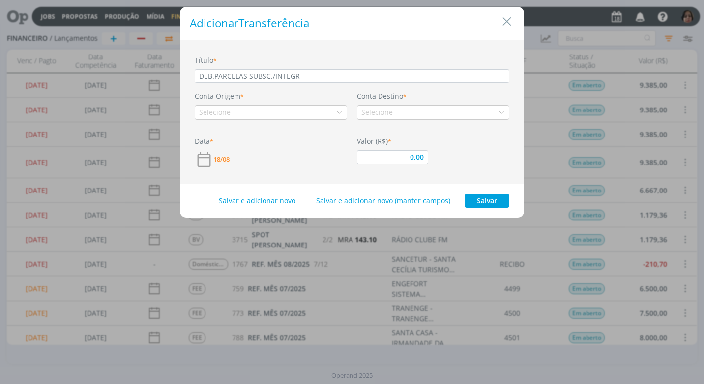
type input "0,00"
type input "DEB.PARCELAS SUBSC./INTEGR."
click at [340, 113] on icon "dialog" at bounding box center [339, 112] width 7 height 7
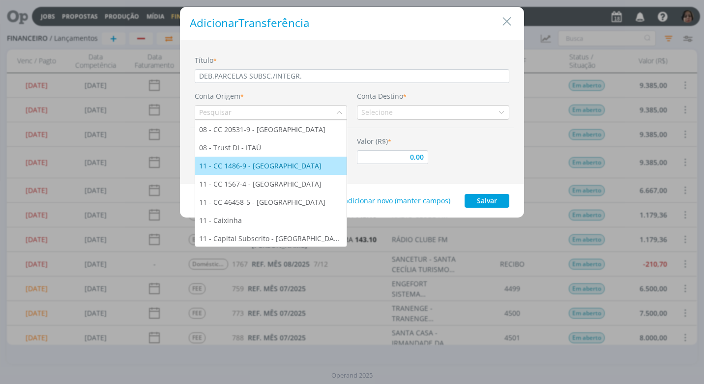
click at [279, 167] on div "11 - CC 1486-9 - [GEOGRAPHIC_DATA]" at bounding box center [271, 166] width 144 height 10
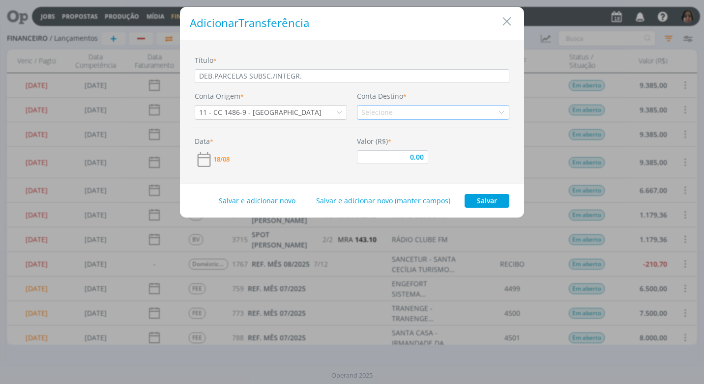
click at [503, 110] on div "Selecione" at bounding box center [433, 112] width 152 height 15
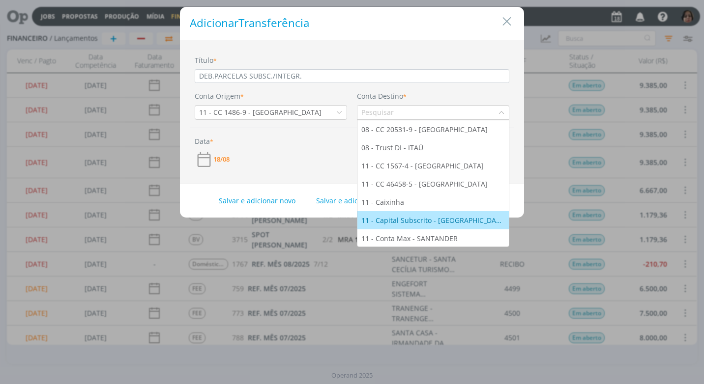
click at [435, 218] on div "11 - Capital Subscrito - [GEOGRAPHIC_DATA]" at bounding box center [433, 220] width 144 height 10
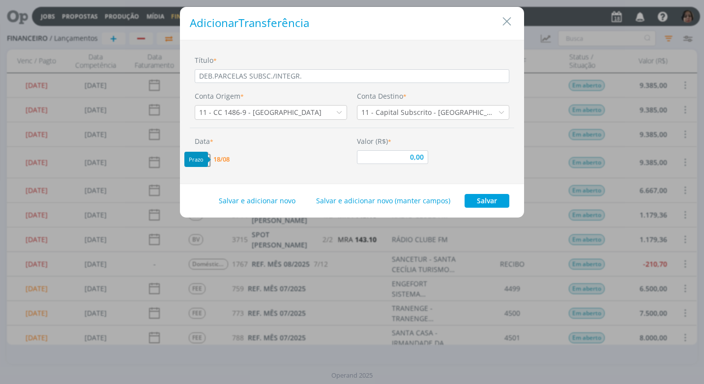
click at [226, 159] on span "18/08" at bounding box center [221, 159] width 16 height 6
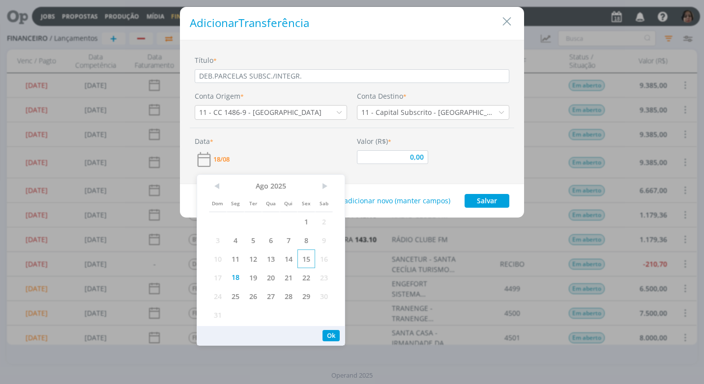
click at [304, 257] on span "15" at bounding box center [306, 259] width 18 height 19
click at [397, 160] on input "0,00" at bounding box center [392, 157] width 71 height 14
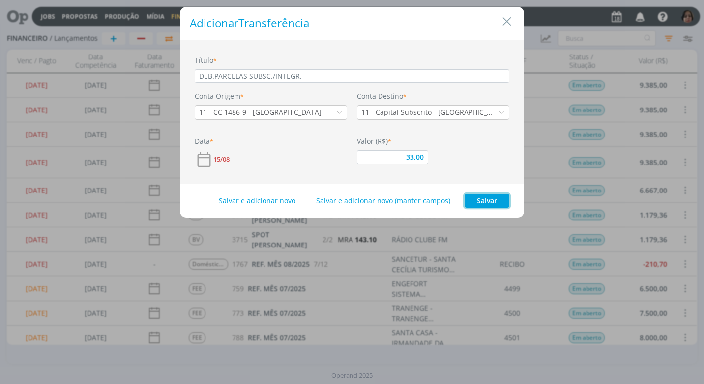
click at [489, 198] on button "Salvar" at bounding box center [487, 201] width 45 height 14
type input "33,00"
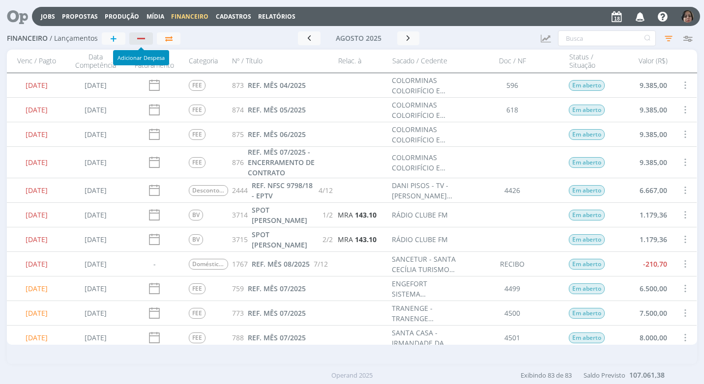
click at [135, 38] on div "button" at bounding box center [141, 38] width 13 height 6
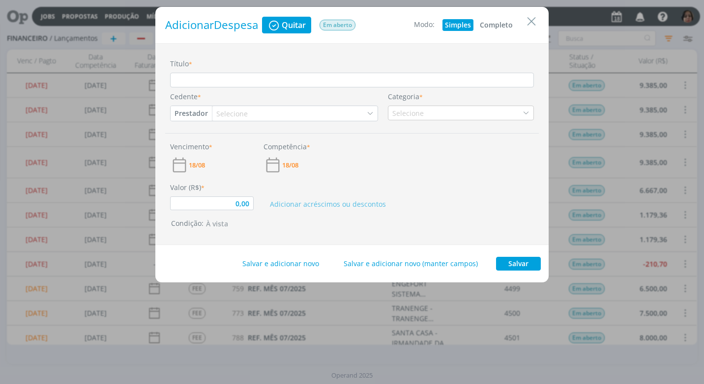
click at [500, 25] on button "Completo" at bounding box center [496, 25] width 38 height 12
type input "0,00"
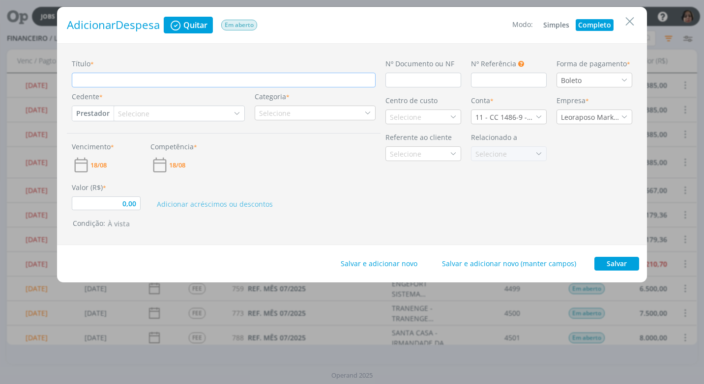
drag, startPoint x: 128, startPoint y: 77, endPoint x: 134, endPoint y: 98, distance: 22.1
click at [129, 87] on input "Título *" at bounding box center [224, 80] width 304 height 15
type input "T"
type input "0,00"
type input "TA"
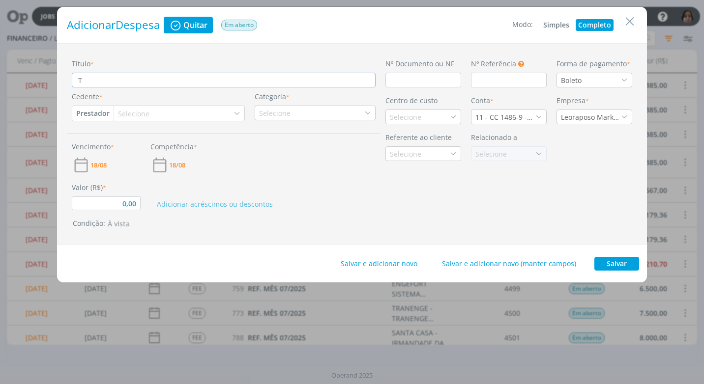
type input "0,00"
type input "TAR"
type input "0,00"
type input "TARI"
type input "0,00"
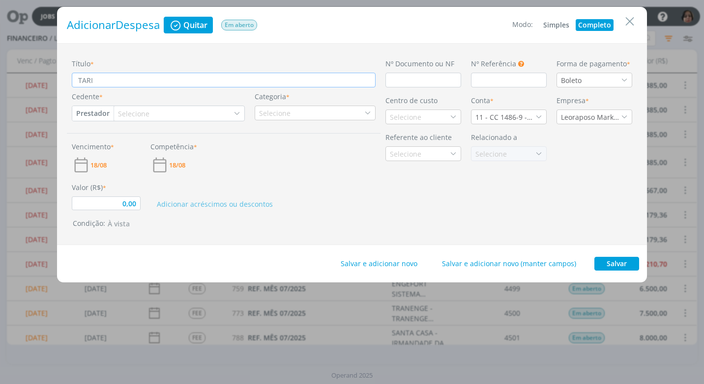
type input "TARIF"
type input "0,00"
type input "TARIFA"
type input "0,00"
type input "TARIFA"
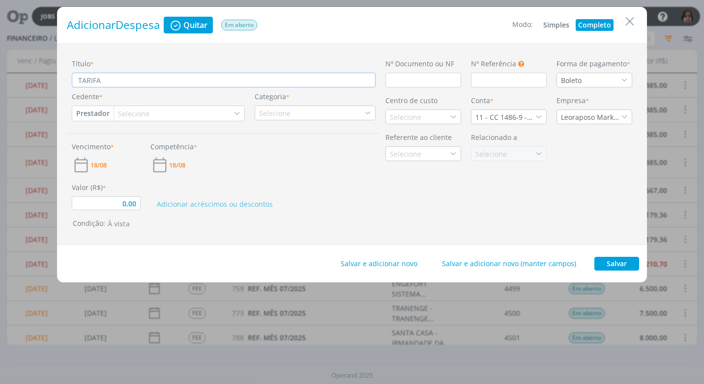
type input "0,00"
type input "TARIFA C"
type input "0,00"
type input "TARIFA CO"
type input "0,00"
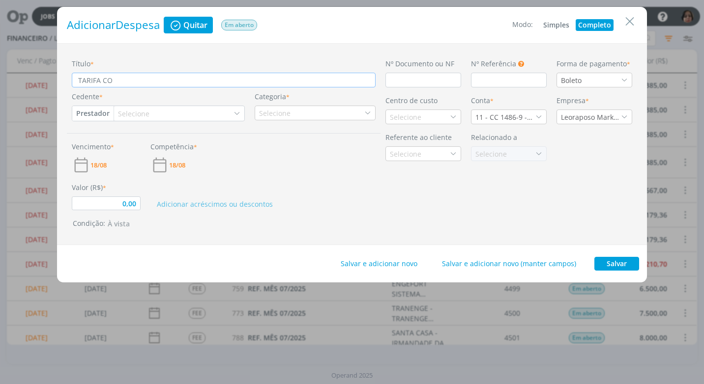
type input "TARIFA COB"
type input "0,00"
type input "TARIFA COBR"
type input "0,00"
type input "TARIFA COBRAN"
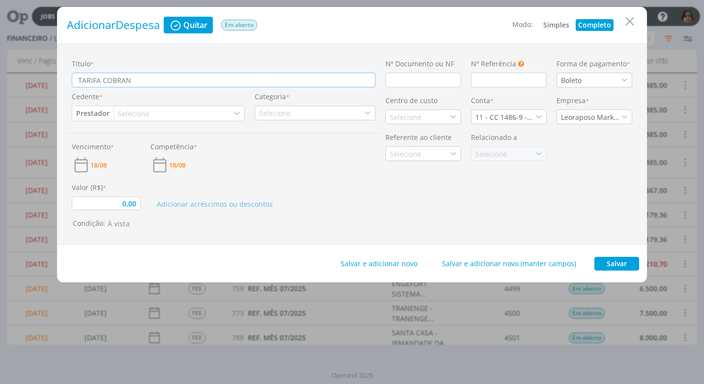
type input "0,00"
type input "TARIFA COBRANÇ"
type input "0,00"
type input "TARIFA COBRANÇA"
type input "0,00"
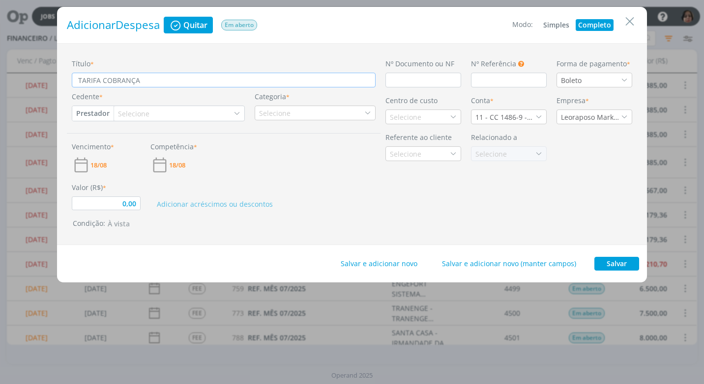
type input "TARIFA COBRANÇA"
click at [405, 80] on input "dialog" at bounding box center [423, 80] width 76 height 15
type input "0,00"
type input "D"
click at [590, 80] on div "Boleto" at bounding box center [595, 80] width 76 height 15
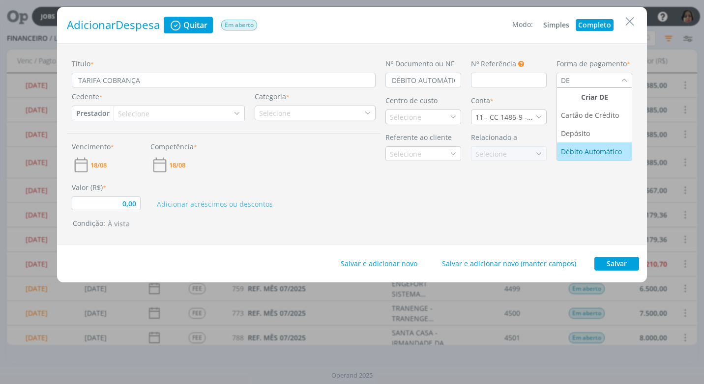
click at [595, 152] on div "Débito Automático" at bounding box center [592, 151] width 63 height 10
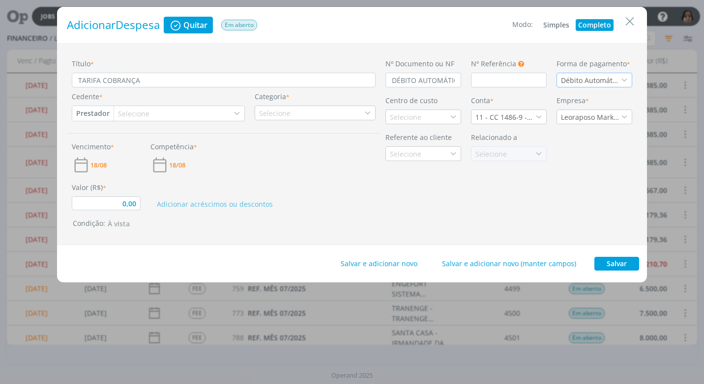
click at [84, 116] on button "Prestador" at bounding box center [92, 113] width 41 height 15
click at [122, 146] on link "Fornecedor" at bounding box center [112, 146] width 78 height 16
click at [141, 113] on div "Selecione" at bounding box center [139, 114] width 33 height 10
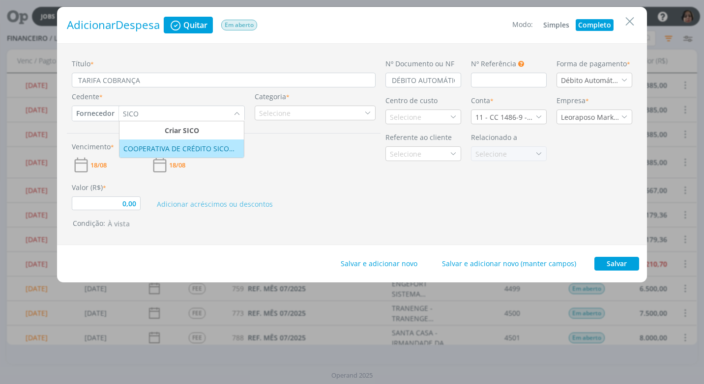
click at [208, 153] on div "COOPERATIVA DE CRÉDITO SICOOBMAIS LTDA" at bounding box center [181, 149] width 117 height 10
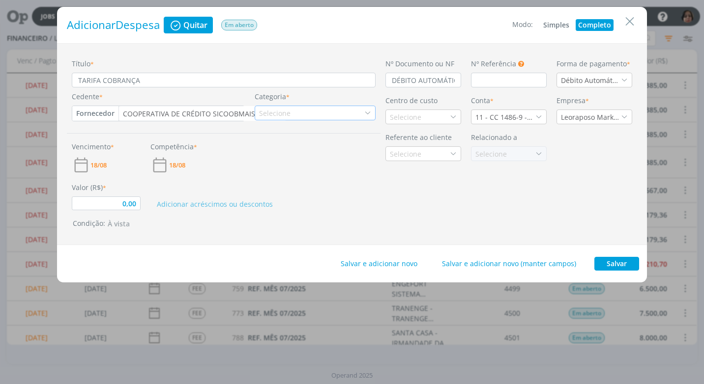
click at [369, 111] on icon "dialog" at bounding box center [367, 113] width 7 height 7
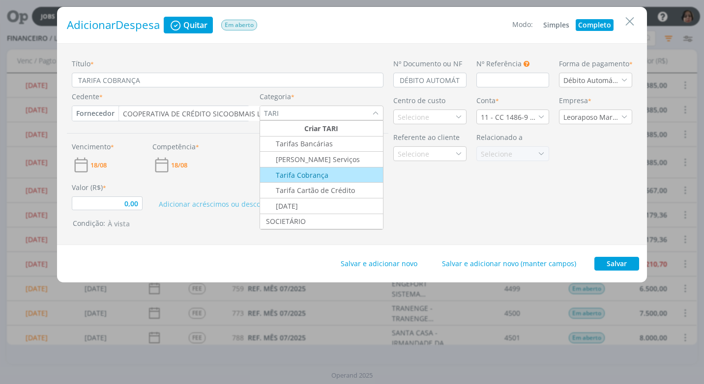
click at [320, 178] on div "Tarifa Cobrança" at bounding box center [294, 175] width 67 height 10
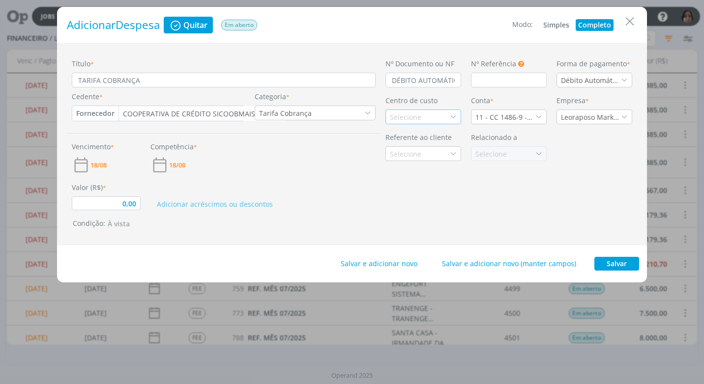
click at [452, 116] on icon "dialog" at bounding box center [453, 117] width 7 height 7
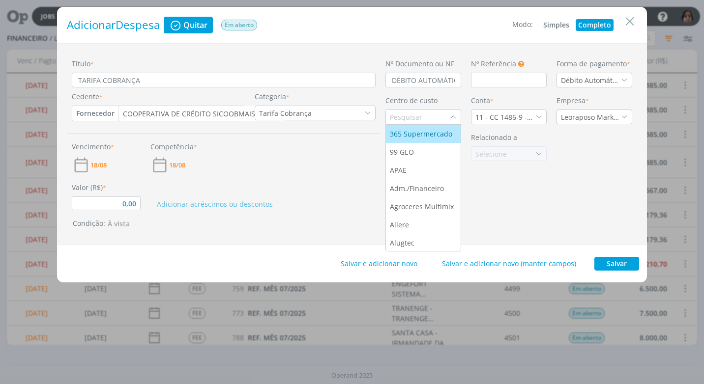
click at [406, 113] on input "dialog" at bounding box center [418, 117] width 64 height 14
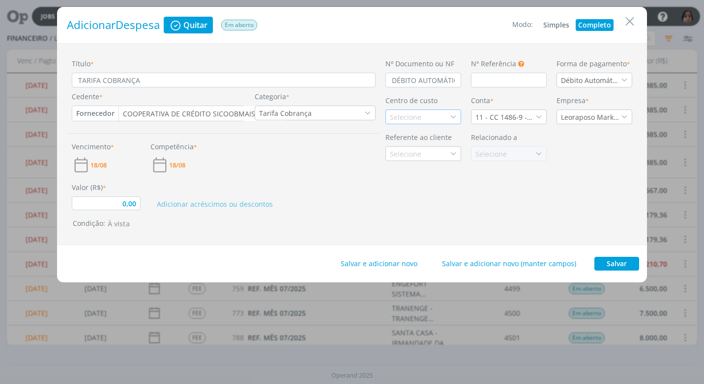
click at [451, 118] on icon "dialog" at bounding box center [453, 117] width 7 height 7
click at [406, 160] on li "Bancos" at bounding box center [423, 152] width 75 height 18
click at [99, 164] on span "18/08" at bounding box center [98, 165] width 16 height 6
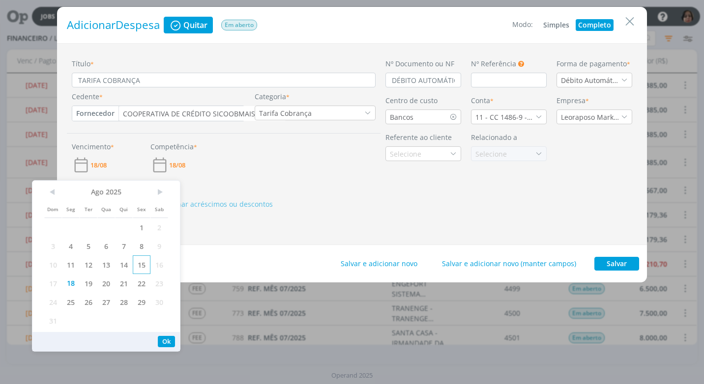
click at [136, 265] on span "15" at bounding box center [142, 265] width 18 height 19
click at [166, 340] on button "Ok" at bounding box center [166, 341] width 17 height 11
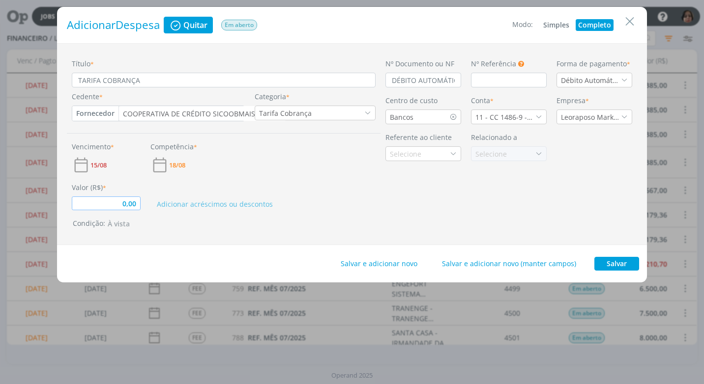
click at [132, 201] on input "0,00" at bounding box center [106, 204] width 69 height 14
click at [458, 183] on div "Nº Documento ou NF DÉBITO AUTOMÁTICO Nº Referência Este campo pode ser utilizad…" at bounding box center [509, 145] width 257 height 172
click at [621, 264] on button "Salvar" at bounding box center [616, 264] width 45 height 14
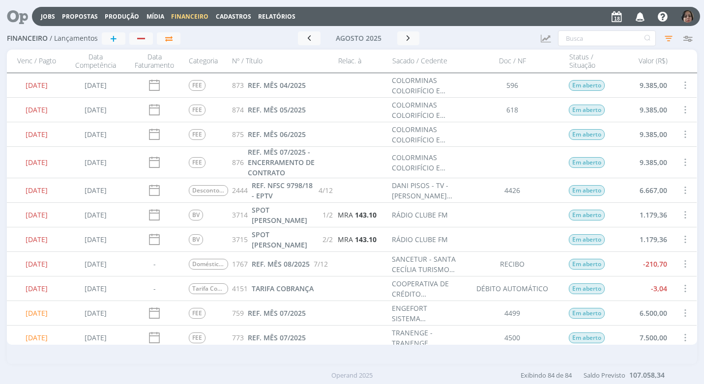
click at [684, 287] on span at bounding box center [684, 288] width 11 height 13
click at [661, 292] on div "Quitar" at bounding box center [652, 297] width 97 height 14
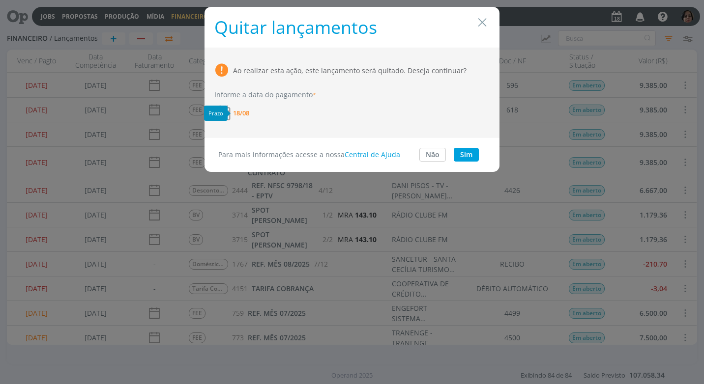
click at [249, 114] on span "18/08" at bounding box center [241, 113] width 16 height 6
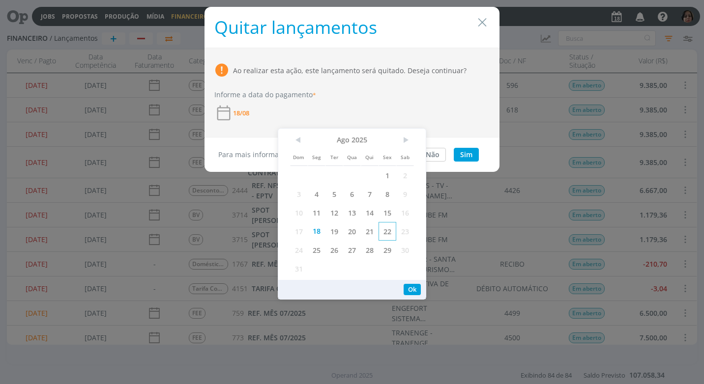
drag, startPoint x: 379, startPoint y: 211, endPoint x: 394, endPoint y: 240, distance: 32.3
click at [379, 211] on span "15" at bounding box center [388, 213] width 18 height 19
drag, startPoint x: 414, startPoint y: 288, endPoint x: 422, endPoint y: 264, distance: 25.3
click at [414, 286] on button "Ok" at bounding box center [412, 289] width 17 height 11
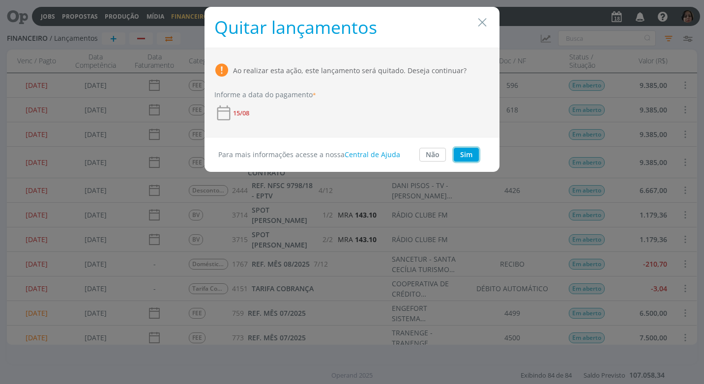
click at [470, 153] on button "Sim" at bounding box center [466, 155] width 25 height 14
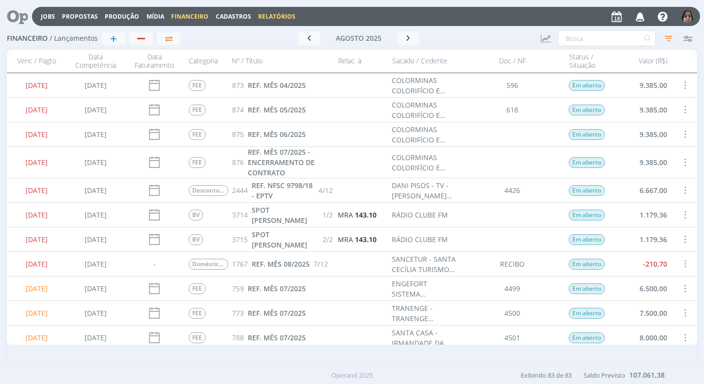
click at [262, 15] on link "Relatórios" at bounding box center [276, 16] width 37 height 8
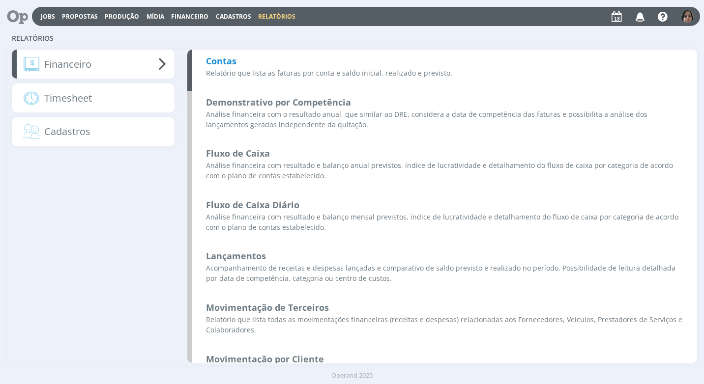
click at [234, 57] on b "Contas" at bounding box center [221, 61] width 30 height 12
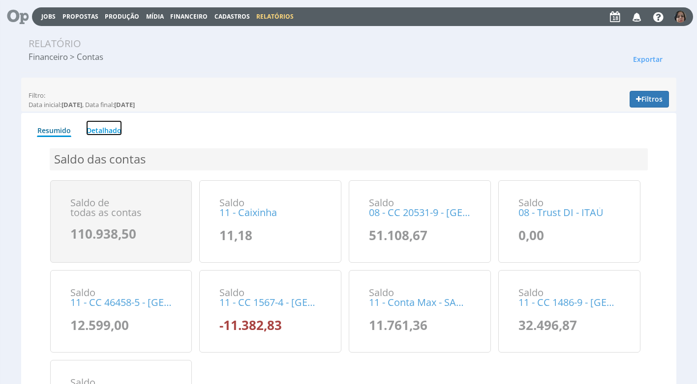
click at [94, 129] on link "Detalhado" at bounding box center [104, 127] width 36 height 15
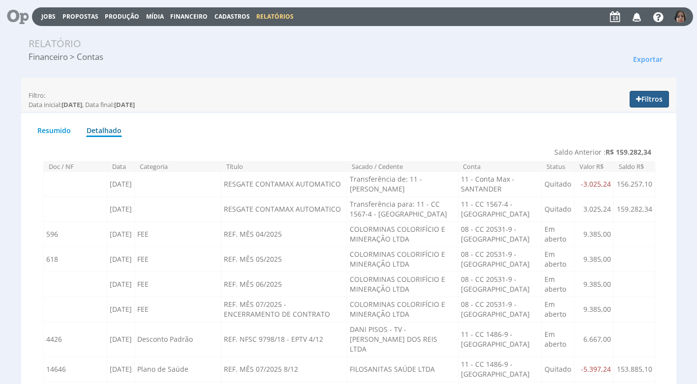
click at [661, 102] on button "Filtros" at bounding box center [648, 99] width 39 height 17
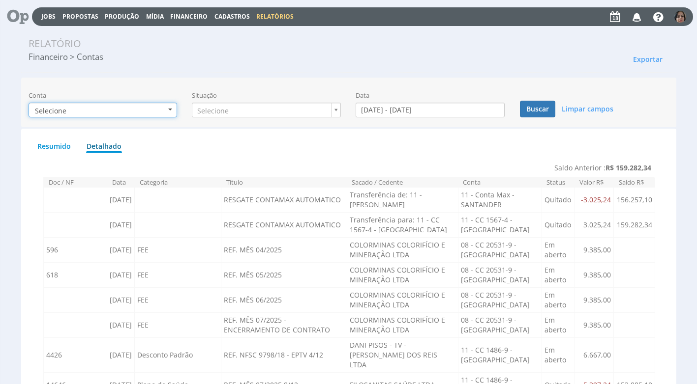
click at [169, 109] on b "button" at bounding box center [170, 110] width 4 height 2
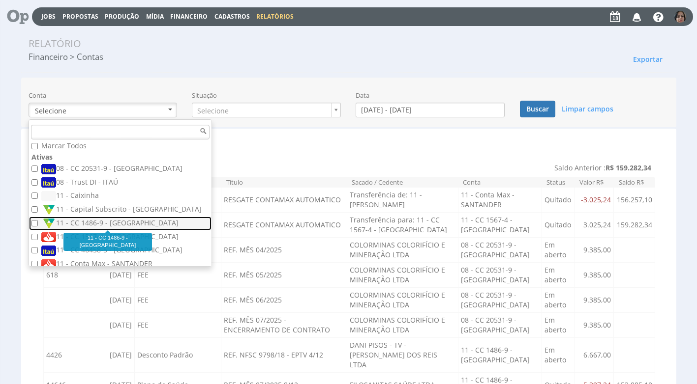
click at [93, 222] on label "11 - CC 1486-9 - [GEOGRAPHIC_DATA]" at bounding box center [121, 223] width 160 height 11
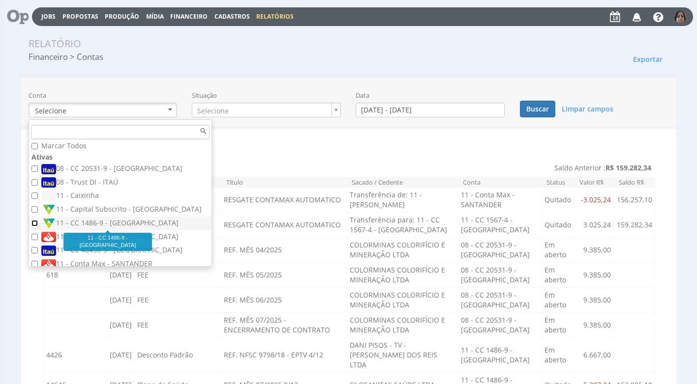
click at [38, 222] on input "11 - CC 1486-9 - [GEOGRAPHIC_DATA]" at bounding box center [34, 223] width 6 height 6
checkbox input "true"
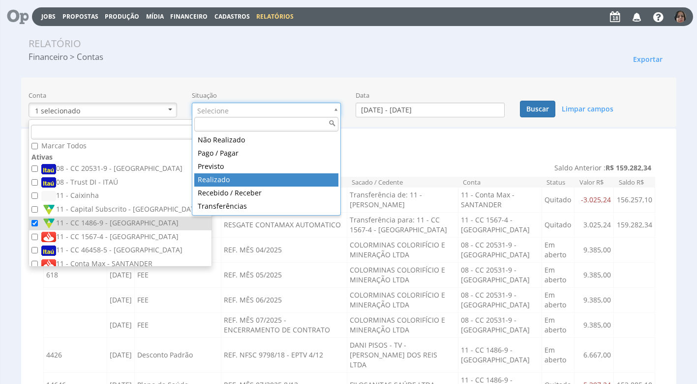
drag, startPoint x: 263, startPoint y: 184, endPoint x: 289, endPoint y: 164, distance: 32.9
type input "realizado"
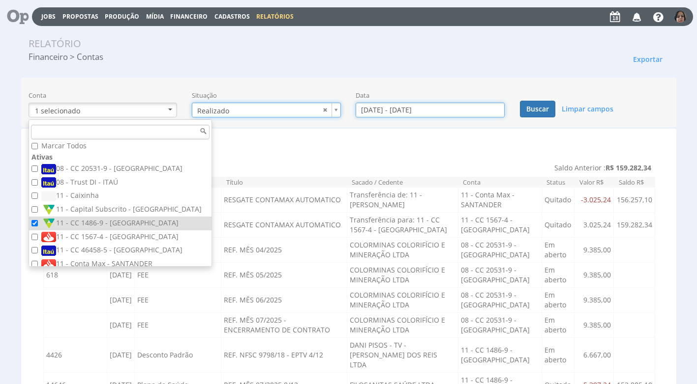
click at [372, 111] on input "[DATE] - [DATE]" at bounding box center [429, 110] width 149 height 15
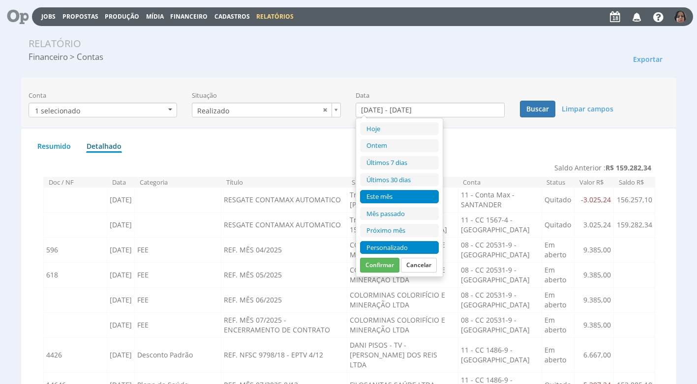
drag, startPoint x: 376, startPoint y: 245, endPoint x: 378, endPoint y: 233, distance: 12.4
click at [376, 244] on li "Personalizado" at bounding box center [399, 247] width 79 height 13
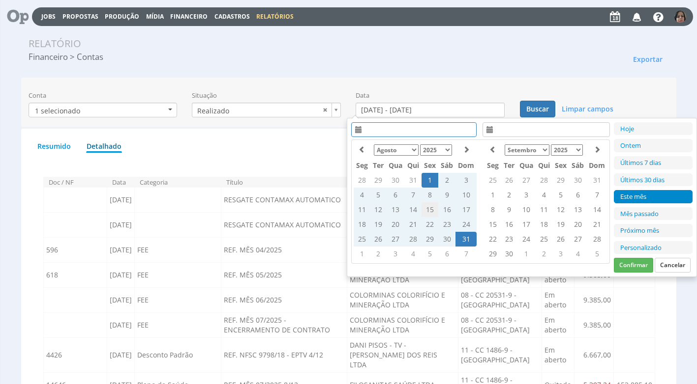
click at [426, 209] on td "15" at bounding box center [429, 210] width 17 height 15
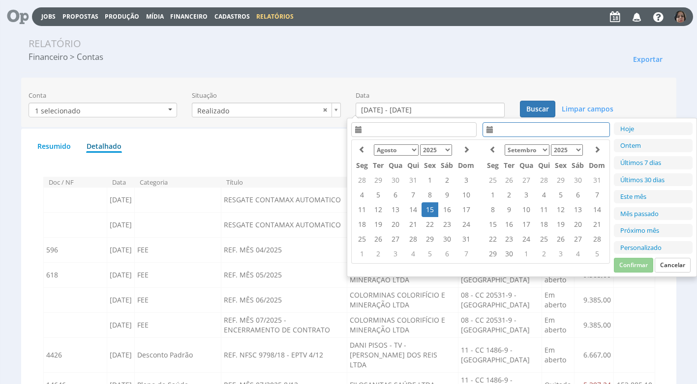
click at [431, 206] on td "15" at bounding box center [429, 210] width 17 height 15
click at [633, 262] on button "Confirmar" at bounding box center [633, 265] width 39 height 15
type input "[DATE] - [DATE]"
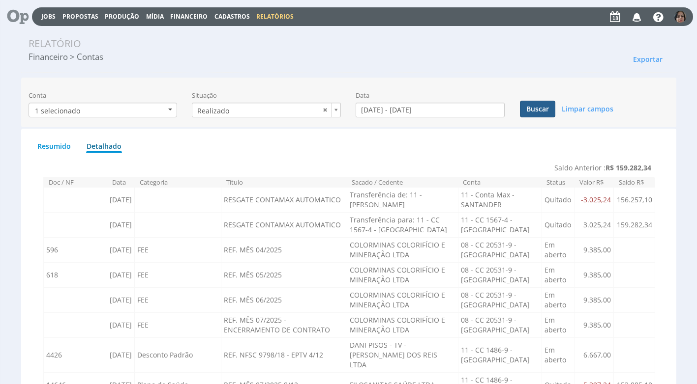
click at [540, 107] on button "Buscar" at bounding box center [537, 109] width 35 height 17
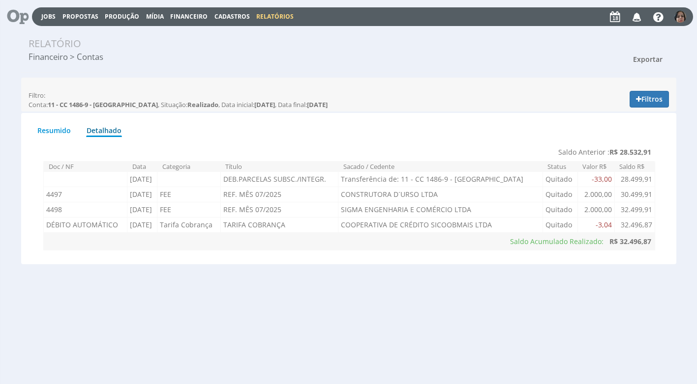
click at [658, 55] on span "Exportar" at bounding box center [647, 59] width 29 height 9
click at [613, 109] on link "Imprimir" at bounding box center [629, 103] width 78 height 13
click at [193, 14] on span "Financeiro" at bounding box center [188, 16] width 37 height 8
click at [180, 29] on link "Lançamentos" at bounding box center [189, 32] width 83 height 14
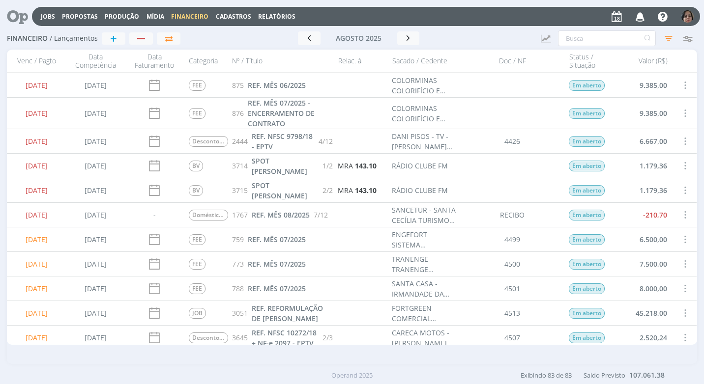
scroll to position [147, 0]
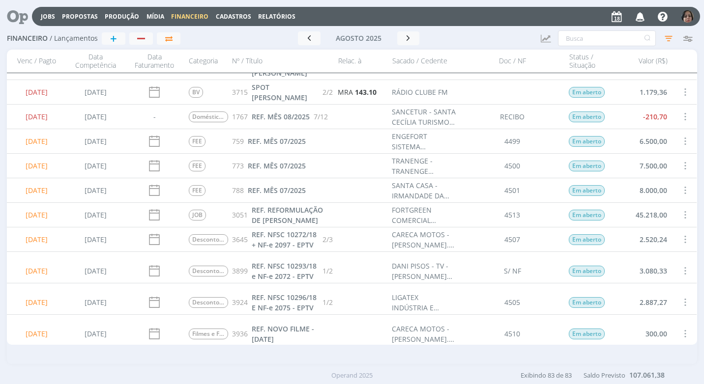
click at [685, 162] on span at bounding box center [684, 165] width 11 height 13
click at [674, 162] on div "Selecionar" at bounding box center [652, 160] width 97 height 14
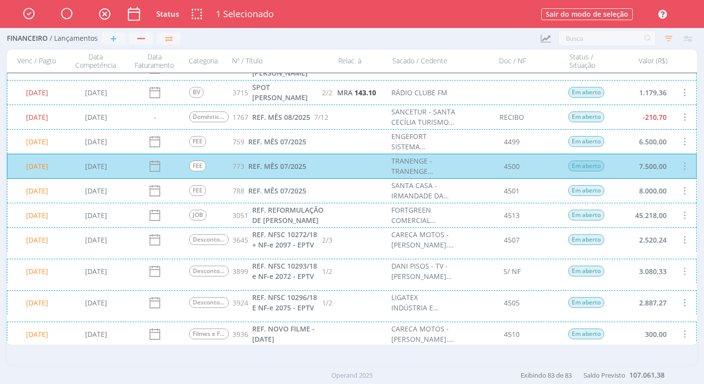
scroll to position [148, 0]
click at [667, 195] on div "[DATE] [DATE] FEE 788 REF. MÊS 07/2025 SANTA CASA - IRMANDADE DA SANTA CASA DE …" at bounding box center [352, 190] width 690 height 25
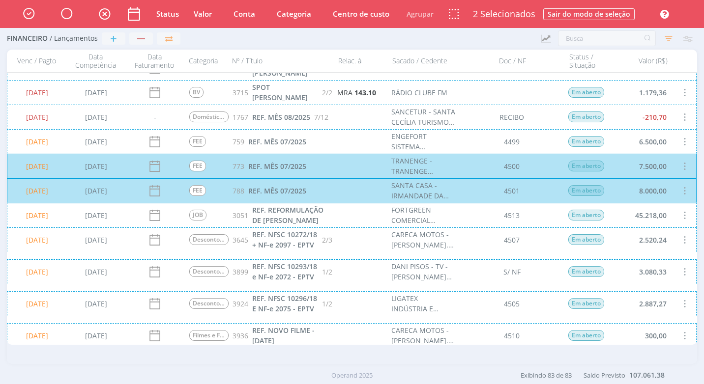
click at [676, 307] on div "[DATE] [DATE] Desconto Padrão 3924 REF. NFSC 10296/18 E NF-e 2075 - EPTV 1/2 LI…" at bounding box center [352, 304] width 690 height 25
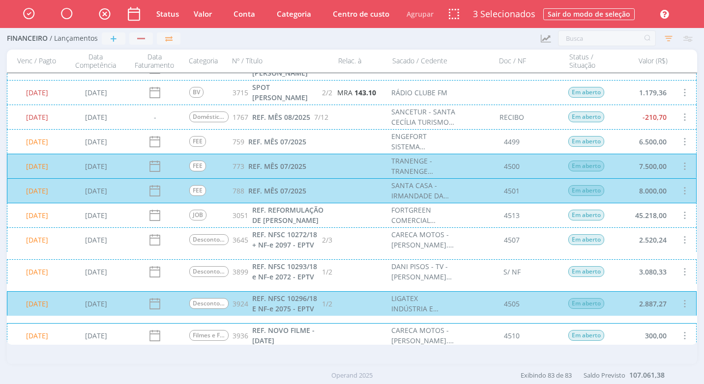
click at [644, 247] on div "18/08/2025 23/06/2025 Desconto Padrão 3645 REF. NFSC 10272/18 + NF-e 2097 - EPT…" at bounding box center [352, 240] width 690 height 25
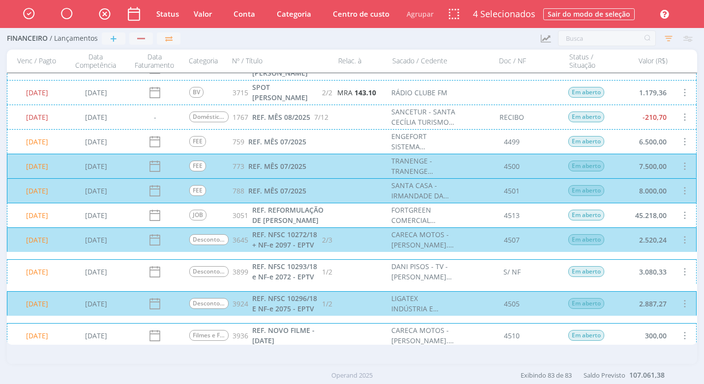
scroll to position [246, 0]
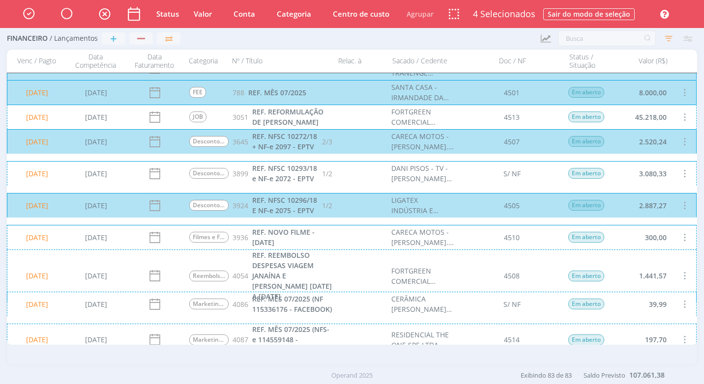
click at [657, 245] on div "18/08/2025 22/07/2025 Filmes e Fotos 3936 REF. NOVO FILME - 30/06/25 CARECA MOT…" at bounding box center [352, 237] width 690 height 25
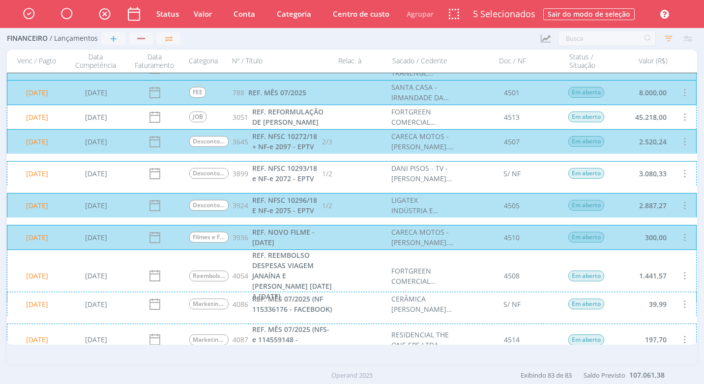
scroll to position [295, 0]
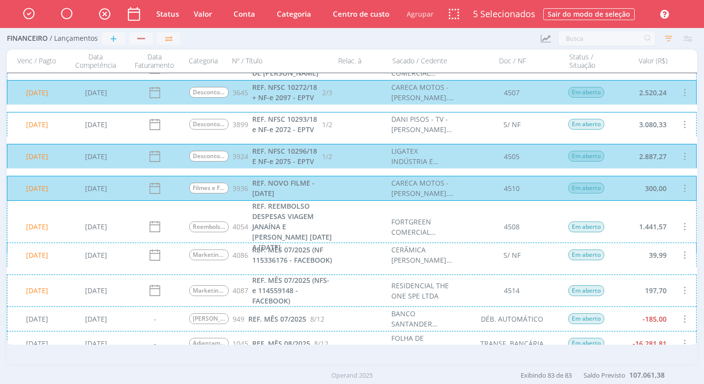
click at [639, 288] on div "18/08/2025 07/08/2025 Marketing Digital 4087 REF. MÊS 07/2025 (NFS-e 114559148 …" at bounding box center [352, 291] width 690 height 32
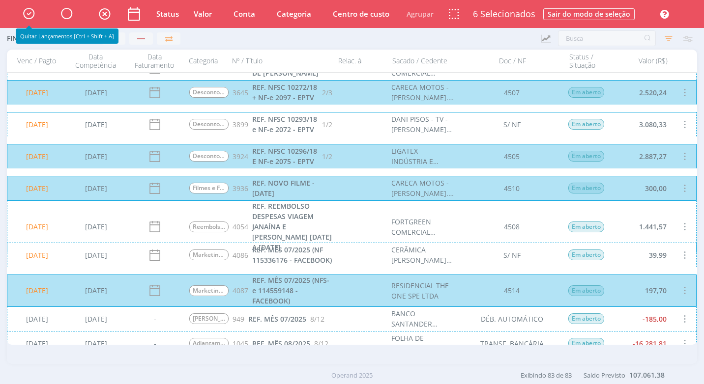
click at [27, 15] on icon "button" at bounding box center [28, 13] width 17 height 17
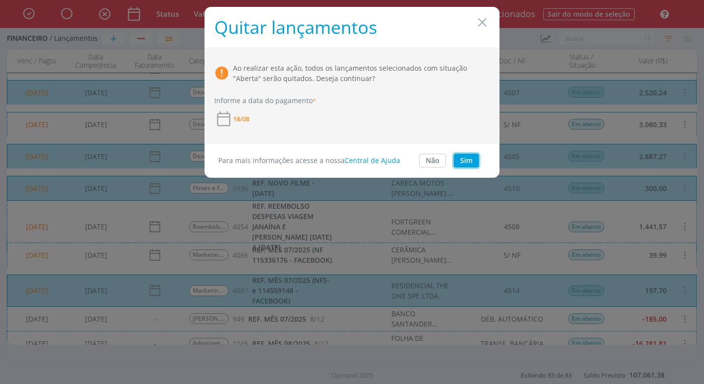
click at [464, 161] on button "Sim" at bounding box center [466, 161] width 25 height 14
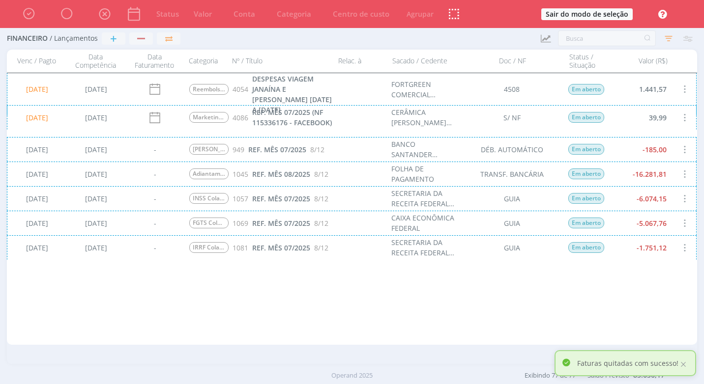
scroll to position [0, 0]
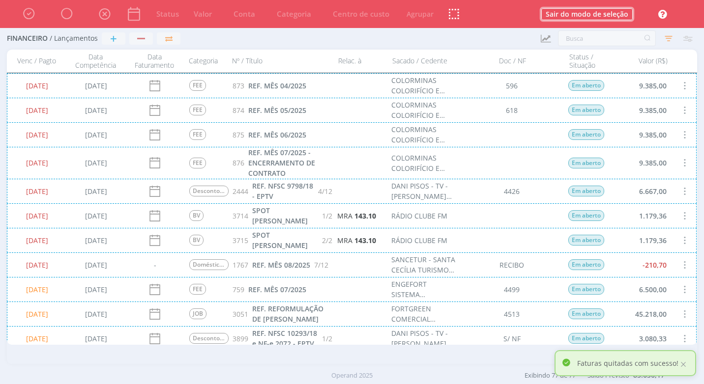
click at [617, 13] on button "Sair do modo de seleção" at bounding box center [586, 14] width 91 height 12
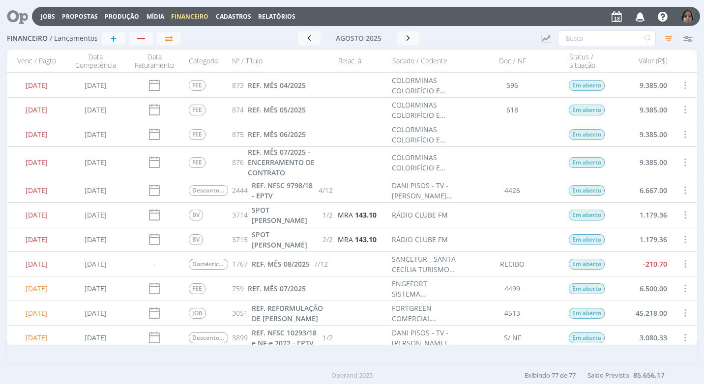
drag, startPoint x: 276, startPoint y: 14, endPoint x: 276, endPoint y: 30, distance: 15.7
click at [275, 15] on link "Relatórios" at bounding box center [276, 16] width 37 height 8
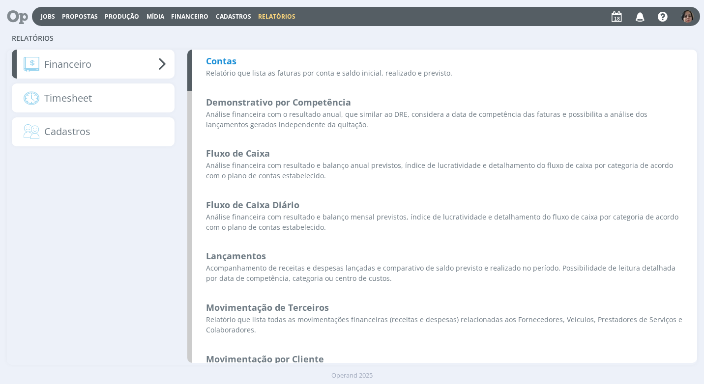
click at [231, 59] on b "Contas" at bounding box center [221, 61] width 30 height 12
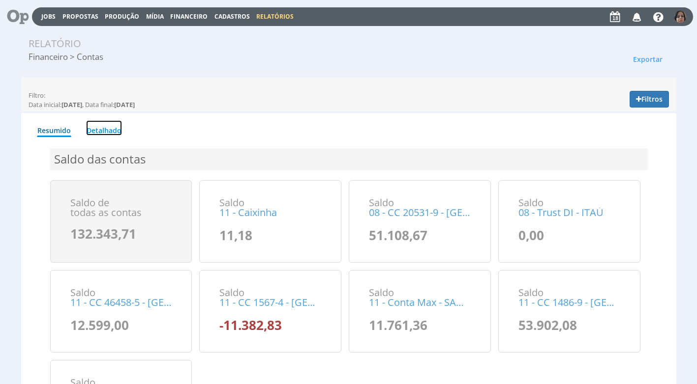
click at [116, 129] on link "Detalhado" at bounding box center [104, 127] width 36 height 15
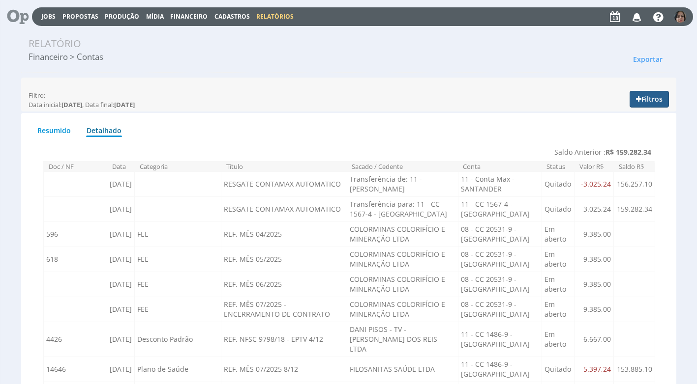
click at [645, 98] on button "Filtros" at bounding box center [648, 99] width 39 height 17
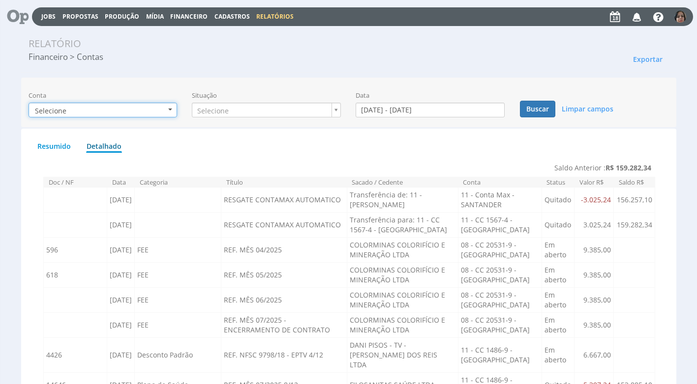
click at [172, 110] on b "button" at bounding box center [170, 110] width 4 height 2
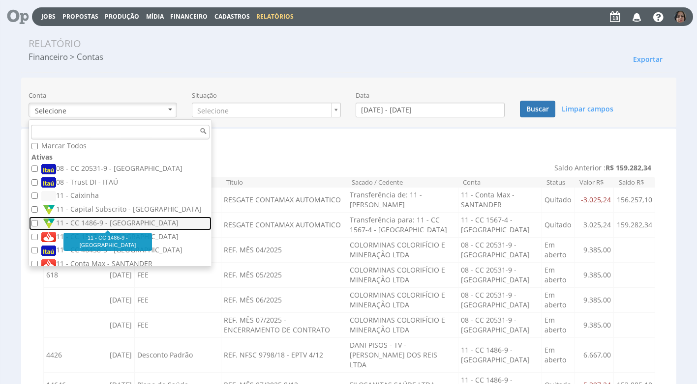
click at [111, 221] on label "11 - CC 1486-9 - SICOOB" at bounding box center [121, 223] width 160 height 11
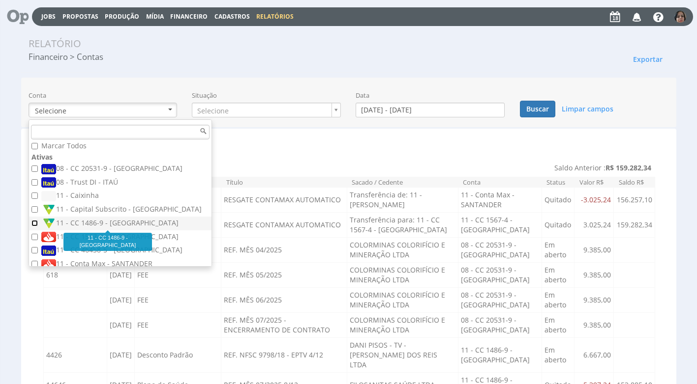
click at [38, 221] on input "11 - CC 1486-9 - SICOOB" at bounding box center [34, 223] width 6 height 6
checkbox input "true"
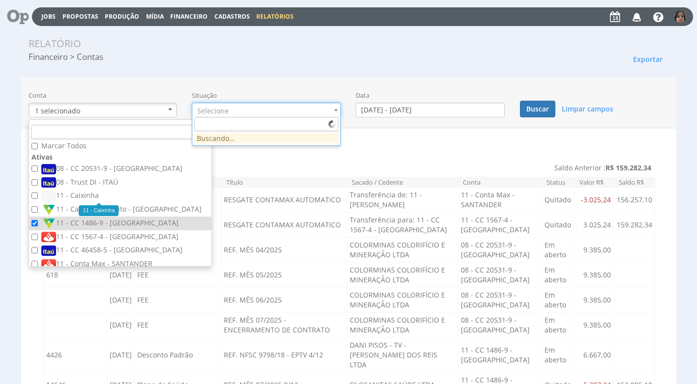
drag, startPoint x: 333, startPoint y: 110, endPoint x: 308, endPoint y: 136, distance: 36.9
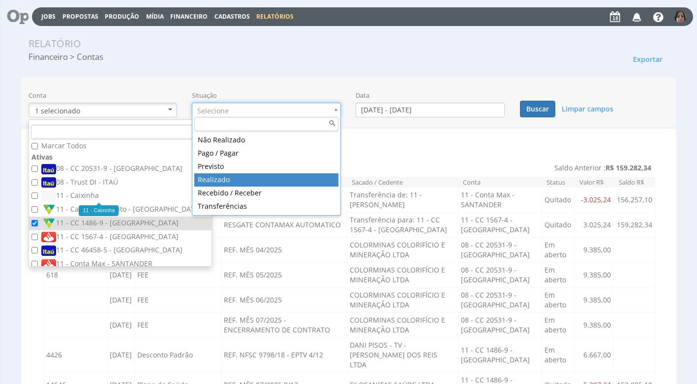
drag, startPoint x: 267, startPoint y: 179, endPoint x: 350, endPoint y: 160, distance: 84.9
type input "realizado"
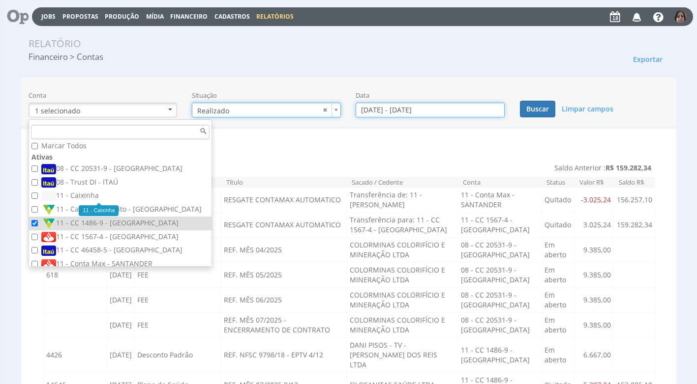
click at [380, 108] on input "01/08/2025 - 31/08/2025" at bounding box center [429, 110] width 149 height 15
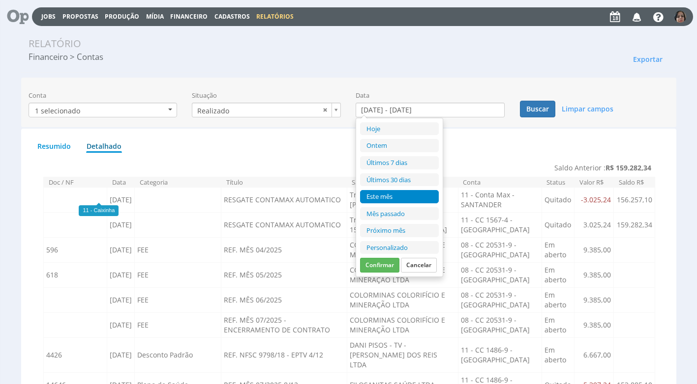
drag, startPoint x: 406, startPoint y: 244, endPoint x: 406, endPoint y: 236, distance: 7.4
click at [406, 241] on li "Personalizado" at bounding box center [399, 247] width 79 height 13
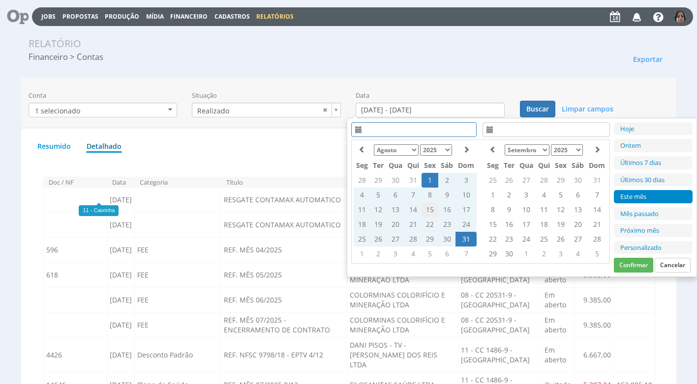
click at [429, 209] on td "15" at bounding box center [429, 210] width 17 height 15
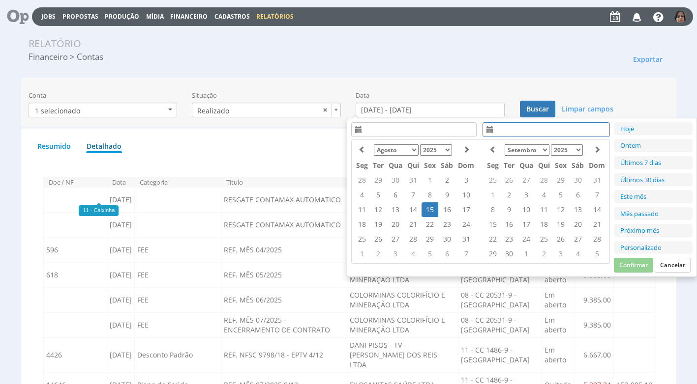
click at [429, 208] on td "15" at bounding box center [429, 210] width 17 height 15
click at [636, 263] on button "Confirmar" at bounding box center [633, 265] width 39 height 15
type input "15/08/2025 - 15/08/2025"
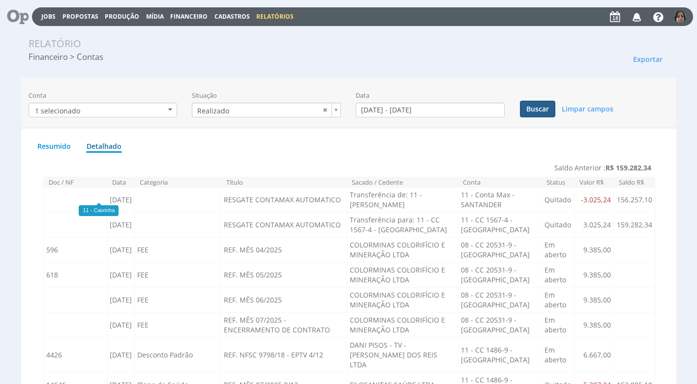
click at [538, 110] on button "Buscar" at bounding box center [537, 109] width 35 height 17
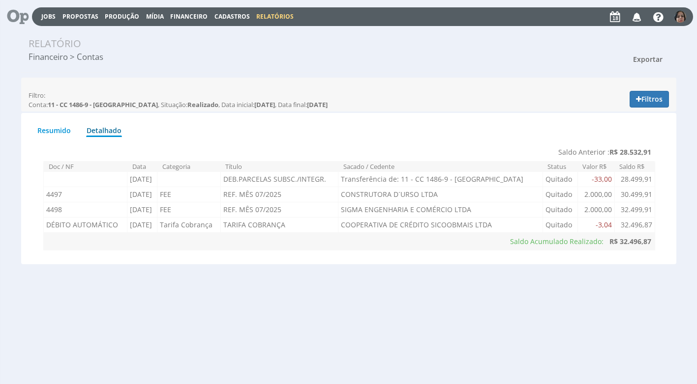
click at [649, 59] on span "Exportar" at bounding box center [647, 59] width 29 height 9
click at [632, 105] on link "Imprimir" at bounding box center [629, 103] width 78 height 13
click at [647, 96] on button "Filtros" at bounding box center [648, 99] width 39 height 17
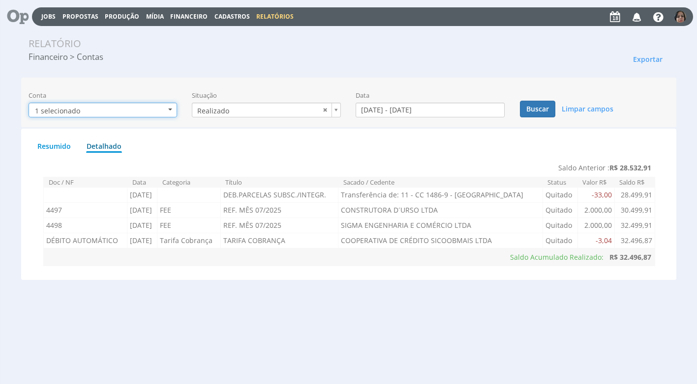
click at [172, 107] on button "1 selecionado" at bounding box center [103, 110] width 149 height 15
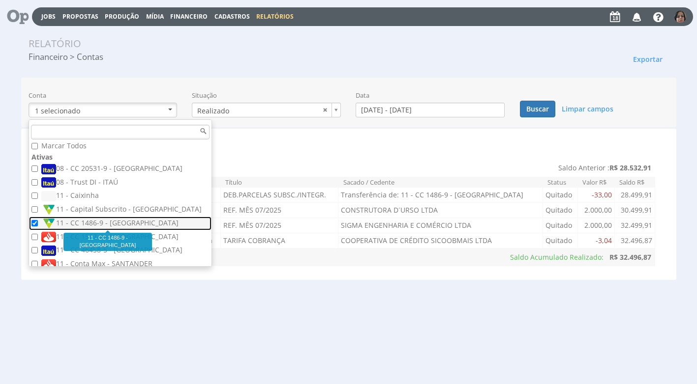
click at [105, 222] on label "11 - CC 1486-9 - [GEOGRAPHIC_DATA]" at bounding box center [121, 223] width 160 height 11
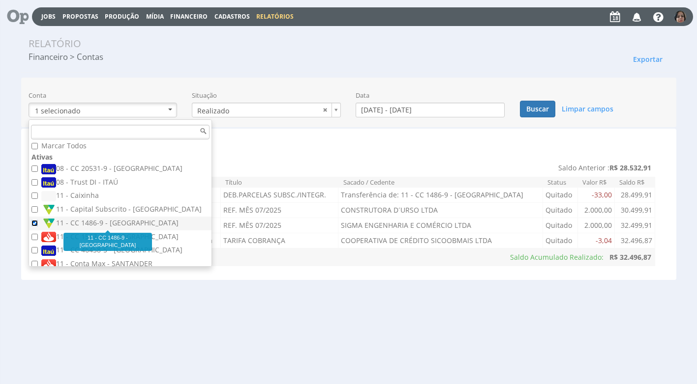
click at [38, 222] on input "11 - CC 1486-9 - [GEOGRAPHIC_DATA]" at bounding box center [34, 223] width 6 height 6
checkbox input "false"
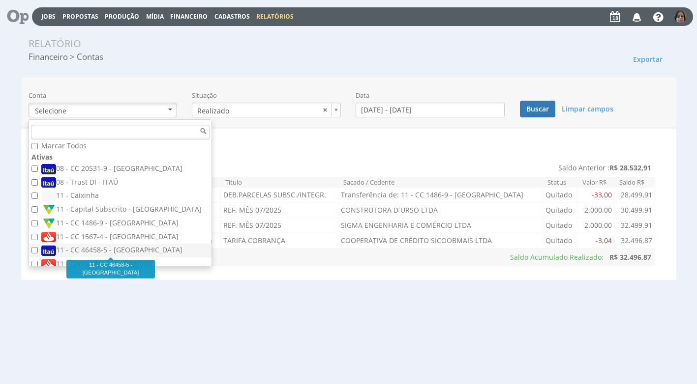
scroll to position [10, 0]
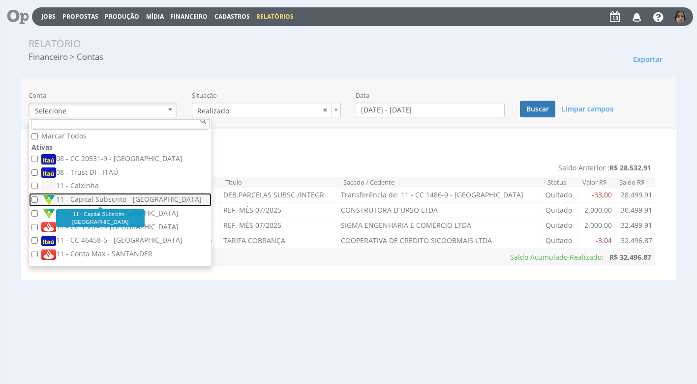
click at [99, 197] on label "11 - Capital Subscrito - [GEOGRAPHIC_DATA]" at bounding box center [121, 200] width 160 height 11
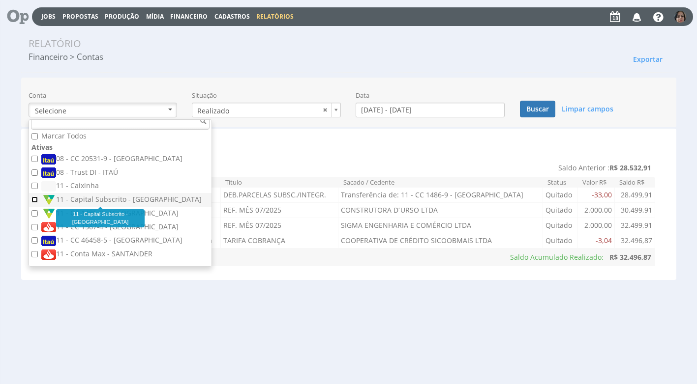
click at [38, 197] on input "11 - Capital Subscrito - [GEOGRAPHIC_DATA]" at bounding box center [34, 200] width 6 height 6
checkbox input "true"
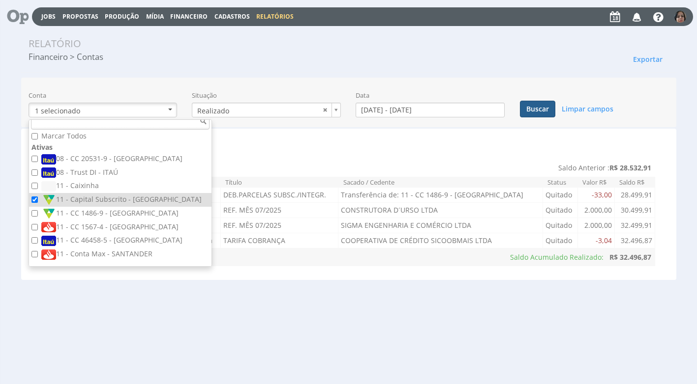
click at [533, 111] on button "Buscar" at bounding box center [537, 109] width 35 height 17
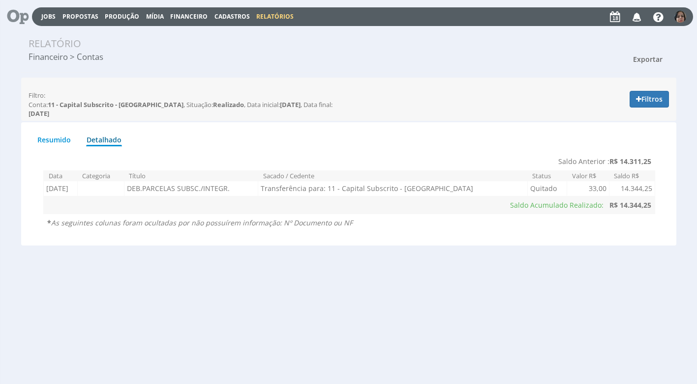
click at [645, 56] on span "Exportar" at bounding box center [647, 59] width 29 height 9
click at [613, 104] on link "Imprimir" at bounding box center [629, 103] width 78 height 13
click at [184, 16] on span "Financeiro" at bounding box center [188, 16] width 37 height 8
click at [169, 30] on link "Lançamentos" at bounding box center [189, 32] width 83 height 14
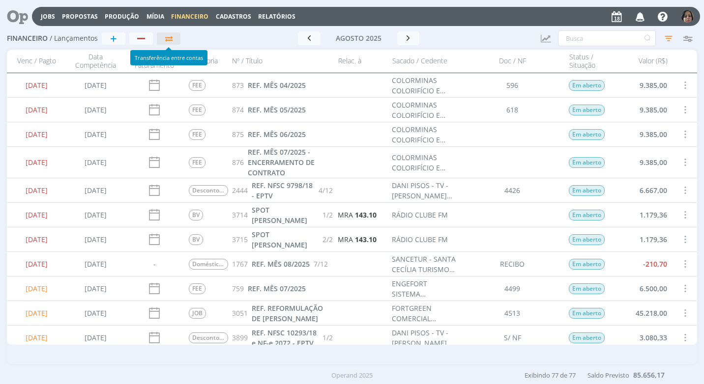
click at [169, 36] on icon "button" at bounding box center [169, 38] width 10 height 7
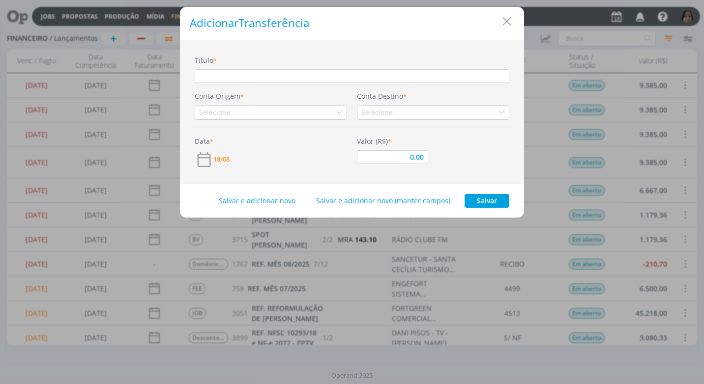
type input "R"
type input "0,00"
type input "RE"
type input "0,00"
type input "RES"
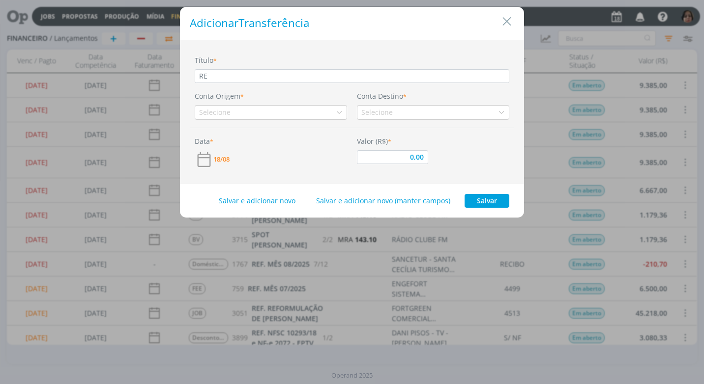
type input "0,00"
type input "RESG"
type input "0,00"
type input "RESGA"
type input "0,00"
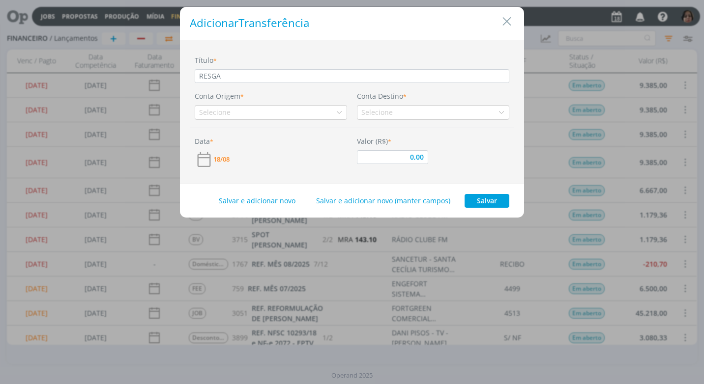
type input "RESGAT"
type input "0,00"
type input "RESGATE"
type input "0,00"
type input "RESGATE"
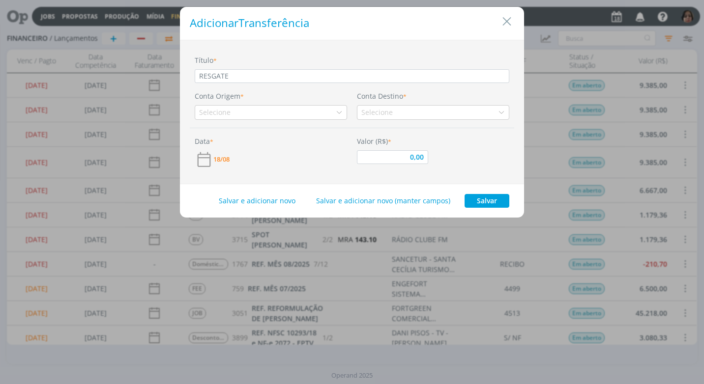
type input "0,00"
type input "RESGATE C"
type input "0,00"
type input "RESGATE CO"
type input "0,00"
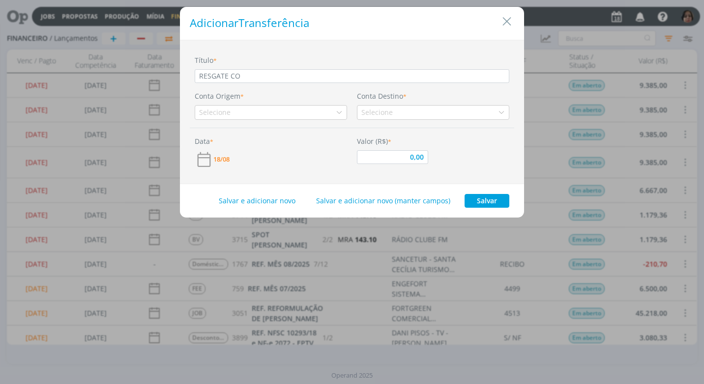
type input "RESGATE CON"
type input "0,00"
type input "RESGATE CONT"
type input "0,00"
type input "RESGATE CONTA"
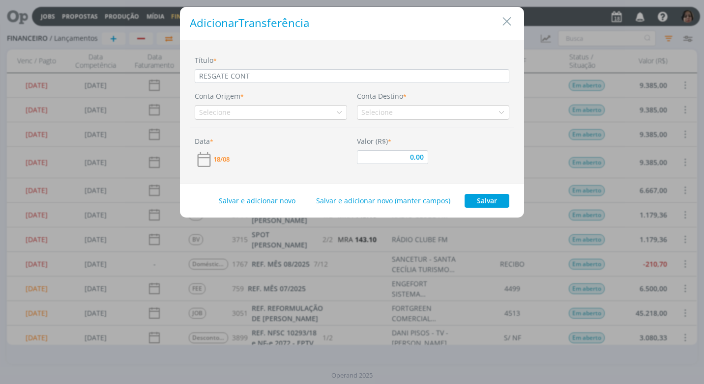
type input "0,00"
type input "RESGATE CONTAM"
type input "0,00"
type input "RESGATE CONTAMA"
type input "0,00"
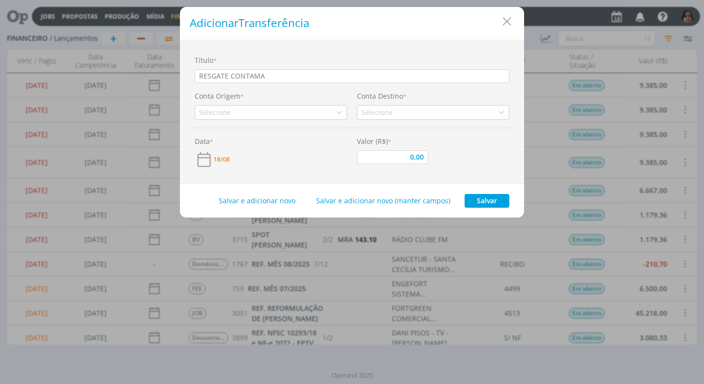
type input "RESGATE CONTAMAX"
type input "0,00"
type input "RESGATE CONTAMAX"
type input "0,00"
type input "RESGATE CONTAMAX A"
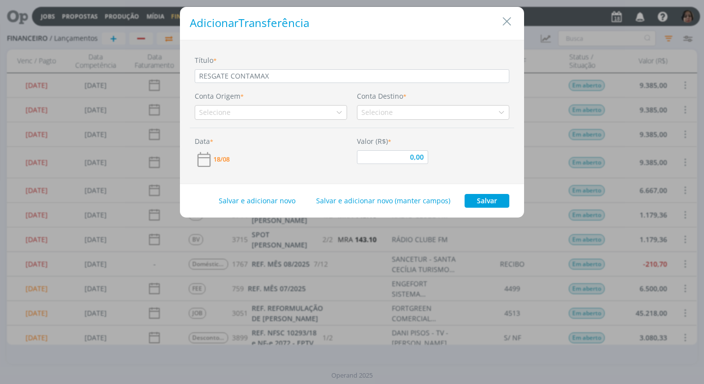
type input "0,00"
type input "RESGATE CONTAMAX AU"
type input "0,00"
type input "RESGATE CONTAMAX AUT"
type input "0,00"
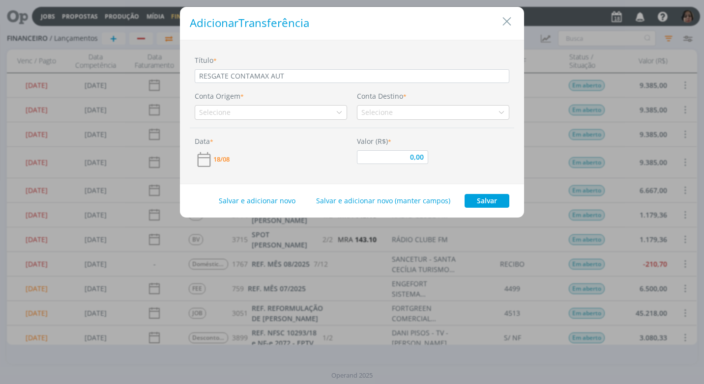
type input "RESGATE CONTAMAX AUTO"
type input "0,00"
type input "RESGATE CONTAMAX AUTOM"
type input "0,00"
type input "RESGATE CONTAMAX AUTOMA"
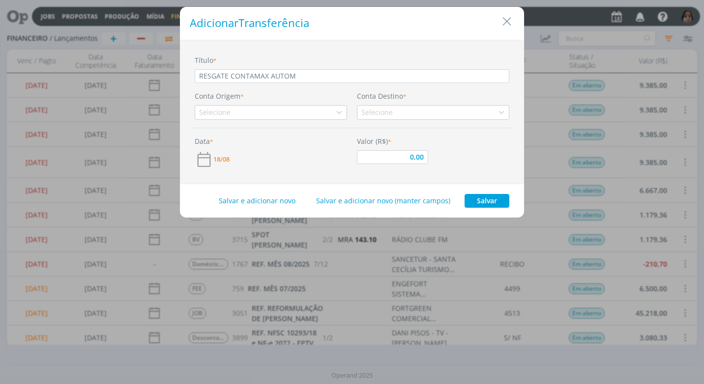
type input "0,00"
type input "RESGATE CONTAMAX AUTOMAT"
type input "0,00"
type input "RESGATE CONTAMAX AUTOMATI"
type input "0,00"
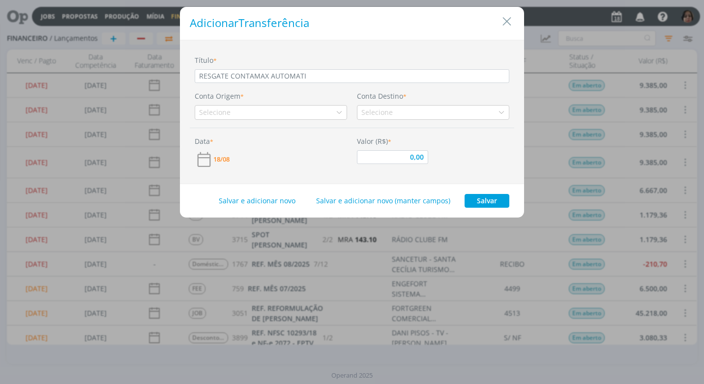
type input "RESGATE CONTAMAX AUTOMATIC"
type input "0,00"
type input "RESGATE CONTAMAX AUTOMATICO"
type input "0,00"
type input "RESGATE CONTAMAX AUTOMATICO"
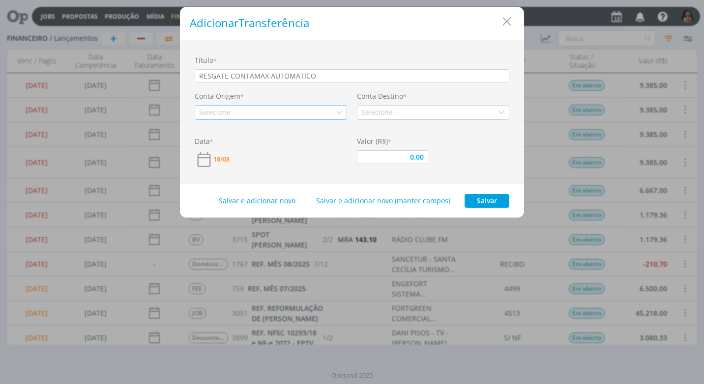
click at [342, 112] on icon "dialog" at bounding box center [339, 112] width 7 height 7
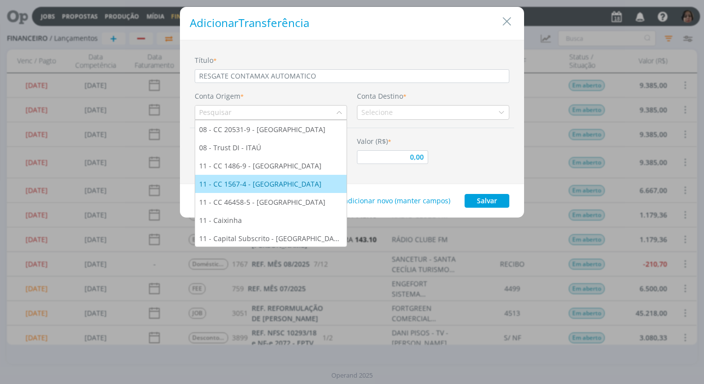
scroll to position [19, 0]
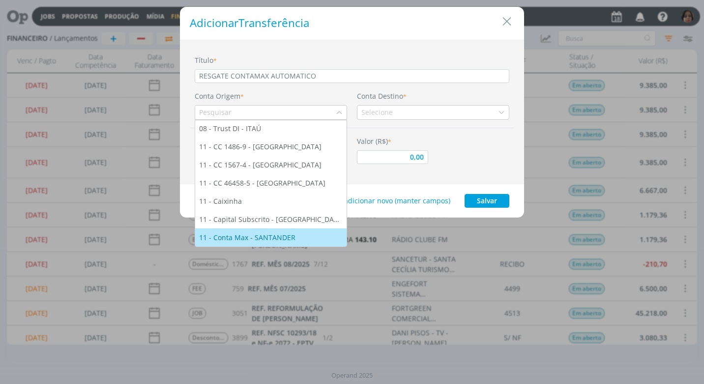
click at [282, 234] on div "11 - Conta Max - SANTANDER" at bounding box center [248, 238] width 98 height 10
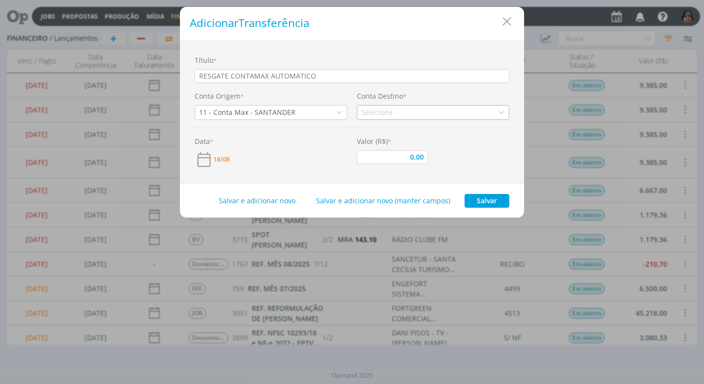
click at [500, 115] on icon "dialog" at bounding box center [501, 112] width 7 height 7
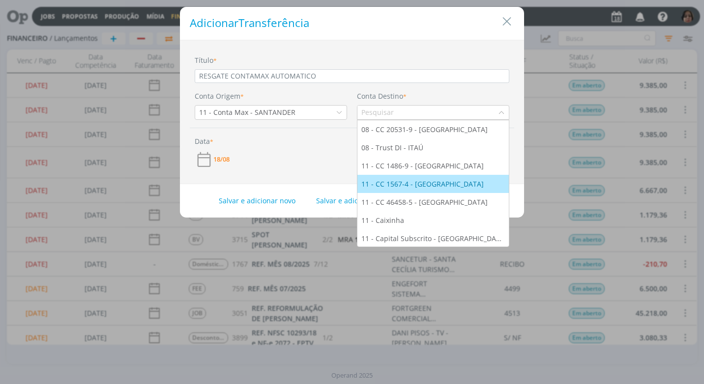
click at [437, 180] on div "11 - CC 1567-4 - [GEOGRAPHIC_DATA]" at bounding box center [423, 184] width 124 height 10
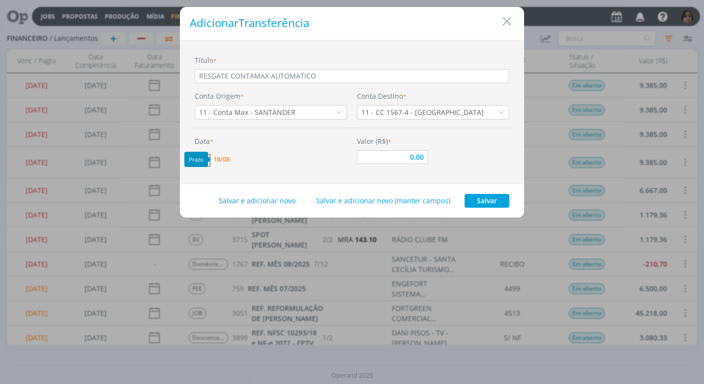
click at [225, 159] on span "18/08" at bounding box center [221, 159] width 16 height 6
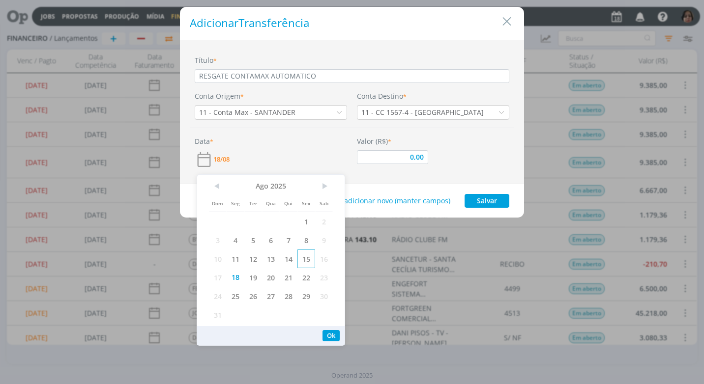
drag, startPoint x: 308, startPoint y: 259, endPoint x: 313, endPoint y: 255, distance: 6.0
click at [307, 258] on span "15" at bounding box center [306, 259] width 18 height 19
click at [328, 337] on button "Ok" at bounding box center [330, 335] width 17 height 11
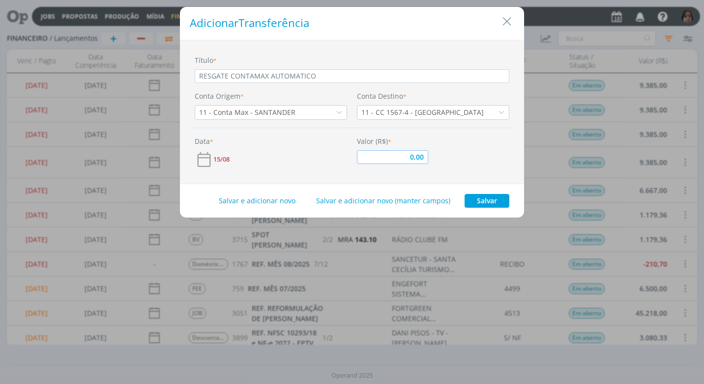
click at [386, 158] on input "0,00" at bounding box center [392, 157] width 71 height 14
click at [482, 197] on button "Salvar" at bounding box center [487, 201] width 45 height 14
type input "11.382,83"
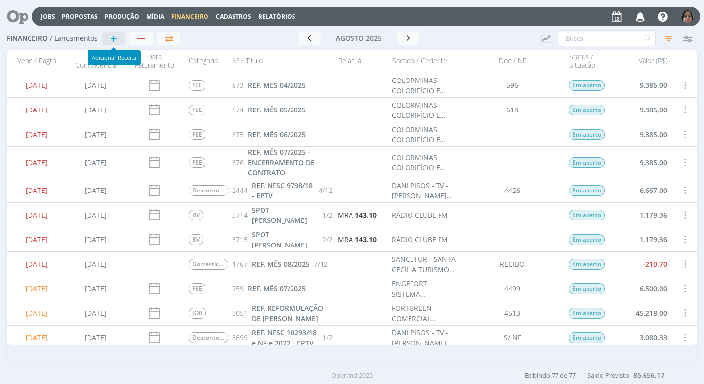
click at [110, 37] on span "+" at bounding box center [113, 38] width 7 height 12
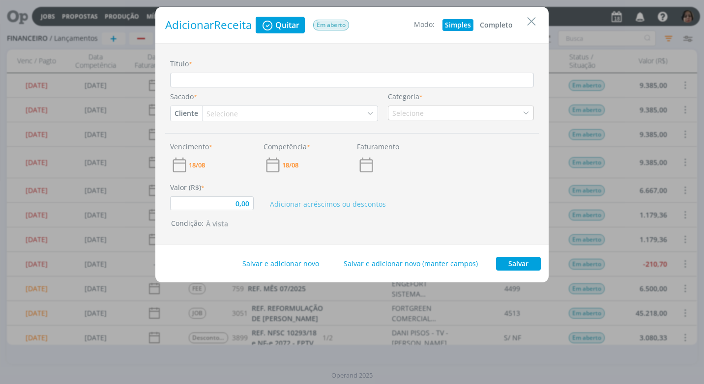
click at [495, 24] on button "Completo" at bounding box center [496, 25] width 38 height 12
type input "0,00"
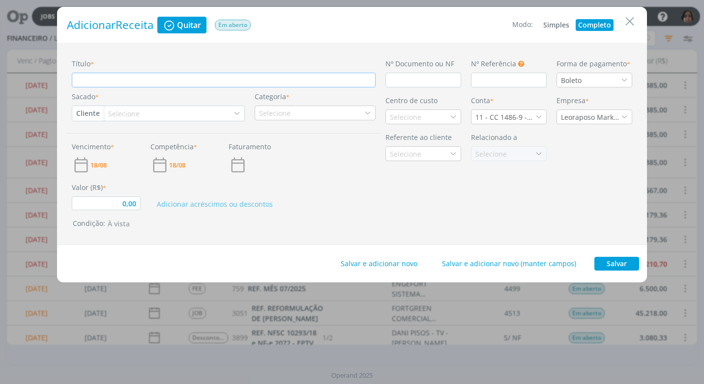
click at [114, 81] on input "Título *" at bounding box center [224, 80] width 304 height 15
type input "R"
type input "0,00"
type input "RE"
type input "0,00"
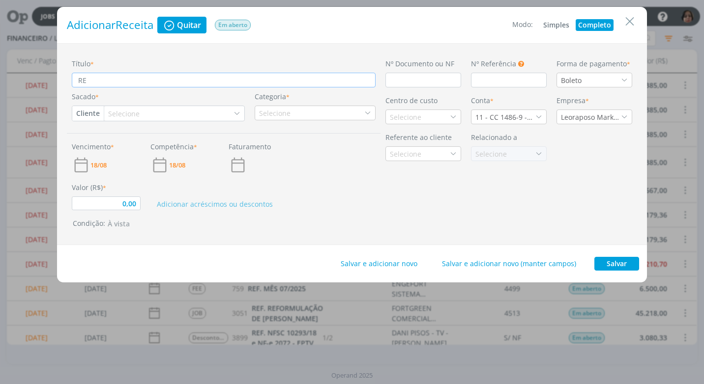
type input "REN"
type input "0,00"
type input "REND"
type input "0,00"
type input "RENDI"
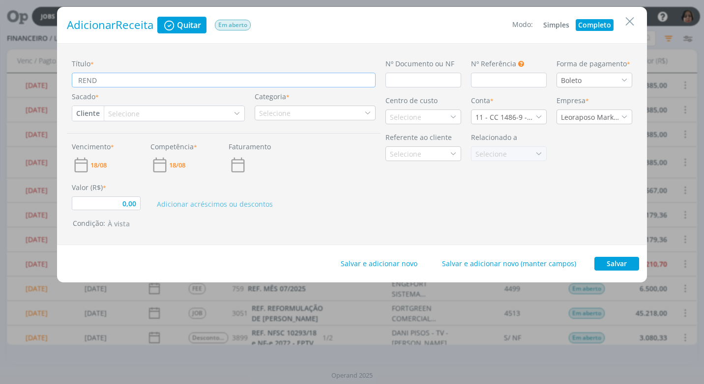
type input "0,00"
type input "RENDIM"
type input "0,00"
type input "RENDIME"
type input "0,00"
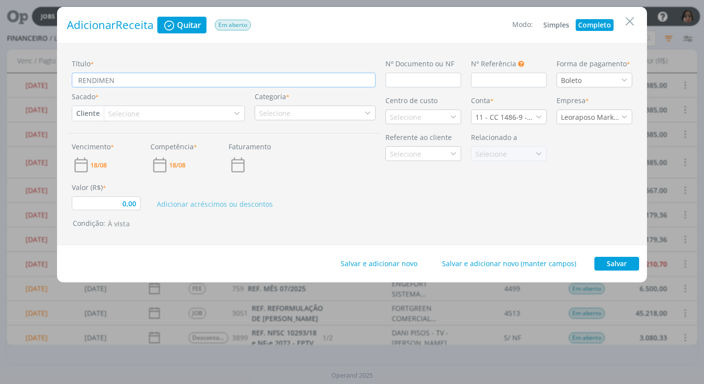
type input "RENDIMENT"
type input "0,00"
type input "RENDIMENTO"
type input "0,00"
type input "RENDIMENTO"
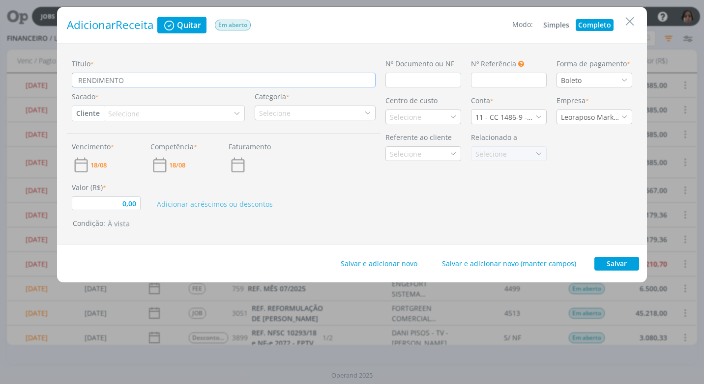
type input "0,00"
type input "RENDIMENTO P"
type input "0,00"
type input "RENDIMENTO PA"
type input "0,00"
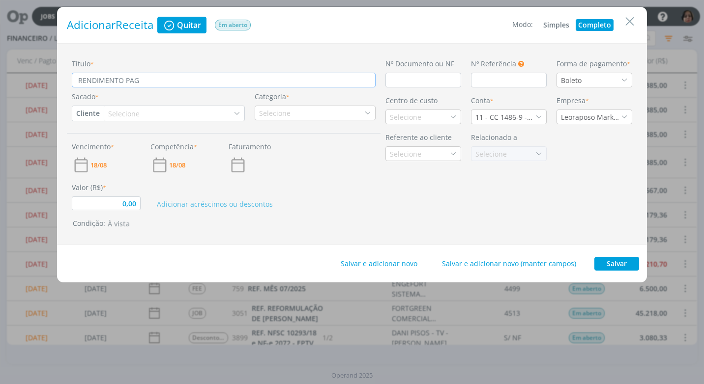
type input "RENDIMENTO PAGH"
type input "0,00"
type input "RENDIMENTO PAGHO"
type input "0,00"
type input "RENDIMENTO PAGH"
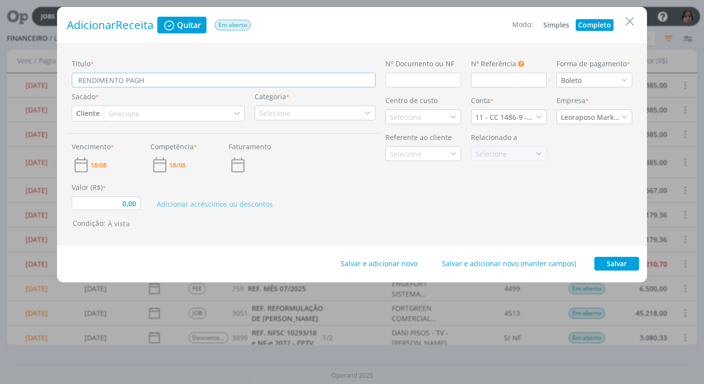
type input "0,00"
type input "RENDIMENTO PAG"
type input "0,00"
type input "RENDIMENTO PA"
type input "0,00"
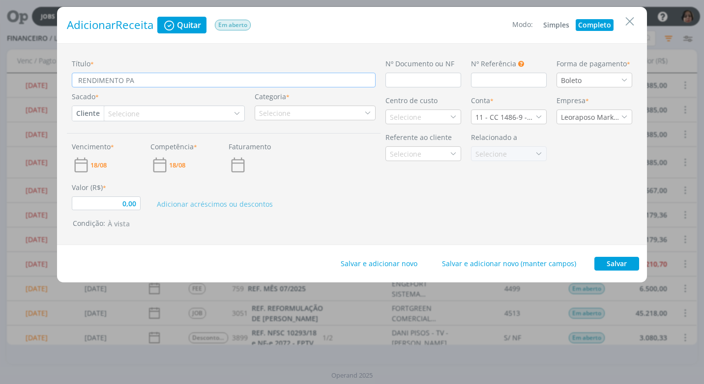
type input "RENDIMENTO PAG"
type input "0,00"
type input "RENDIMENTO PAGP"
type input "0,00"
type input "RENDIMENTO PAG"
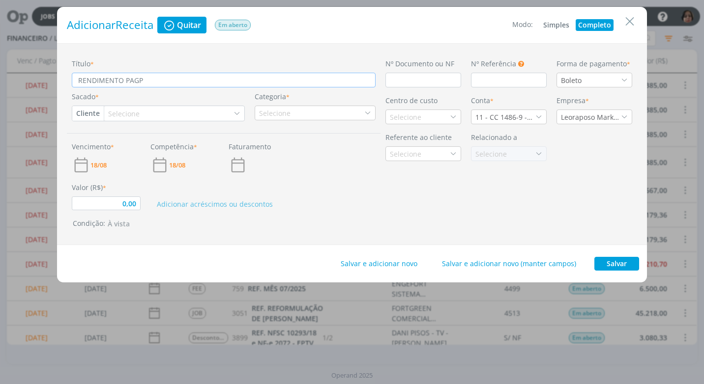
type input "0,00"
type input "RENDIMENTO PAGO"
type input "0,00"
type input "RENDIMENTO PAGO"
click at [423, 83] on input "dialog" at bounding box center [423, 80] width 76 height 15
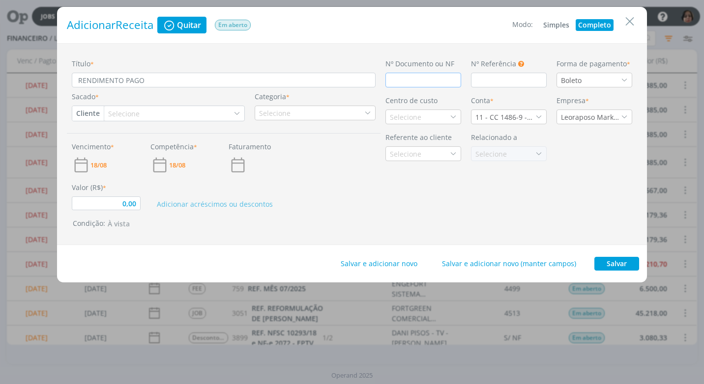
type input "0,00"
type input "C"
type input "0,00"
type input "CR"
type input "0,00"
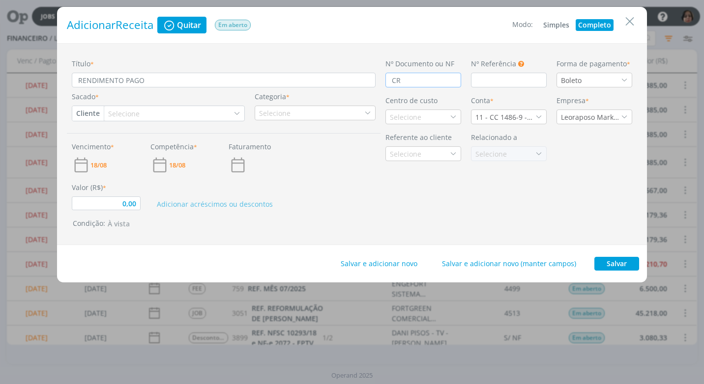
type input "CRÉ"
type input "0,00"
type input "CRÉD"
type input "0,00"
type input "CRÉDI"
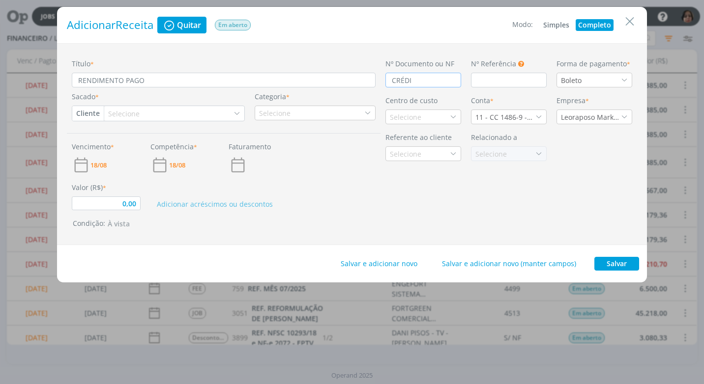
type input "0,00"
type input "CRÉDIT"
type input "0,00"
type input "CRÉDITO"
type input "0,00"
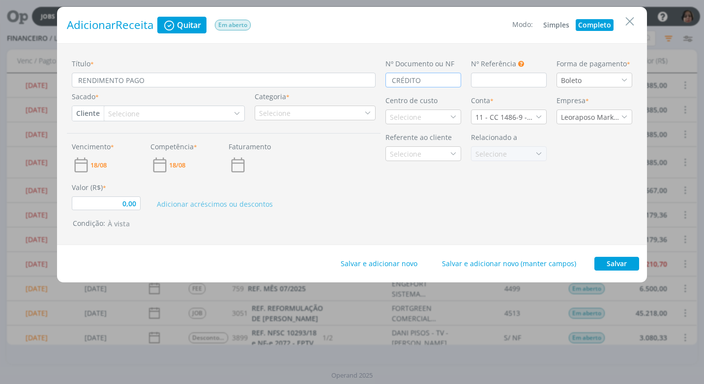
type input "CRÉDITO"
type input "0,00"
type input "CRÉDITO AU"
type input "0,00"
type input "CRÉDITO AUT"
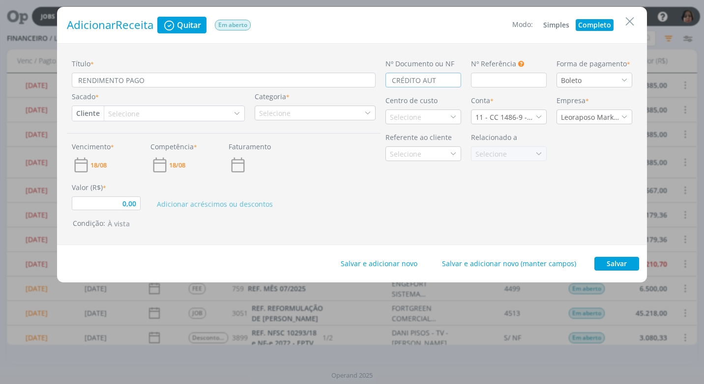
type input "0,00"
type input "CRÉDITO AUTO"
type input "0,00"
type input "CRÉDITO AUTOM["
type input "0,00"
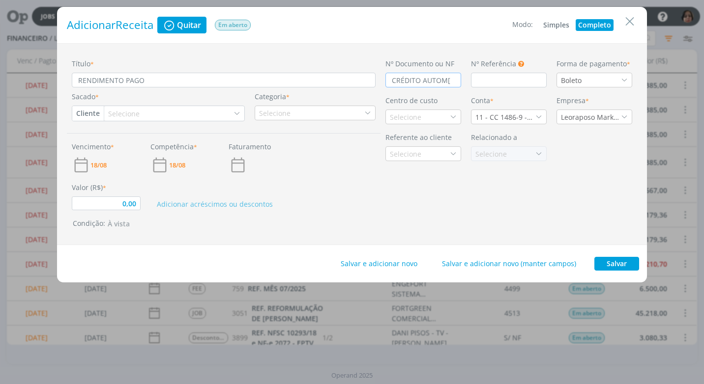
type input "CRÉDITO AUTOM[Á"
type input "0,00"
type input "CRÉDITO AUTOM[ÁT"
type input "0,00"
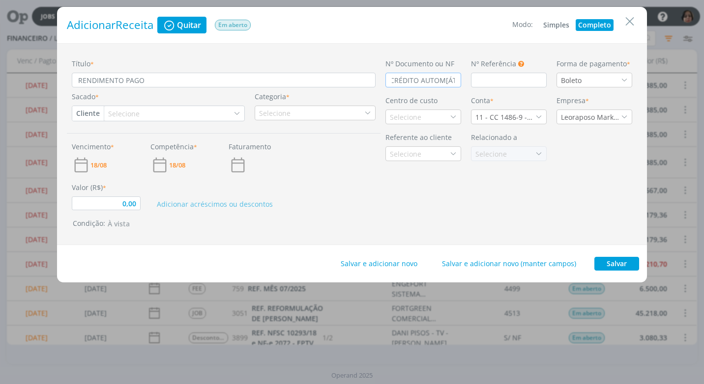
type input "CRÉDITO AUTOM[Á"
type input "0,00"
type input "CRÉDITO AUTOM["
type input "0,00"
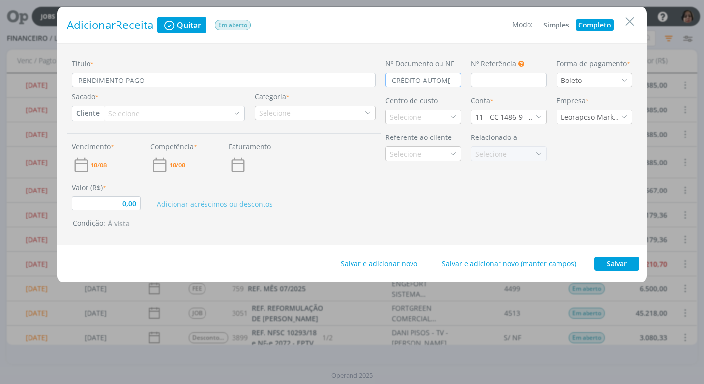
type input "CRÉDITO AUTOM"
type input "0,00"
type input "CRÉDITO AUTOMÁ"
type input "0,00"
type input "CRÉDITO AUTOMÁTI"
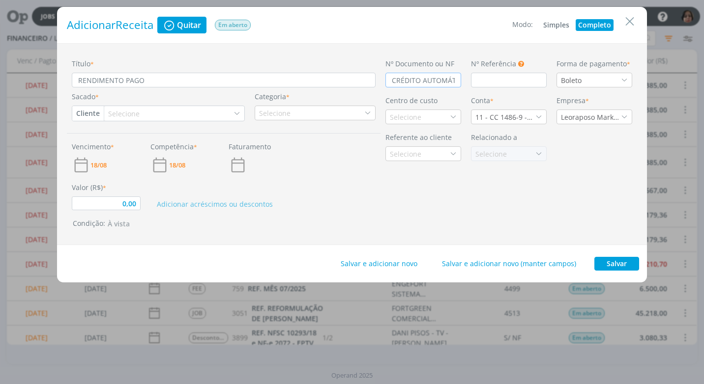
type input "0,00"
type input "CRÉDITO AUTOMÁTICO"
type input "0,00"
type input "CRÉDITO AUTOMÁTICO"
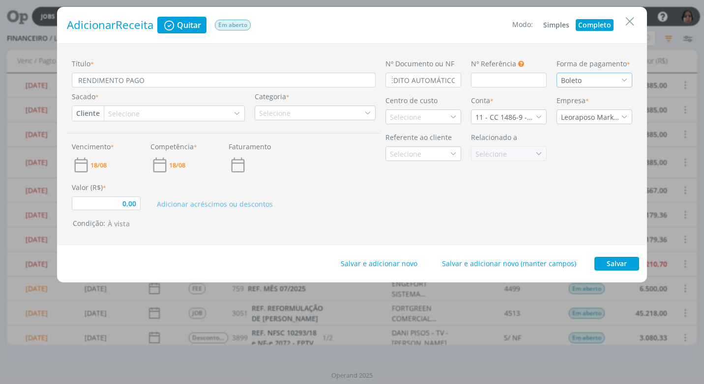
click at [624, 78] on icon "dialog" at bounding box center [624, 80] width 7 height 7
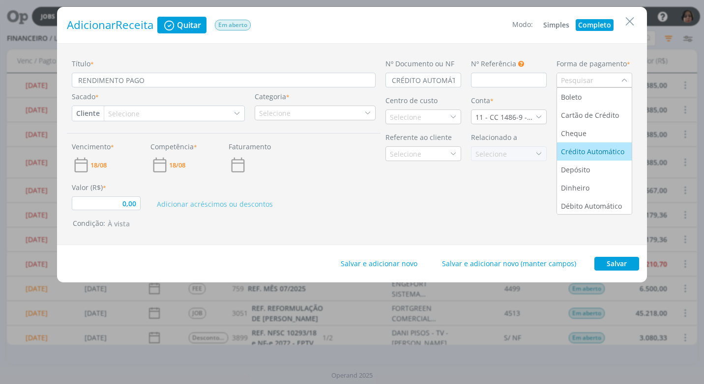
click at [613, 152] on div "Crédito Automático" at bounding box center [593, 151] width 65 height 10
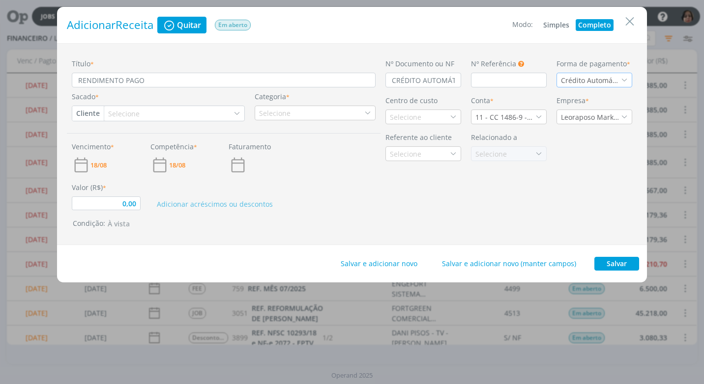
click at [86, 112] on button "Cliente" at bounding box center [87, 113] width 31 height 15
drag, startPoint x: 113, startPoint y: 145, endPoint x: 122, endPoint y: 139, distance: 11.0
click at [113, 144] on link "Fornecedor" at bounding box center [112, 146] width 78 height 16
type input "0,00"
click at [132, 113] on div "Selecione" at bounding box center [139, 114] width 33 height 10
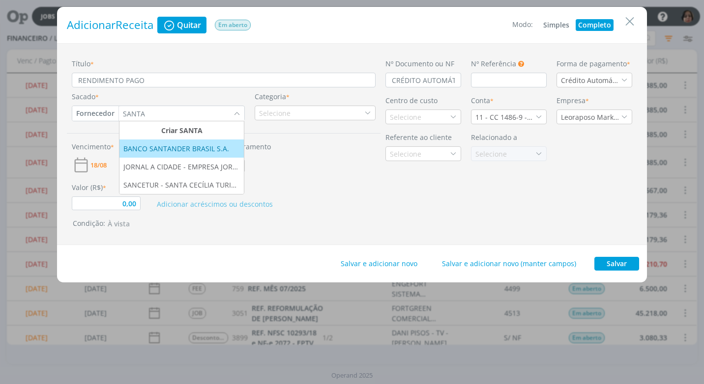
type input "SANTA"
click at [192, 147] on div "BANCO SANTANDER BRASIL S.A." at bounding box center [177, 149] width 108 height 10
type input "0,00"
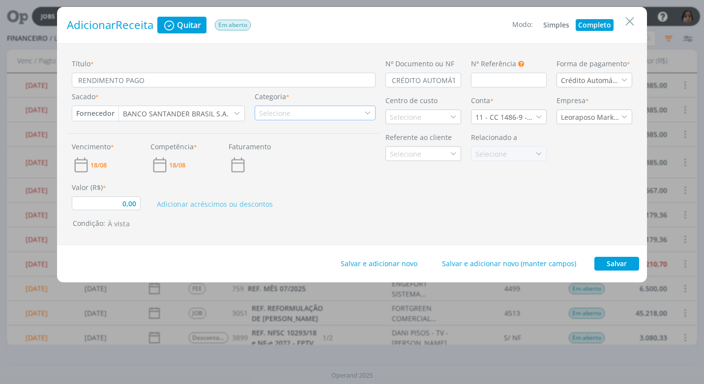
click at [278, 116] on div "Selecione" at bounding box center [275, 113] width 33 height 10
type input "RENDI"
click at [305, 146] on div "Rendimento Aplicação" at bounding box center [301, 144] width 88 height 10
type input "0,00"
click at [405, 119] on div "Selecione" at bounding box center [406, 117] width 33 height 10
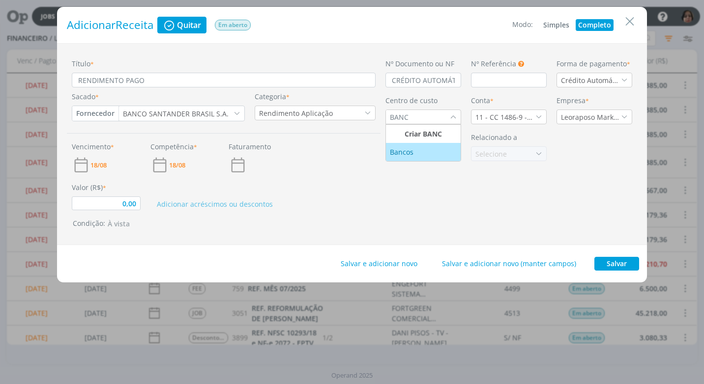
type input "BANC"
click at [405, 153] on div "Bancos" at bounding box center [403, 152] width 26 height 10
click at [539, 117] on icon "dialog" at bounding box center [538, 117] width 7 height 7
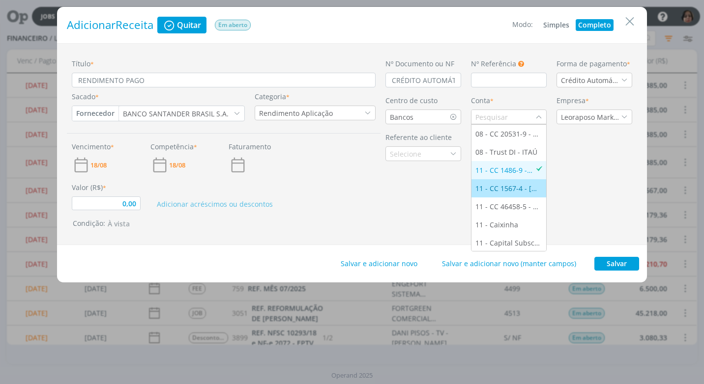
click at [533, 191] on div "11 - CC 1567-4 - [GEOGRAPHIC_DATA]" at bounding box center [508, 188] width 67 height 10
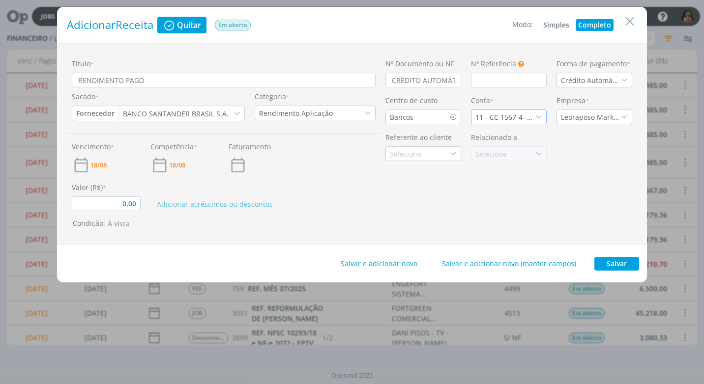
click at [540, 117] on icon "dialog" at bounding box center [538, 117] width 7 height 7
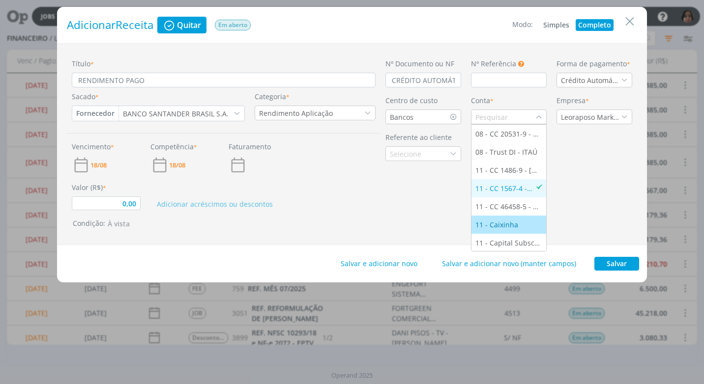
scroll to position [19, 0]
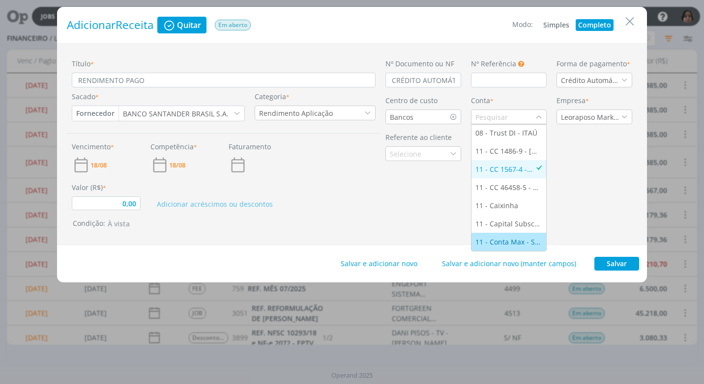
click at [518, 239] on div "11 - Conta Max - SANTANDER" at bounding box center [508, 242] width 67 height 10
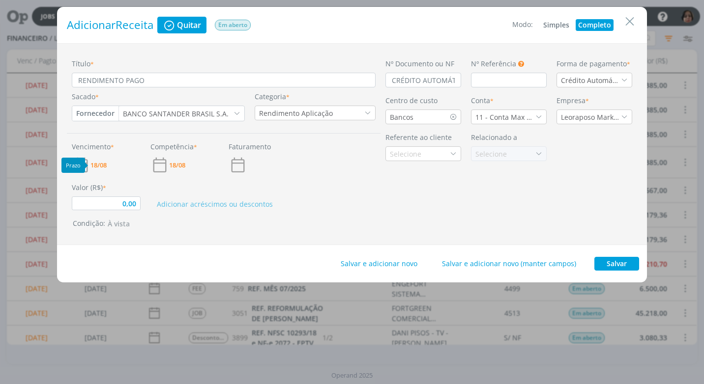
click at [104, 166] on span "18/08" at bounding box center [98, 165] width 16 height 6
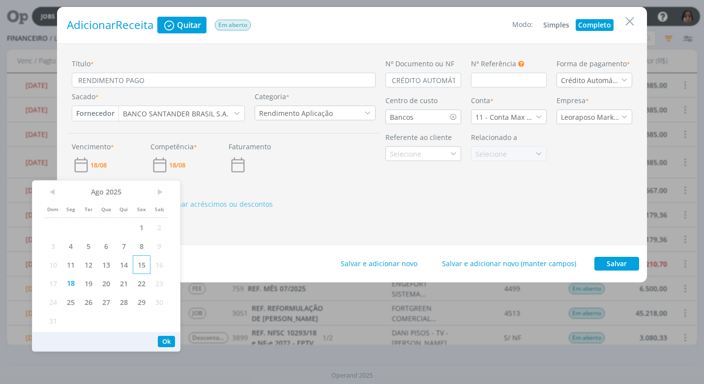
click at [137, 265] on span "15" at bounding box center [142, 265] width 18 height 19
drag, startPoint x: 167, startPoint y: 345, endPoint x: 165, endPoint y: 325, distance: 19.8
click at [167, 340] on button "Ok" at bounding box center [166, 341] width 17 height 11
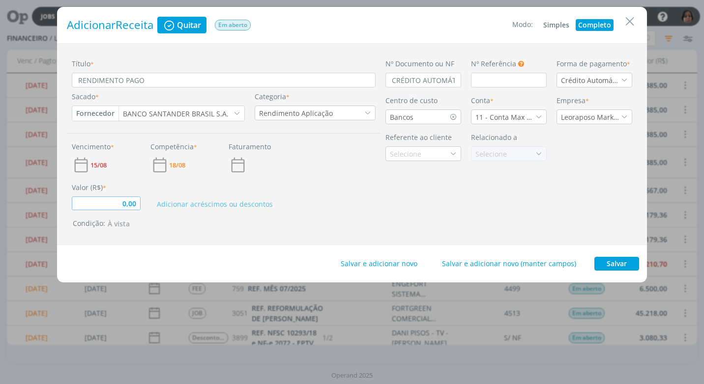
click at [120, 204] on input "0,00" at bounding box center [106, 204] width 69 height 14
click at [162, 197] on div "Adicionar acréscimos ou descontos" at bounding box center [263, 196] width 235 height 28
click at [136, 205] on input "0,00" at bounding box center [106, 204] width 69 height 14
click at [207, 222] on div "Condição: À vista" at bounding box center [226, 224] width 306 height 12
click at [456, 81] on input "CRÉDITO AUTOMÁTICO" at bounding box center [423, 80] width 76 height 15
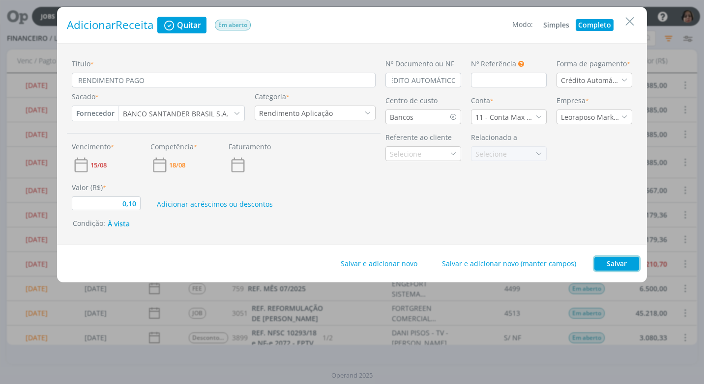
scroll to position [0, 0]
click at [620, 260] on button "Salvar" at bounding box center [616, 264] width 45 height 14
type input "0,10"
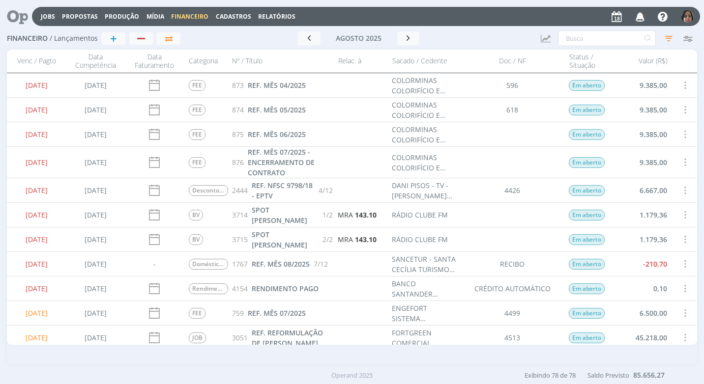
click at [680, 288] on span at bounding box center [684, 288] width 11 height 13
click at [659, 294] on div "Quitar" at bounding box center [652, 297] width 97 height 14
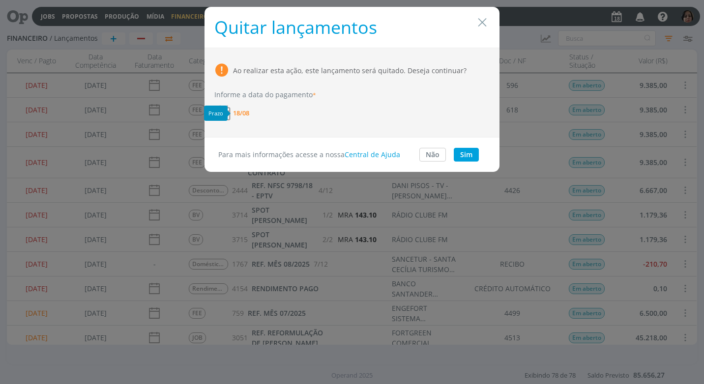
click at [244, 110] on span "18/08" at bounding box center [241, 113] width 16 height 6
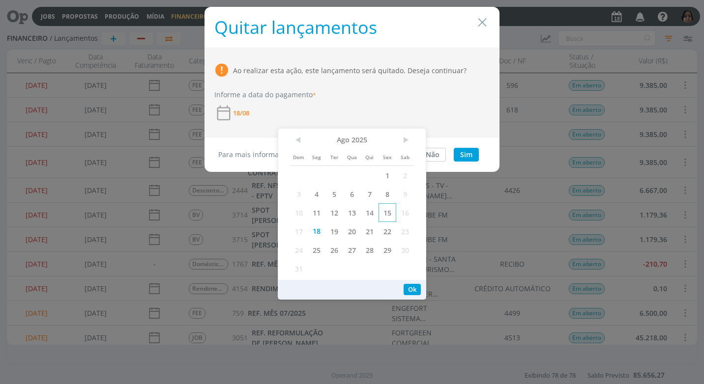
click at [381, 211] on span "15" at bounding box center [388, 213] width 18 height 19
click at [408, 287] on button "Ok" at bounding box center [412, 289] width 17 height 11
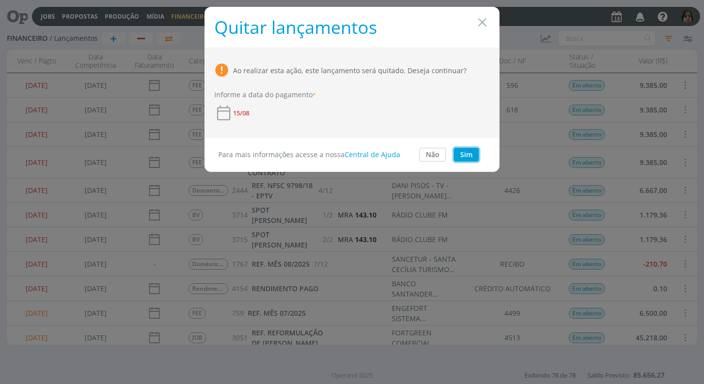
drag, startPoint x: 467, startPoint y: 156, endPoint x: 442, endPoint y: 145, distance: 27.1
click at [466, 154] on button "Sim" at bounding box center [466, 155] width 25 height 14
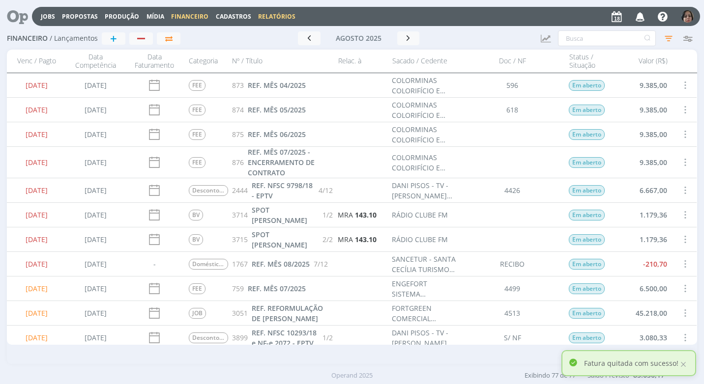
click at [270, 16] on link "Relatórios" at bounding box center [276, 16] width 37 height 8
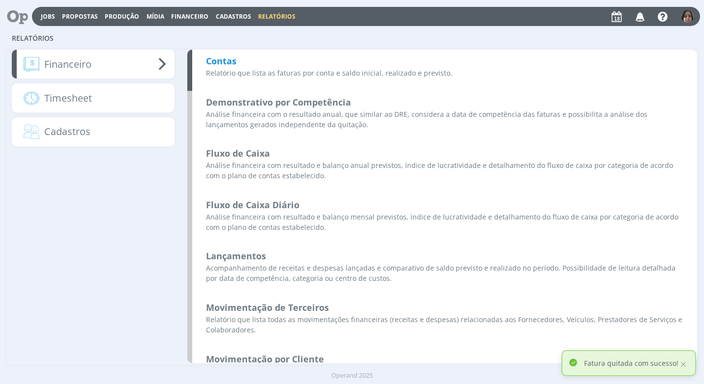
click at [232, 60] on b "Contas" at bounding box center [221, 61] width 30 height 12
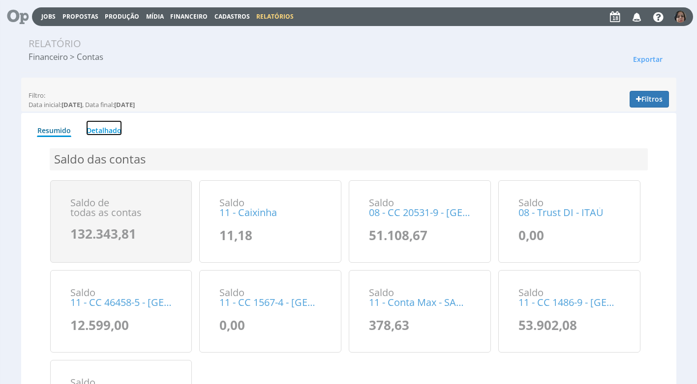
click at [115, 129] on link "Detalhado" at bounding box center [104, 127] width 36 height 15
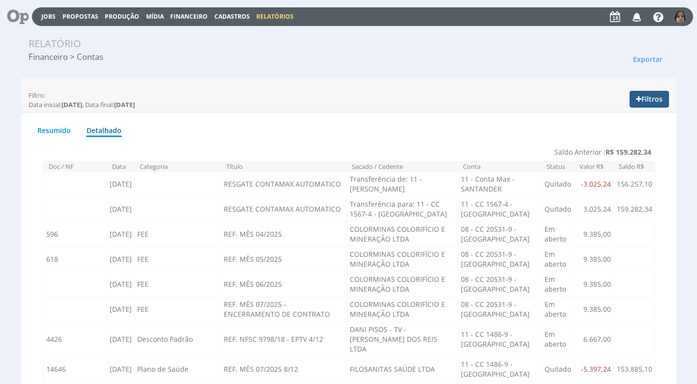
click at [643, 97] on button "Filtros" at bounding box center [648, 99] width 39 height 17
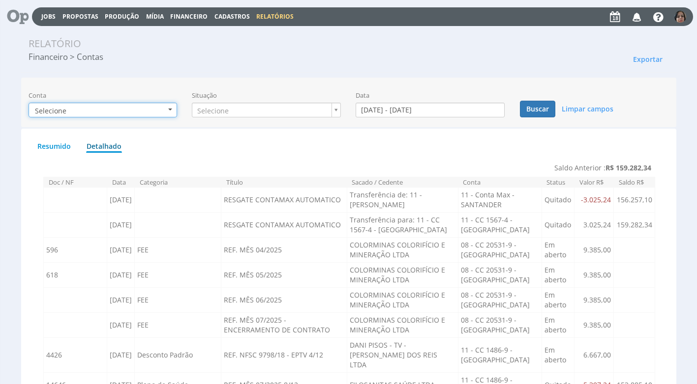
click at [168, 109] on b "button" at bounding box center [170, 110] width 4 height 2
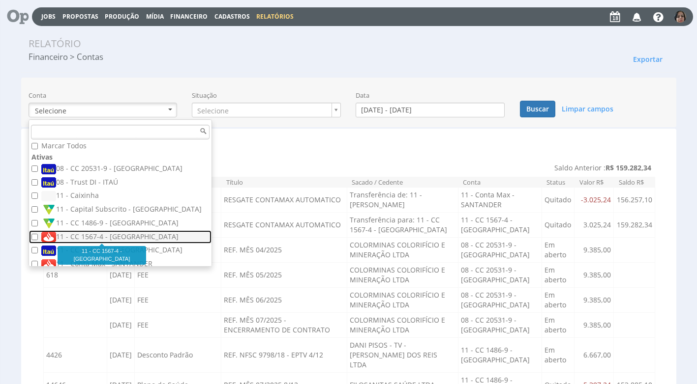
click at [109, 235] on label "11 - CC 1567-4 - [GEOGRAPHIC_DATA]" at bounding box center [121, 237] width 160 height 11
click at [38, 235] on input "11 - CC 1567-4 - [GEOGRAPHIC_DATA]" at bounding box center [34, 237] width 6 height 6
checkbox input "true"
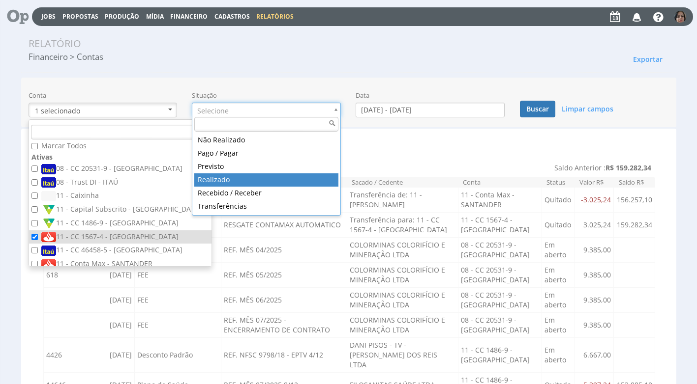
drag, startPoint x: 263, startPoint y: 176, endPoint x: 274, endPoint y: 173, distance: 12.4
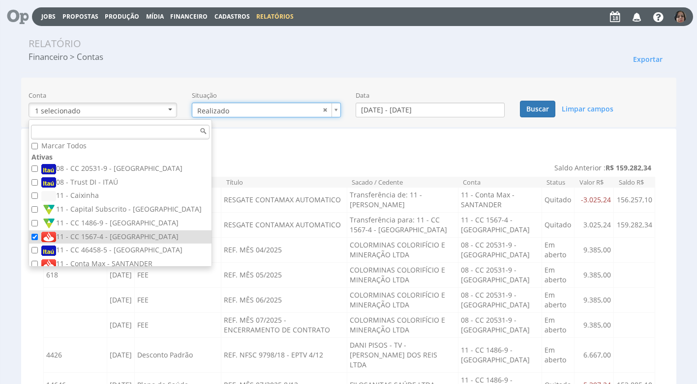
type input "realizado"
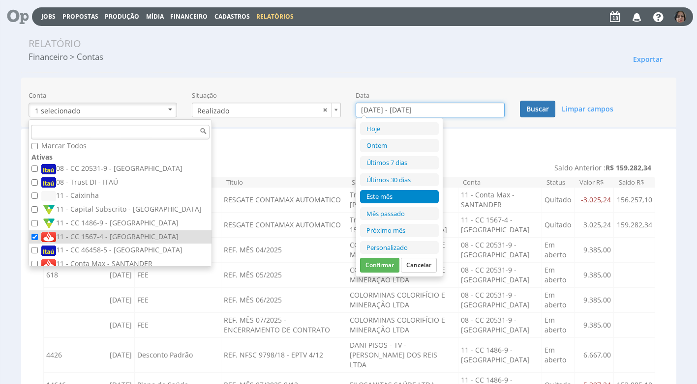
click at [368, 110] on input "[DATE] - [DATE]" at bounding box center [429, 110] width 149 height 15
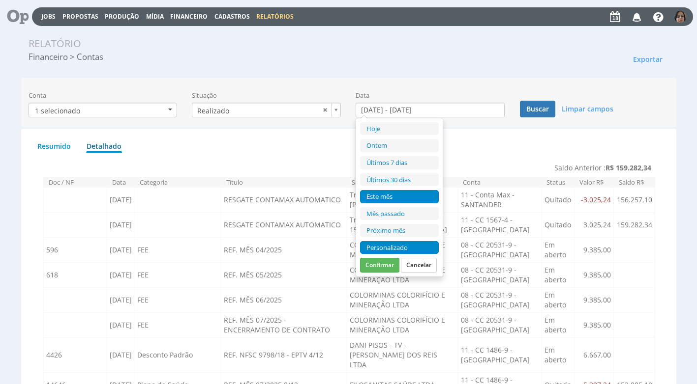
drag, startPoint x: 369, startPoint y: 249, endPoint x: 372, endPoint y: 241, distance: 8.4
click at [369, 248] on li "Personalizado" at bounding box center [399, 247] width 79 height 13
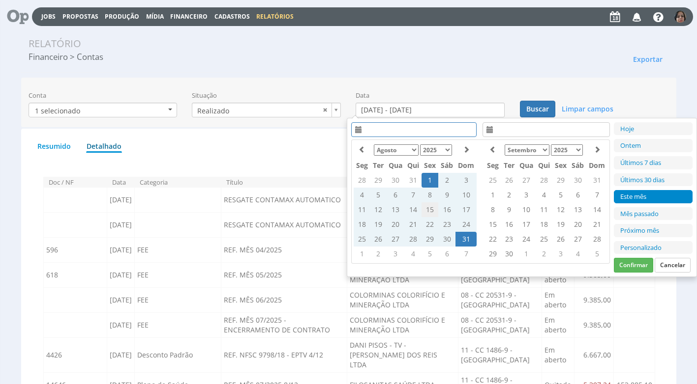
click at [428, 207] on td "15" at bounding box center [429, 210] width 17 height 15
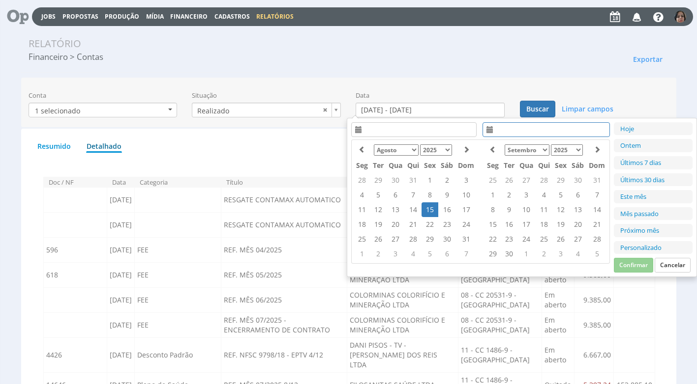
click at [428, 207] on td "15" at bounding box center [429, 210] width 17 height 15
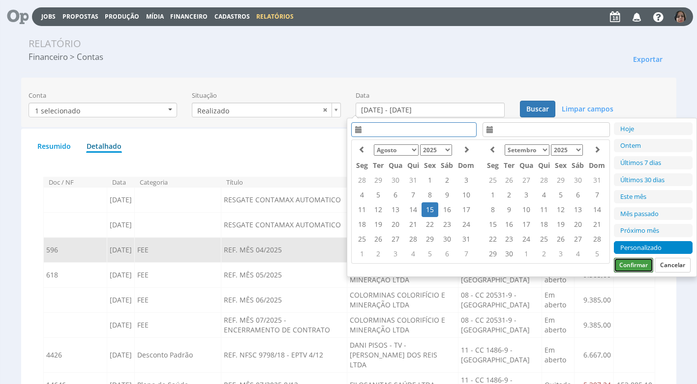
drag, startPoint x: 625, startPoint y: 266, endPoint x: 609, endPoint y: 245, distance: 27.0
click at [625, 263] on button "Confirmar" at bounding box center [633, 265] width 39 height 15
type input "[DATE] - [DATE]"
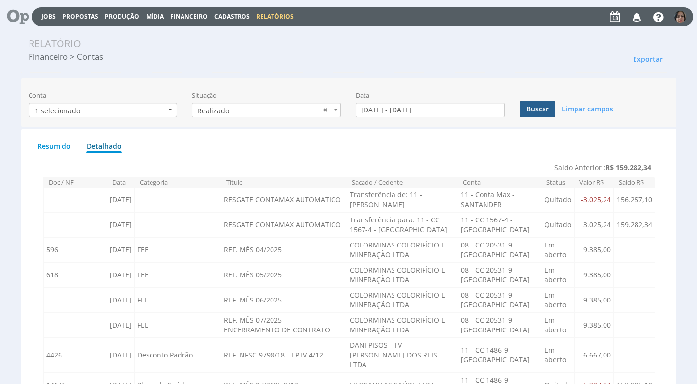
click at [543, 109] on button "Buscar" at bounding box center [537, 109] width 35 height 17
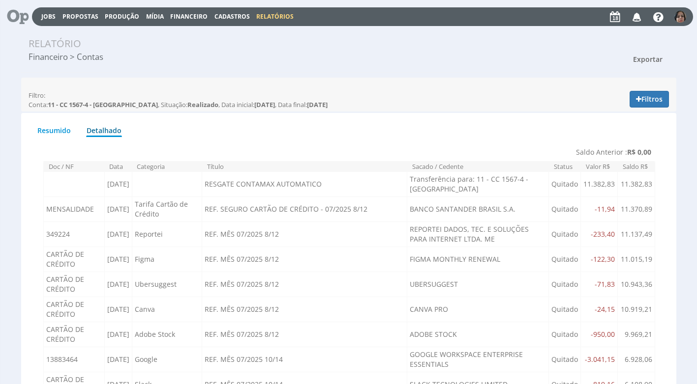
click at [648, 59] on span "Exportar" at bounding box center [647, 59] width 29 height 9
click at [609, 103] on link "Imprimir" at bounding box center [629, 103] width 78 height 13
click at [651, 97] on button "Filtros" at bounding box center [648, 99] width 39 height 17
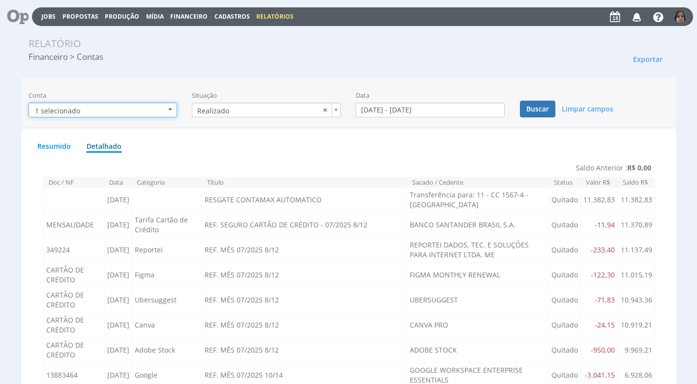
click at [171, 104] on button "1 selecionado" at bounding box center [103, 110] width 149 height 15
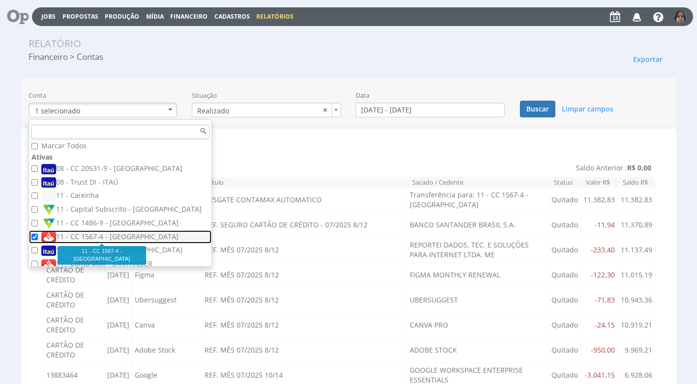
click at [43, 239] on img at bounding box center [48, 237] width 15 height 10
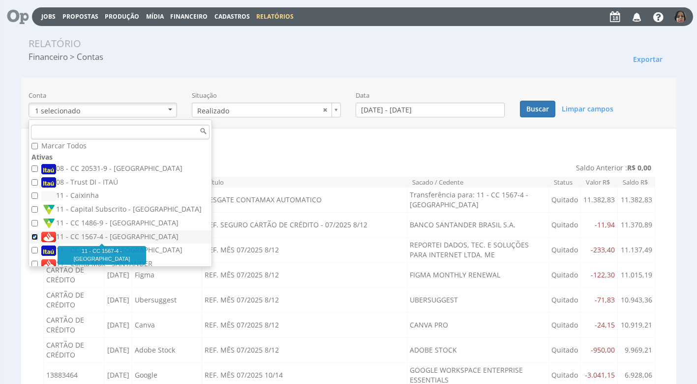
click at [38, 239] on input "11 - CC 1567-4 - [GEOGRAPHIC_DATA]" at bounding box center [34, 237] width 6 height 6
checkbox input "false"
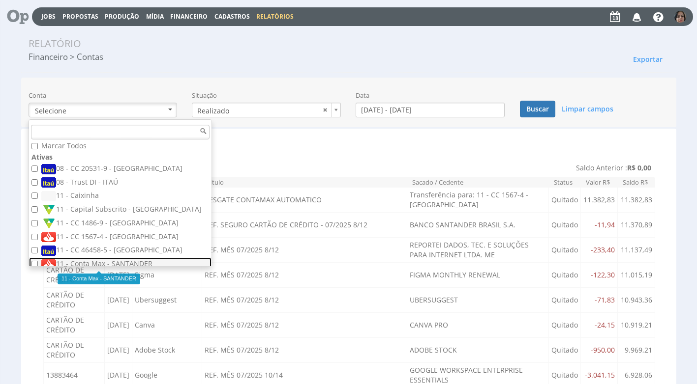
click at [119, 264] on label "11 - Conta Max - SANTANDER" at bounding box center [121, 264] width 160 height 11
click at [38, 264] on input "11 - Conta Max - SANTANDER" at bounding box center [34, 264] width 6 height 6
checkbox input "true"
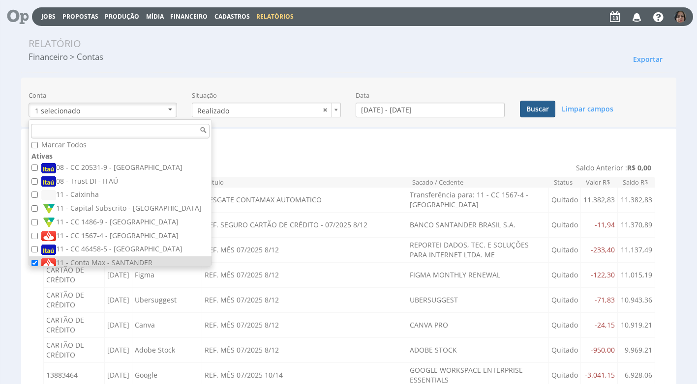
click at [539, 107] on button "Buscar" at bounding box center [537, 109] width 35 height 17
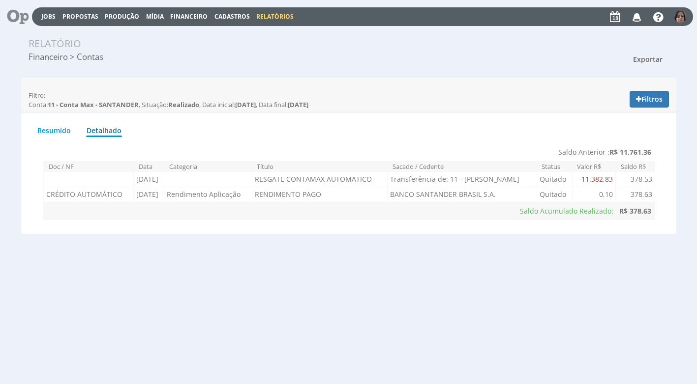
click at [654, 56] on span "Exportar" at bounding box center [647, 59] width 29 height 9
click at [626, 101] on link "Imprimir" at bounding box center [629, 103] width 78 height 13
